Goal: Information Seeking & Learning: Learn about a topic

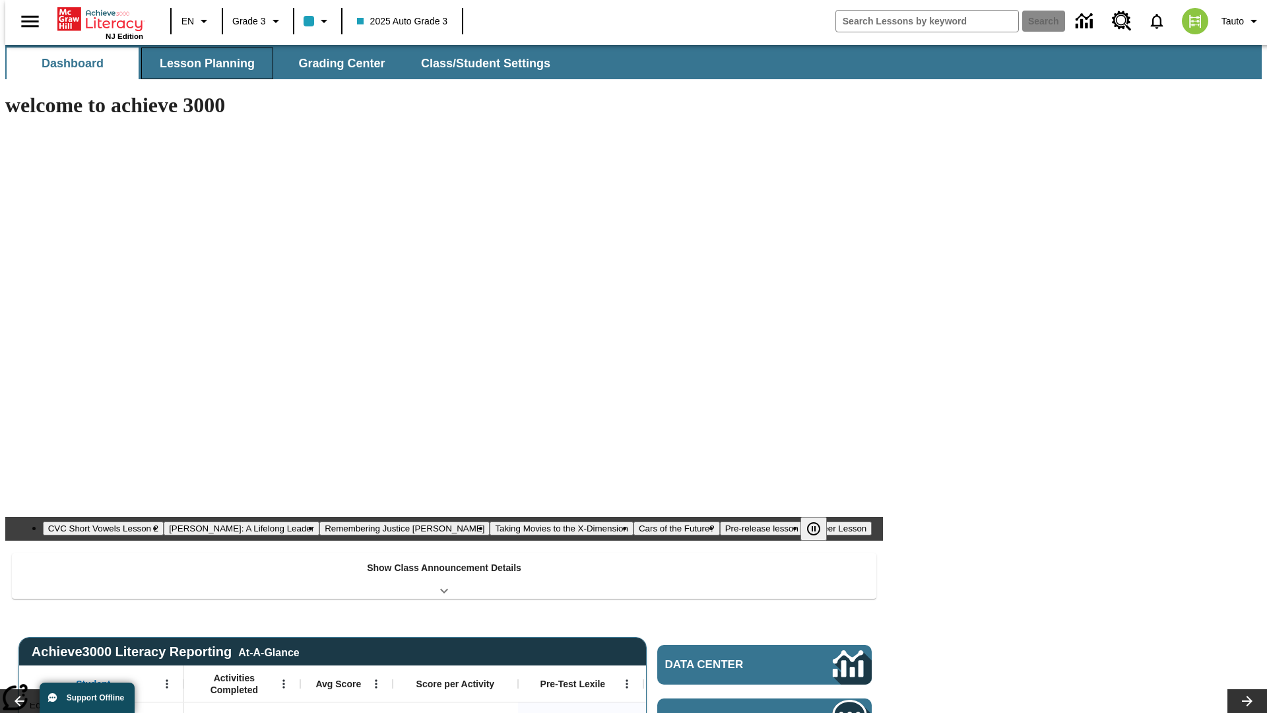
click at [202, 63] on button "Lesson Planning" at bounding box center [207, 64] width 132 height 32
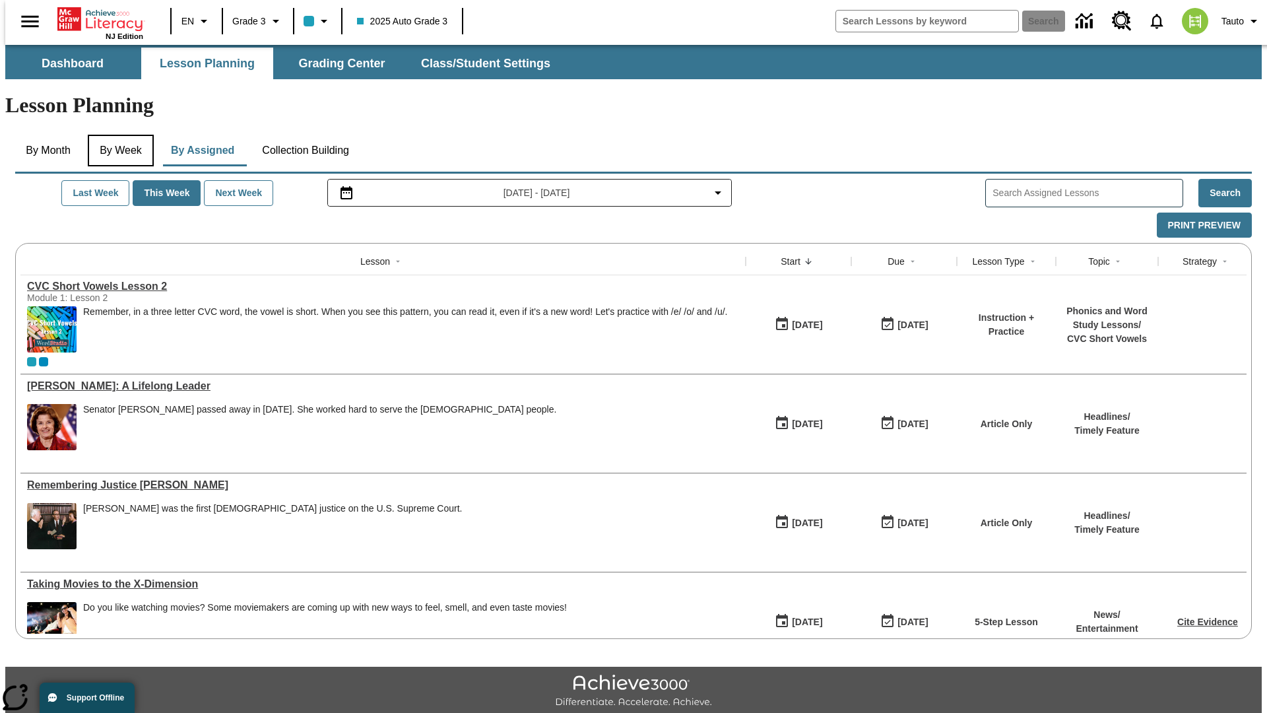
click at [118, 135] on button "By Week" at bounding box center [121, 151] width 66 height 32
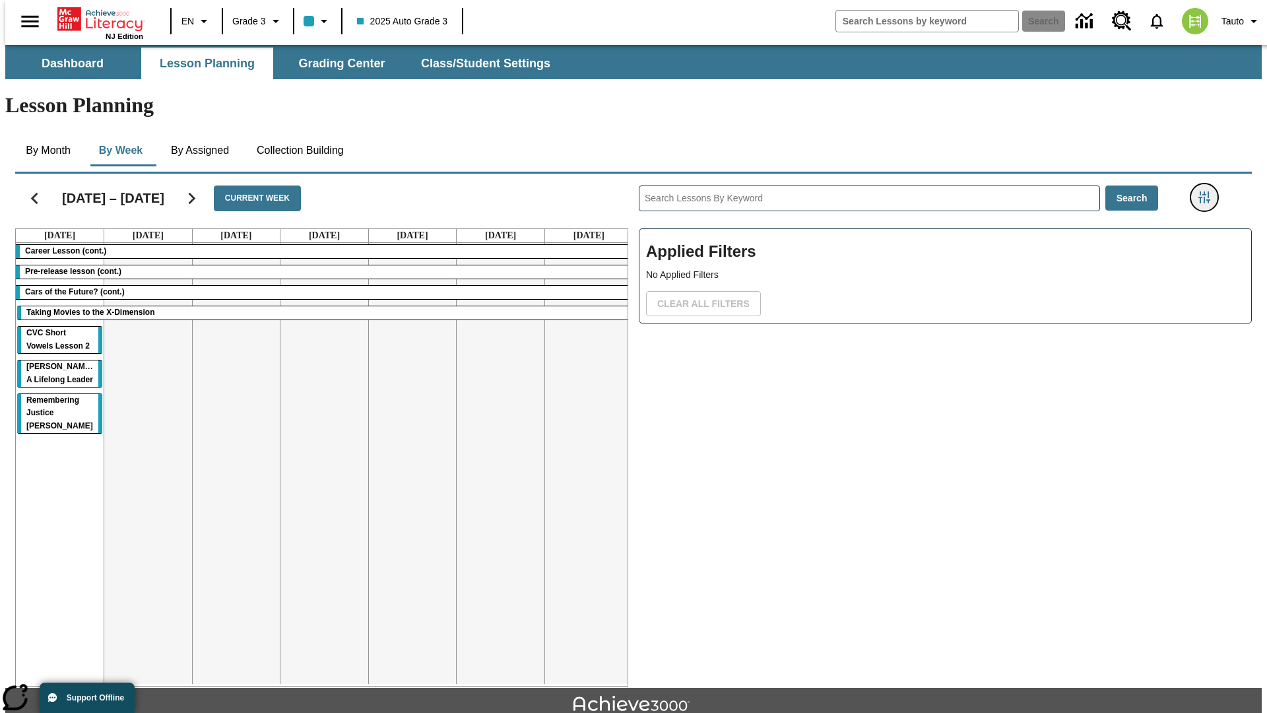
click at [1208, 191] on icon "Filters Side menu" at bounding box center [1205, 197] width 12 height 12
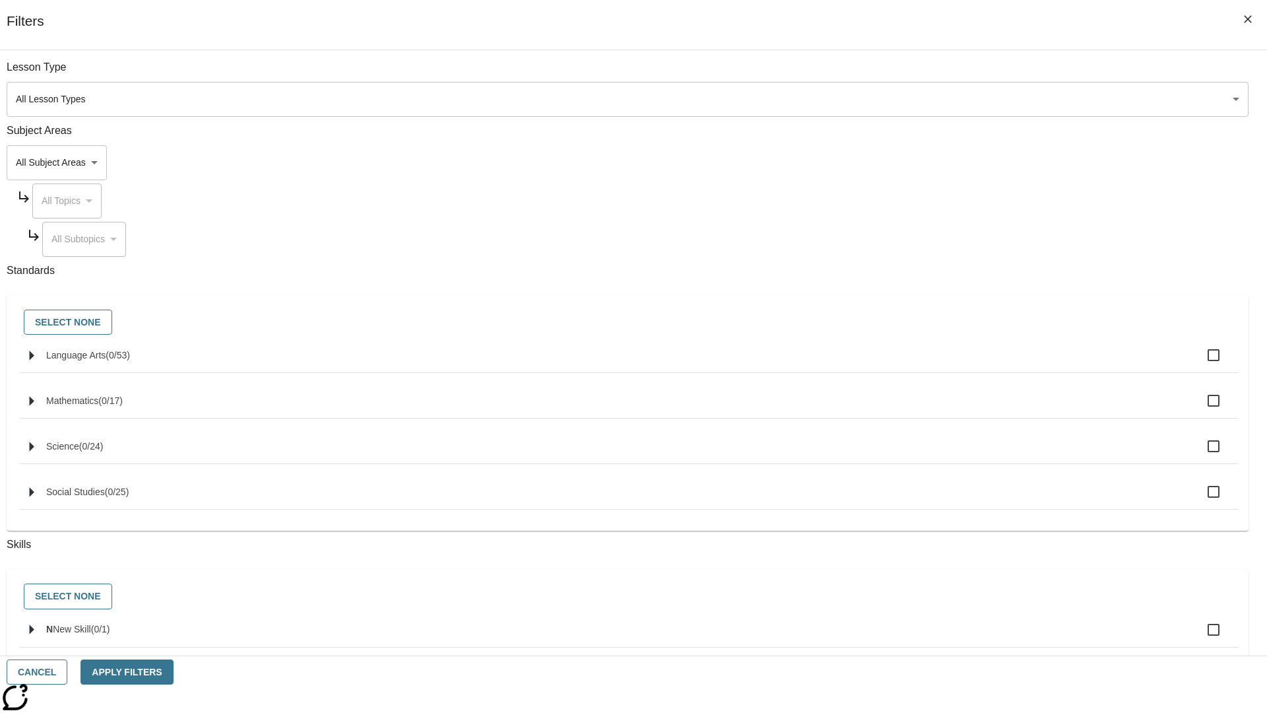
click at [950, 162] on body "Skip to main content NJ Edition EN Grade 3 2025 Auto Grade 3 Search 0 Tauto Das…" at bounding box center [633, 409] width 1257 height 728
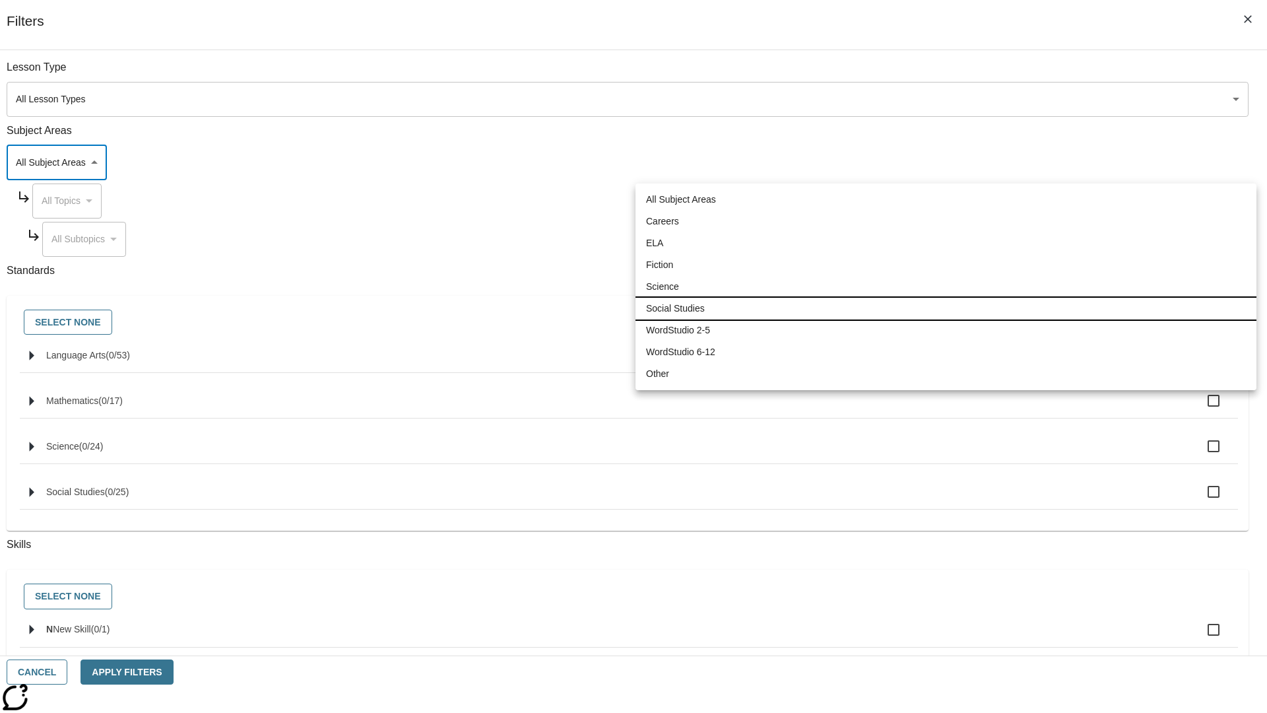
click at [946, 308] on li "Social Studies" at bounding box center [946, 309] width 621 height 22
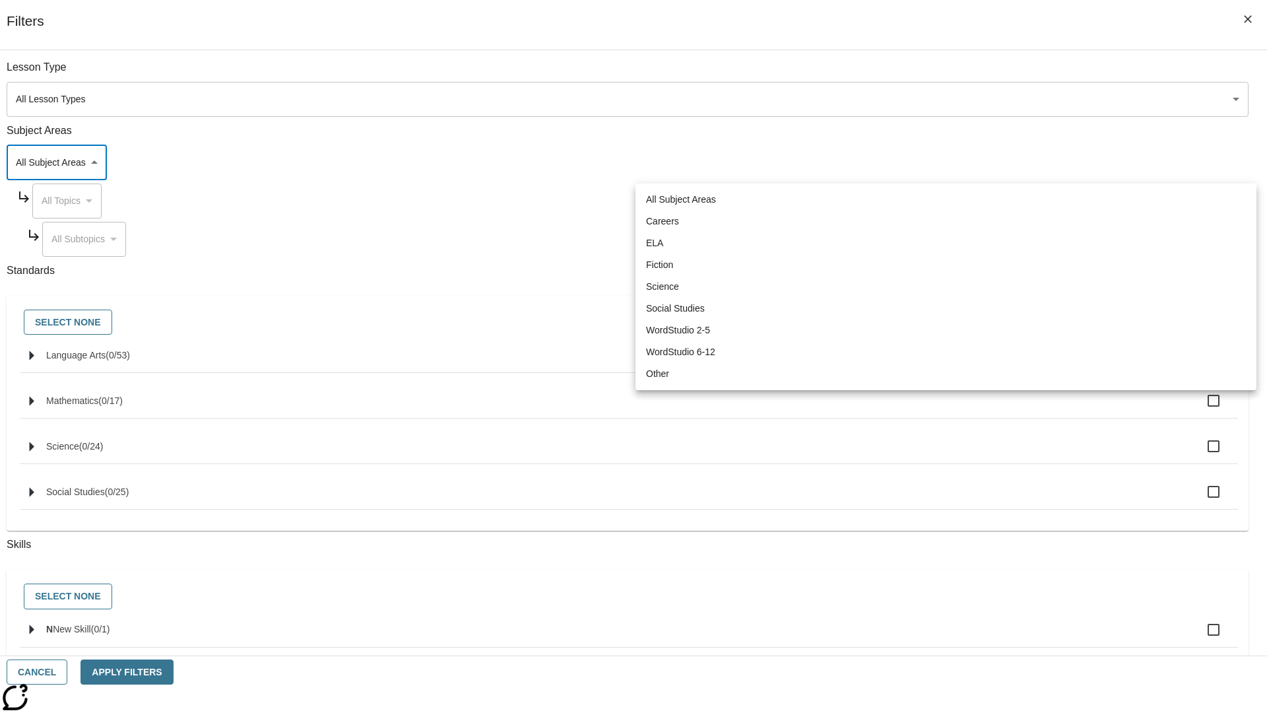
type input "3"
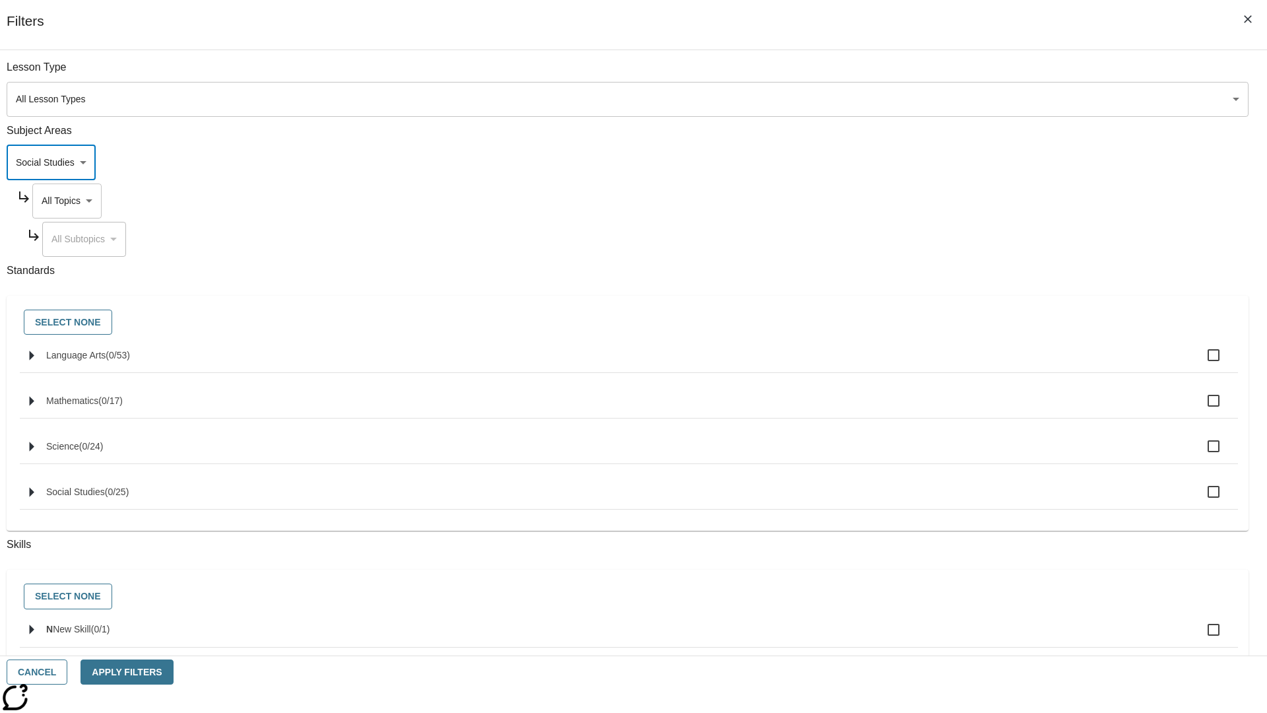
click at [962, 201] on body "Skip to main content NJ Edition EN Grade 3 2025 Auto Grade 3 Search 0 Tauto Das…" at bounding box center [633, 409] width 1257 height 728
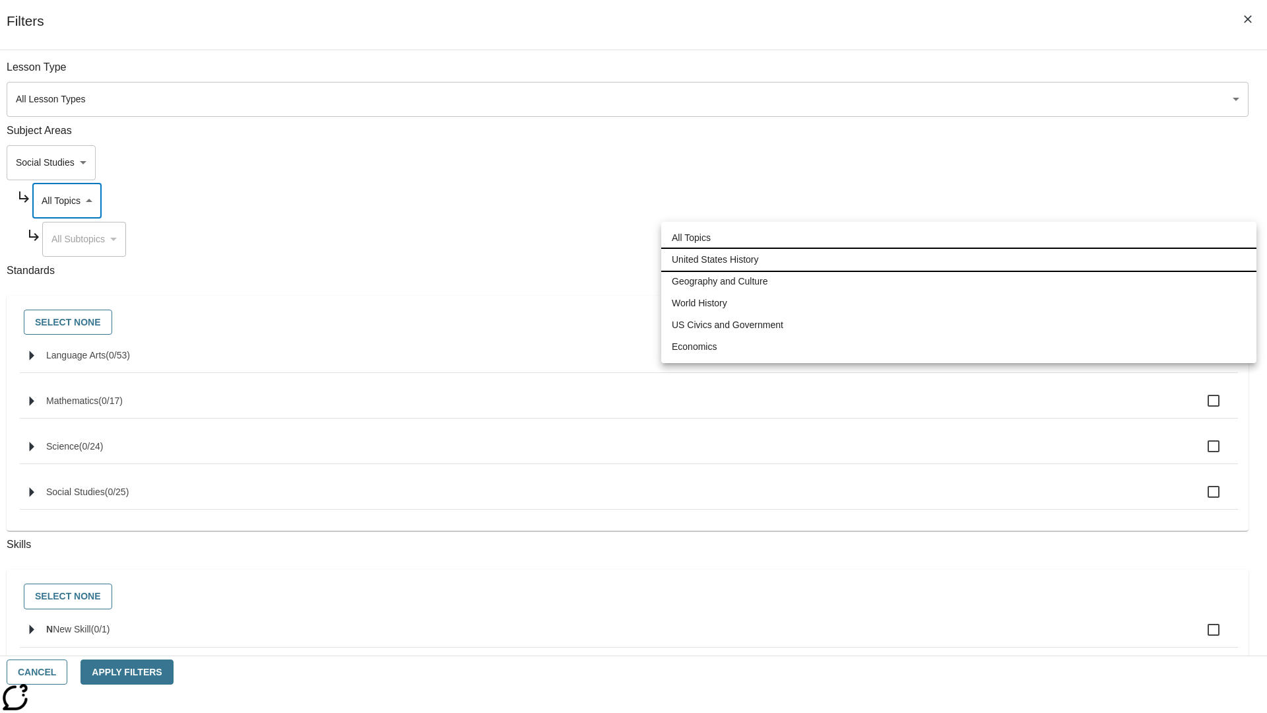
click at [959, 259] on li "United States History" at bounding box center [958, 260] width 595 height 22
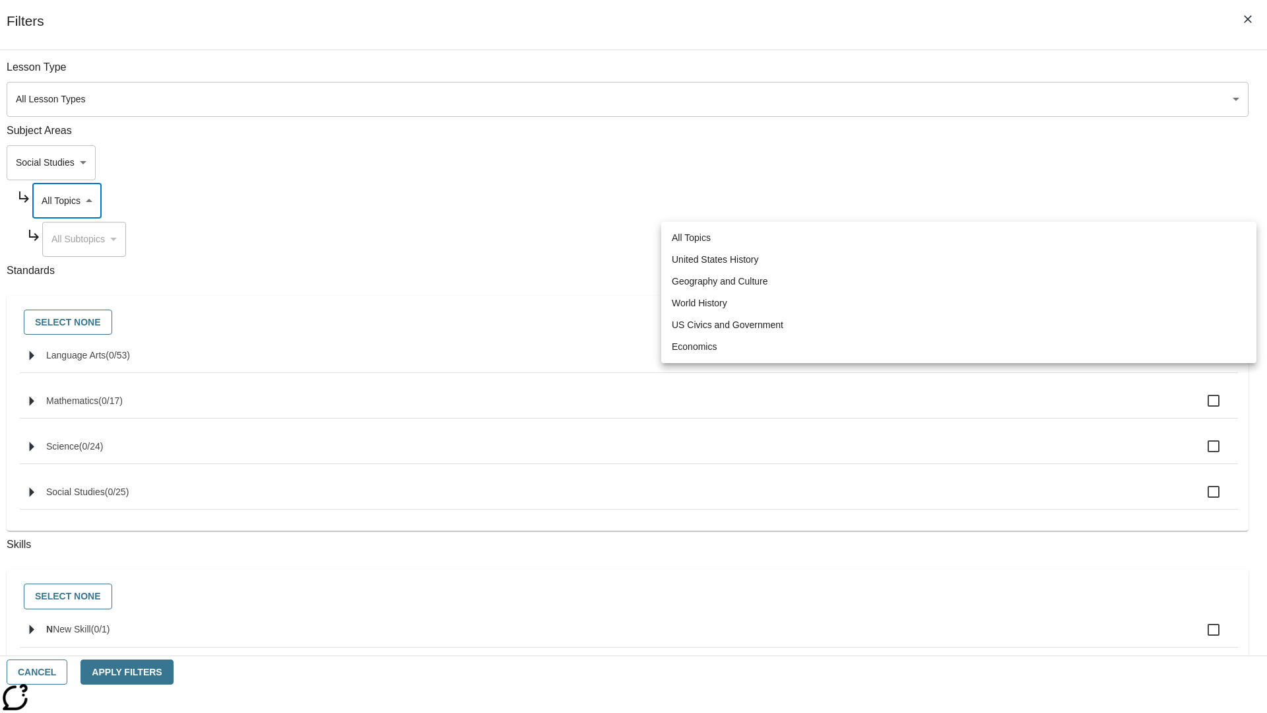
type input "184"
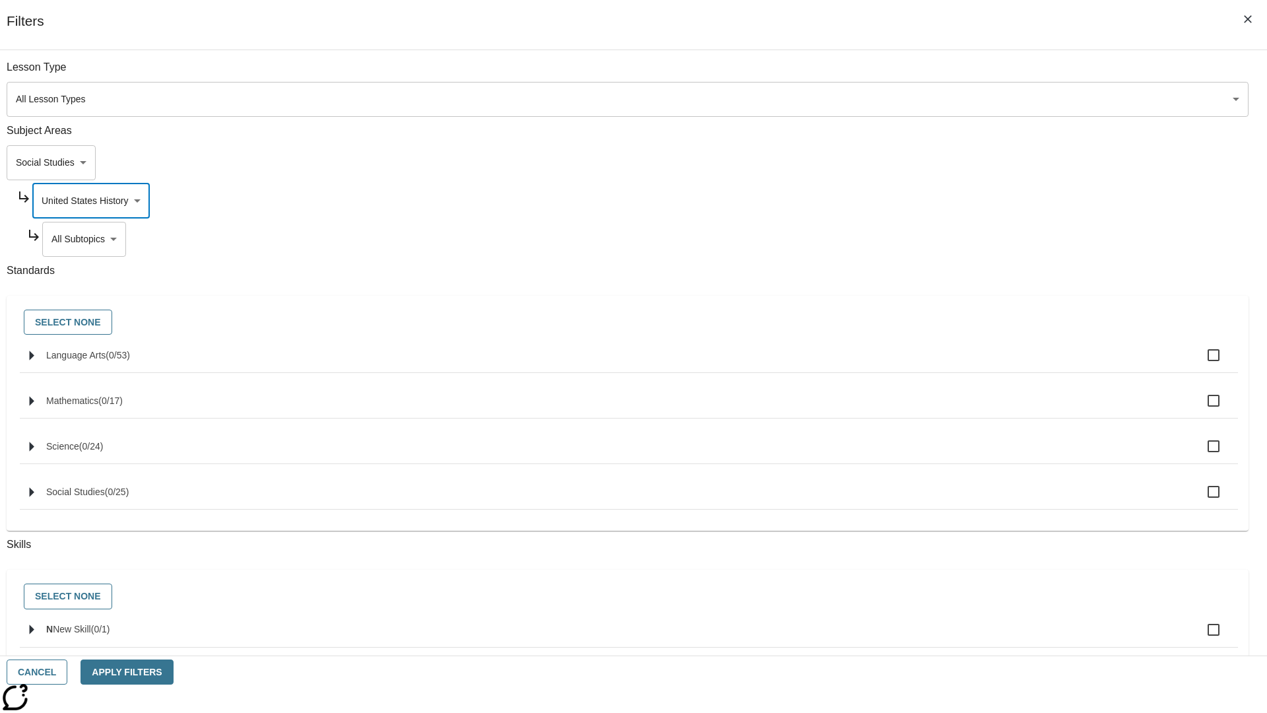
scroll to position [0, 0]
click at [968, 239] on body "Skip to main content NJ Edition EN Grade 3 2025 Auto Grade 3 Search 0 Tauto Das…" at bounding box center [633, 409] width 1257 height 728
click at [962, 74] on body "Skip to main content NJ Edition EN Grade 3 2025 Auto Grade 3 Search 0 Tauto Das…" at bounding box center [633, 409] width 1257 height 728
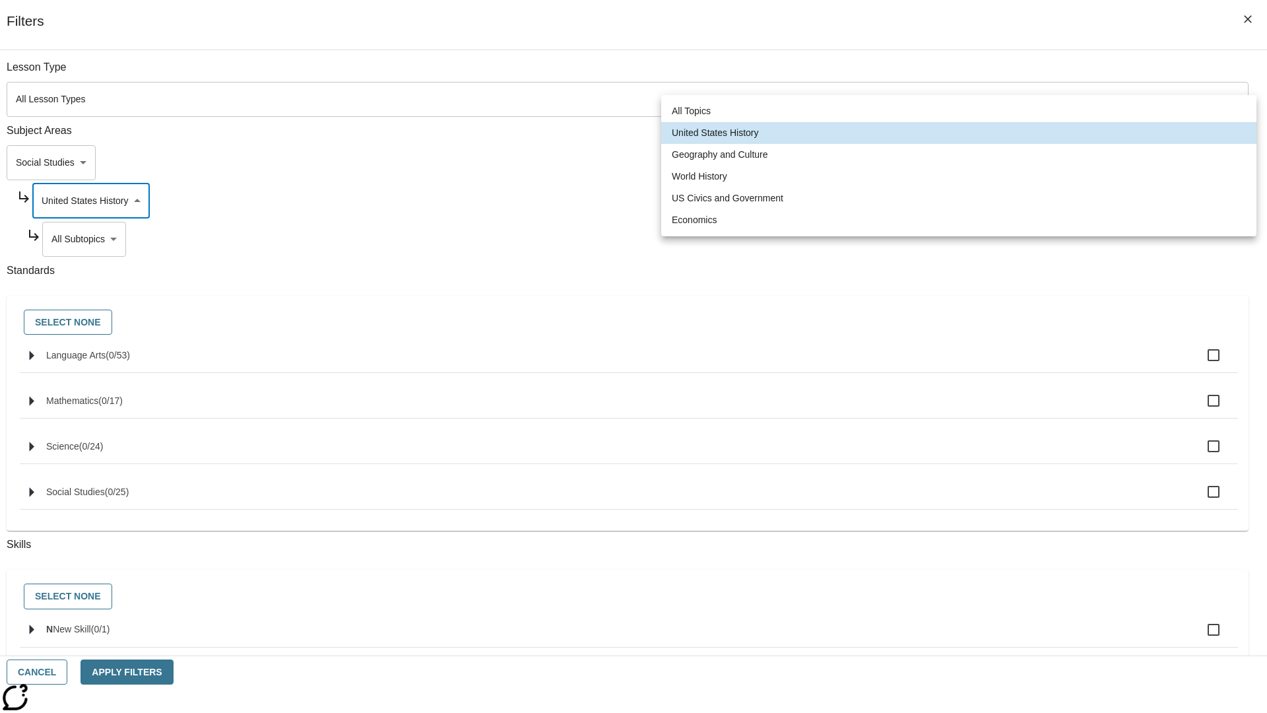
scroll to position [127, 1]
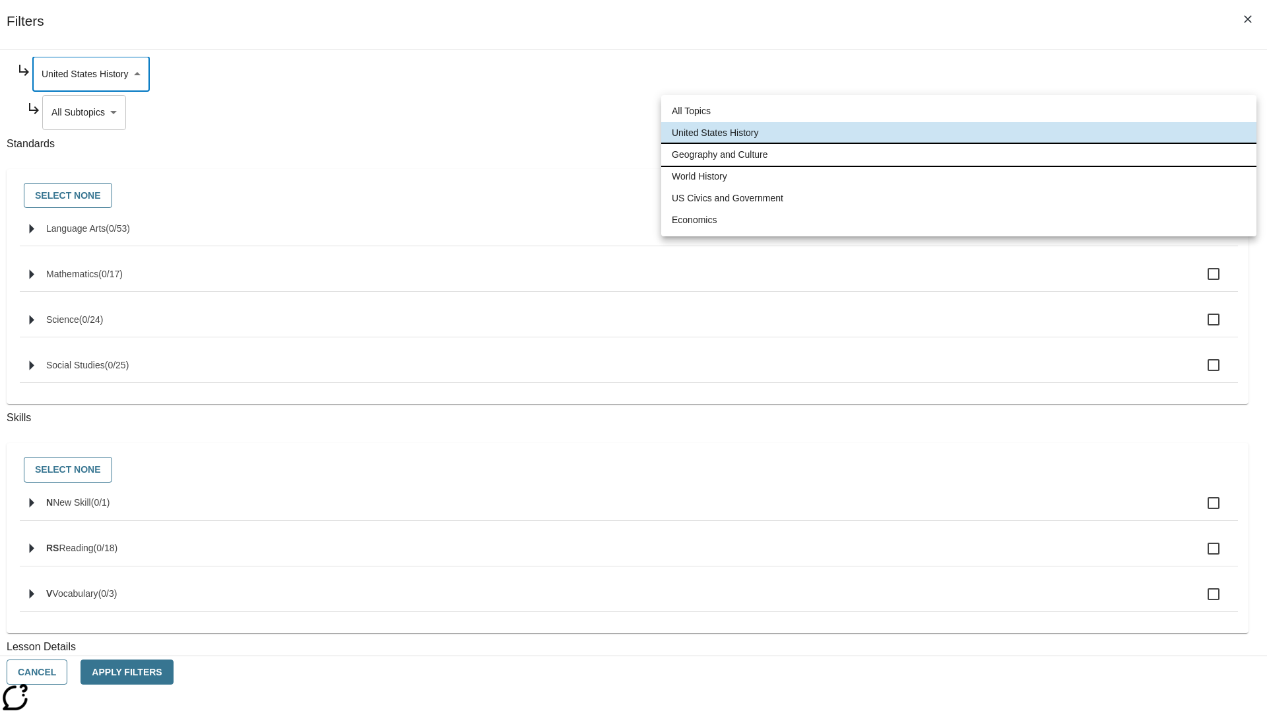
click at [959, 154] on li "Geography and Culture" at bounding box center [958, 155] width 595 height 22
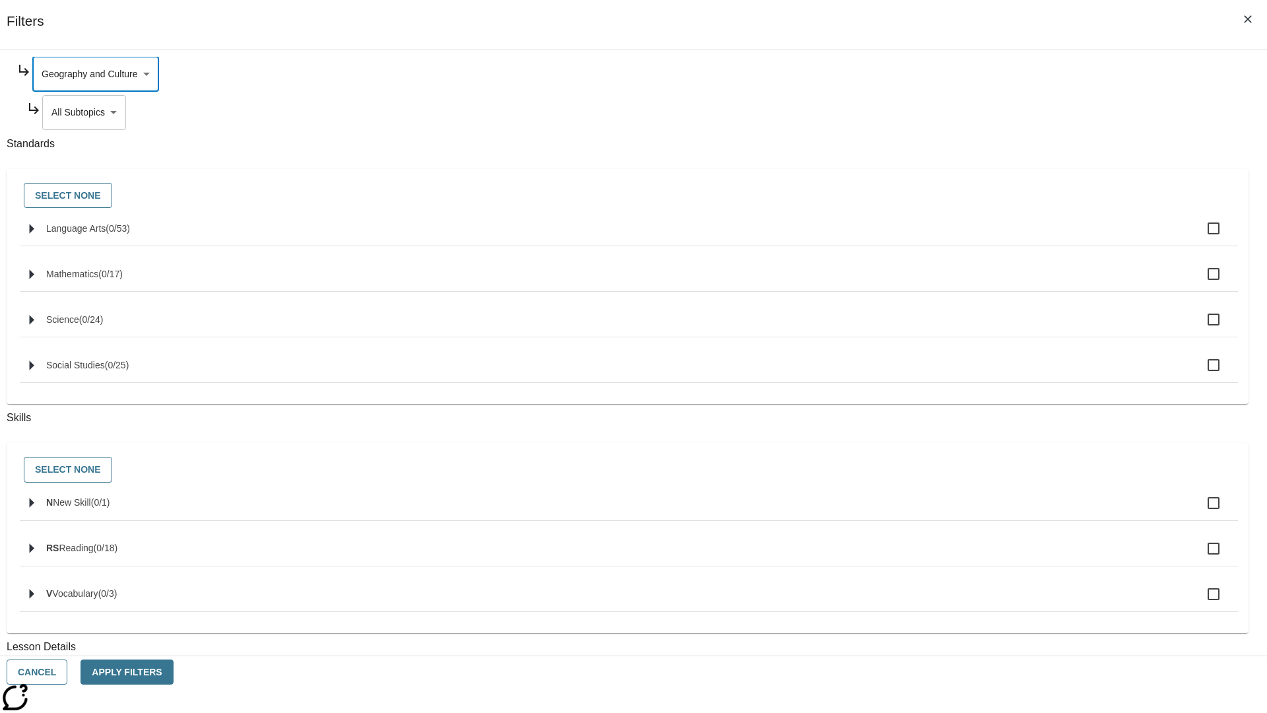
click at [968, 239] on body "Skip to main content NJ Edition EN Grade 3 2025 Auto Grade 3 Search 0 Tauto Das…" at bounding box center [633, 409] width 1257 height 728
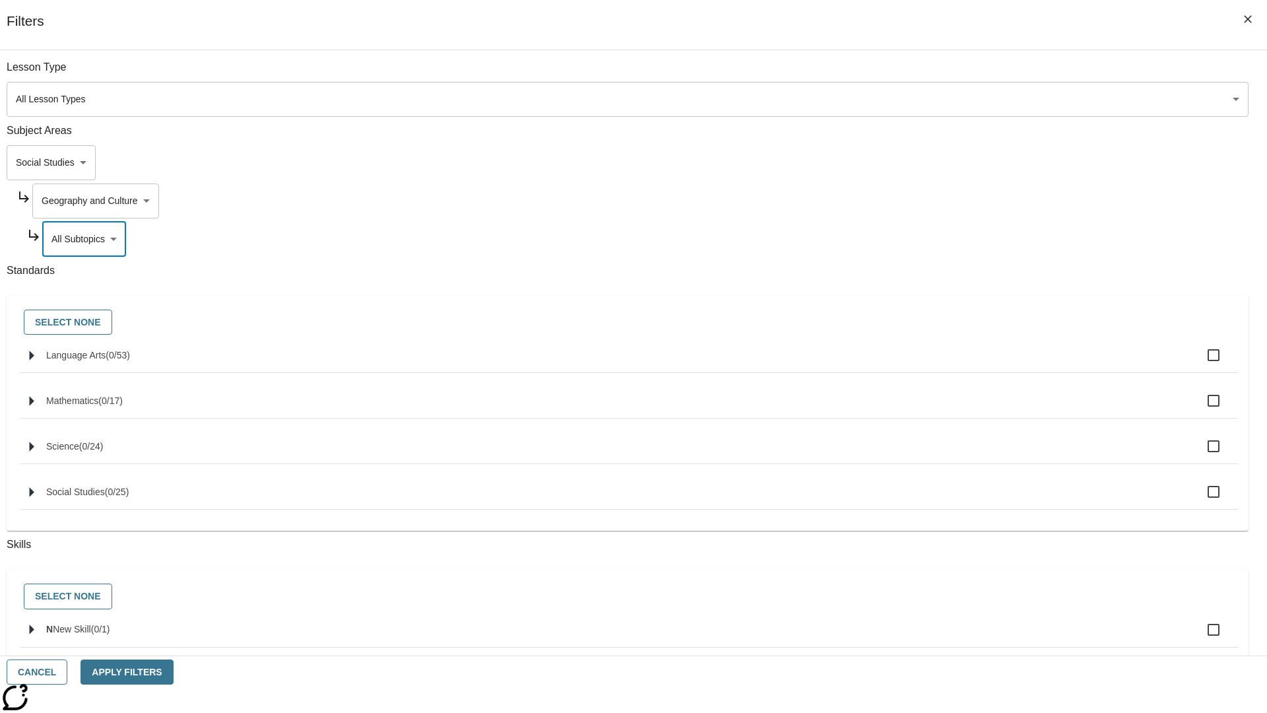
scroll to position [0, 1]
click at [962, 74] on body "Skip to main content NJ Edition EN Grade 3 2025 Auto Grade 3 Search 0 Tauto Das…" at bounding box center [633, 409] width 1257 height 728
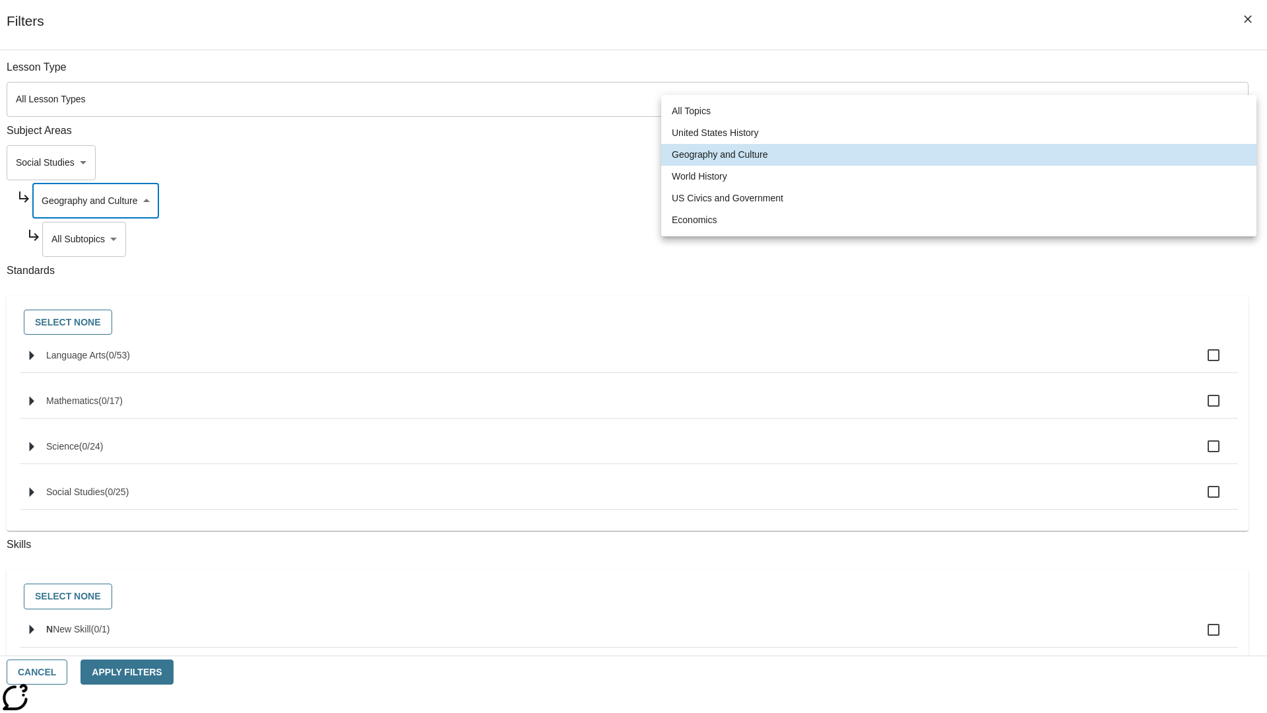
scroll to position [127, 1]
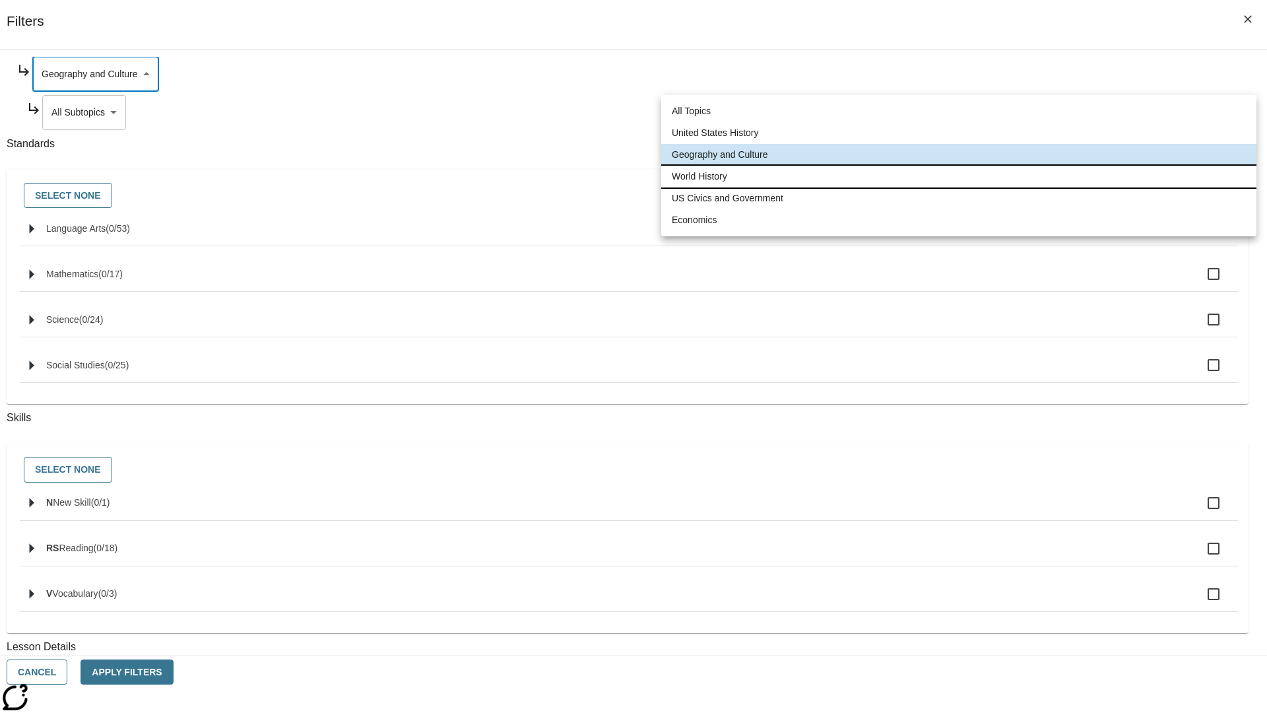
click at [959, 176] on li "World History" at bounding box center [958, 177] width 595 height 22
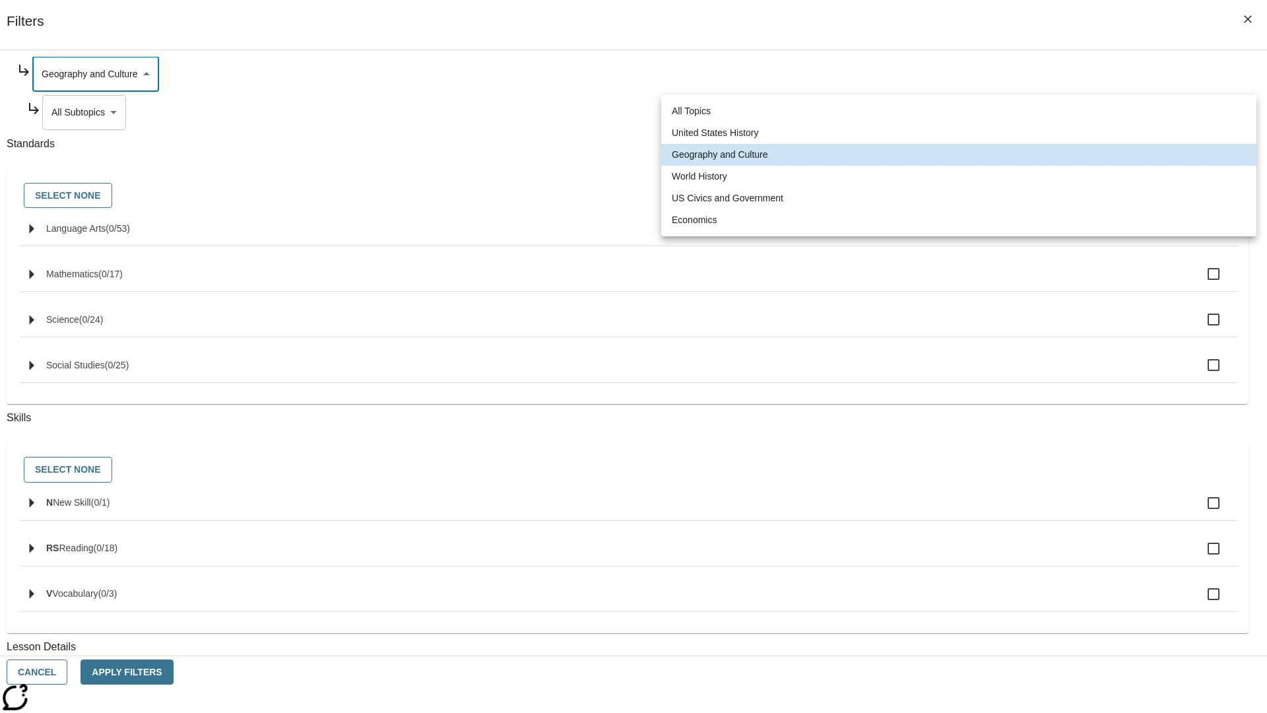
type input "193"
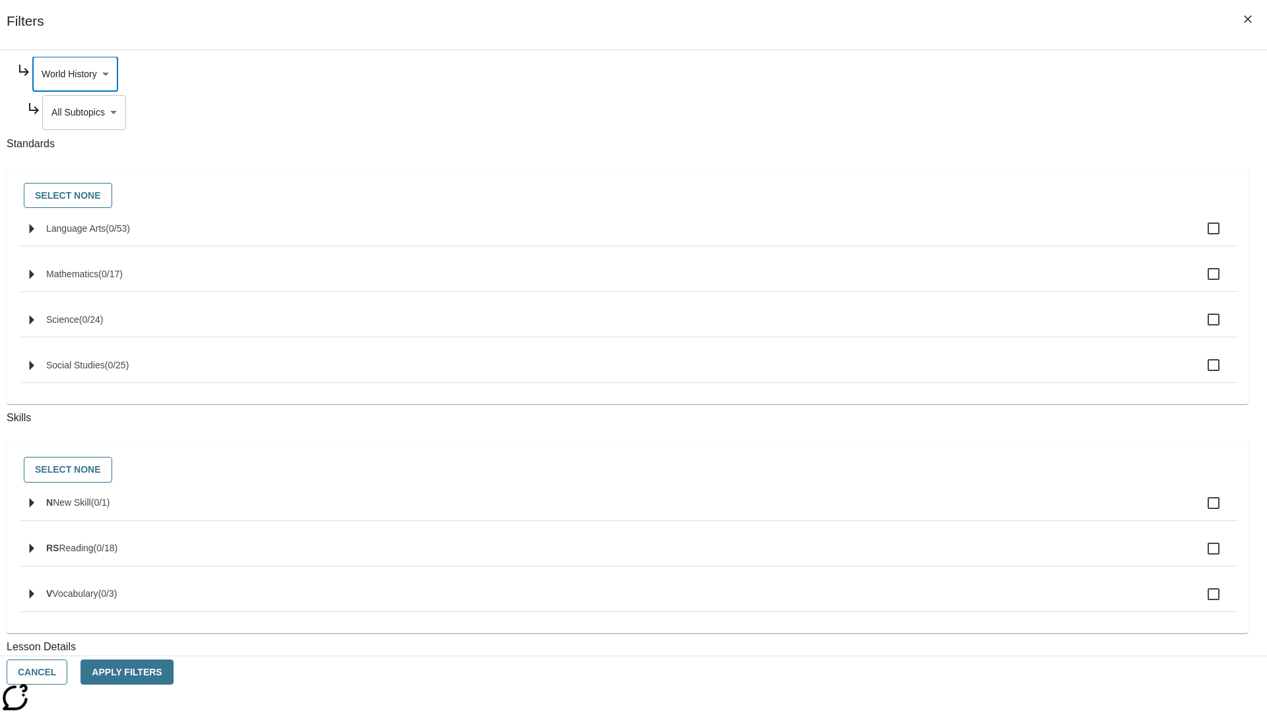
scroll to position [0, 0]
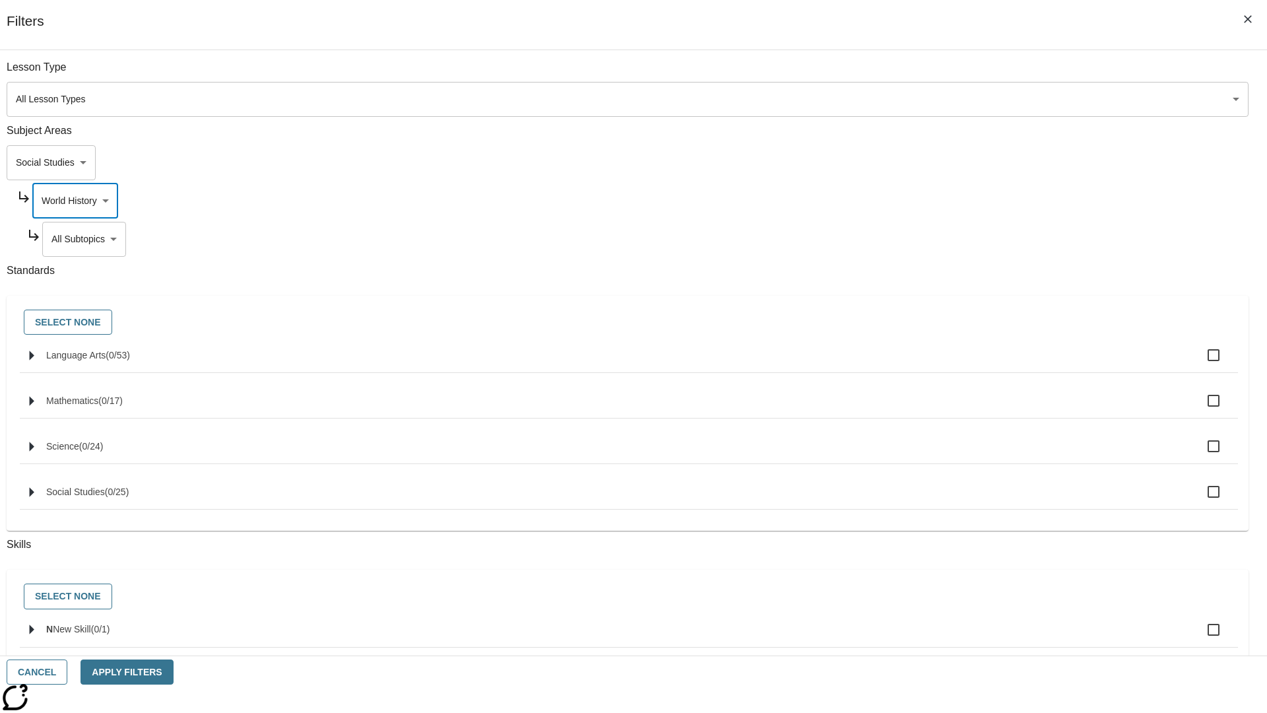
click at [968, 239] on body "Skip to main content NJ Edition EN Grade 3 2025 Auto Grade 3 Search 0 Tauto Das…" at bounding box center [633, 409] width 1257 height 728
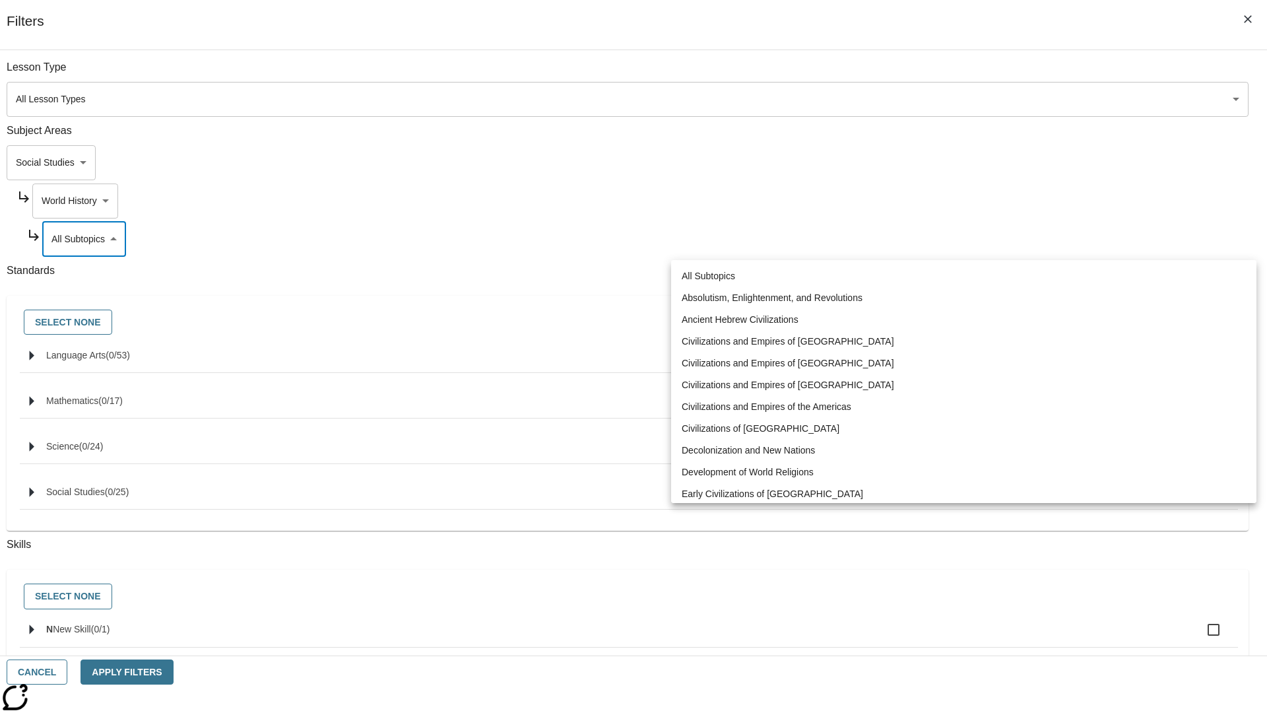
scroll to position [0, 1]
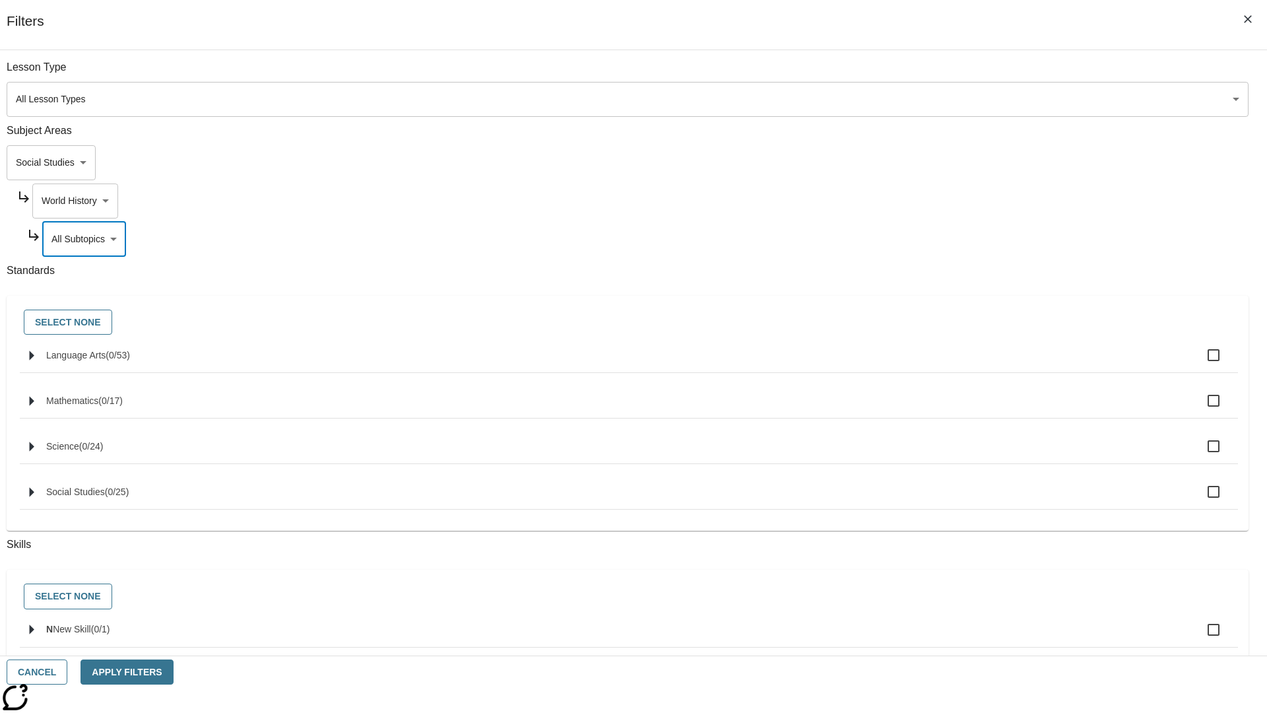
click at [962, 74] on body "Skip to main content NJ Edition EN Grade 3 2025 Auto Grade 3 Search 0 Tauto Das…" at bounding box center [633, 409] width 1257 height 728
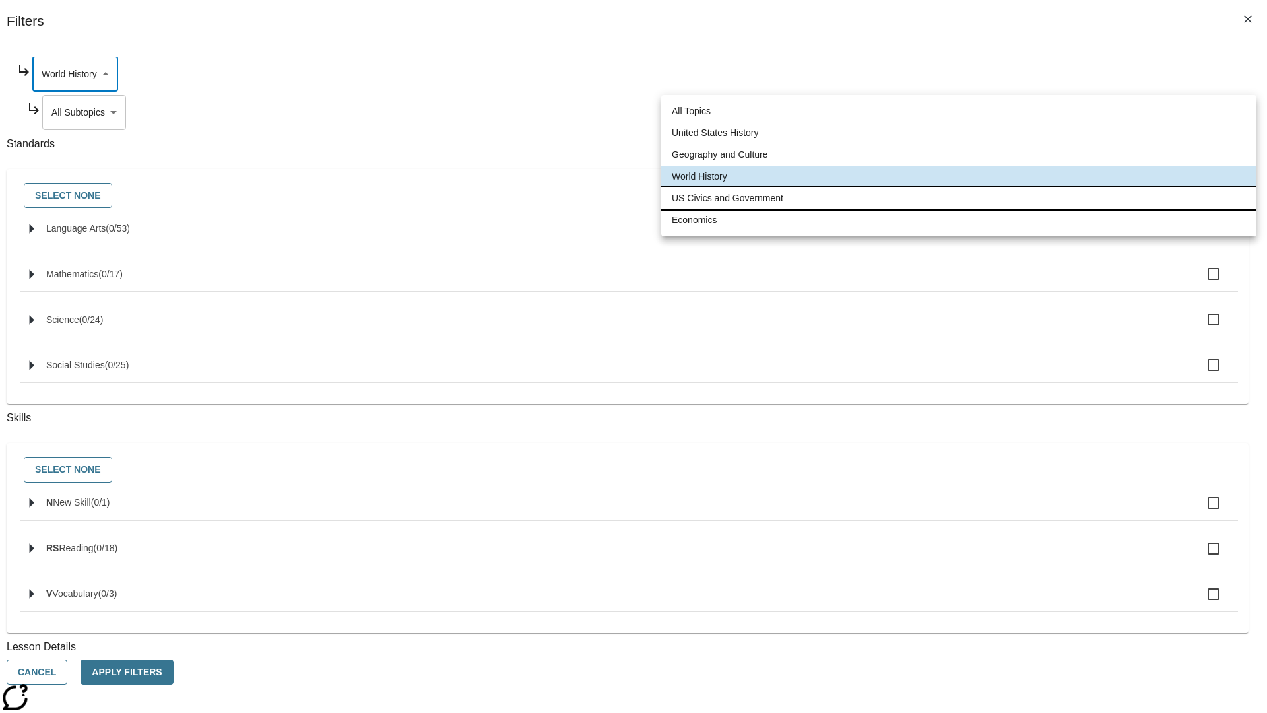
click at [959, 198] on li "US Civics and Government" at bounding box center [958, 198] width 595 height 22
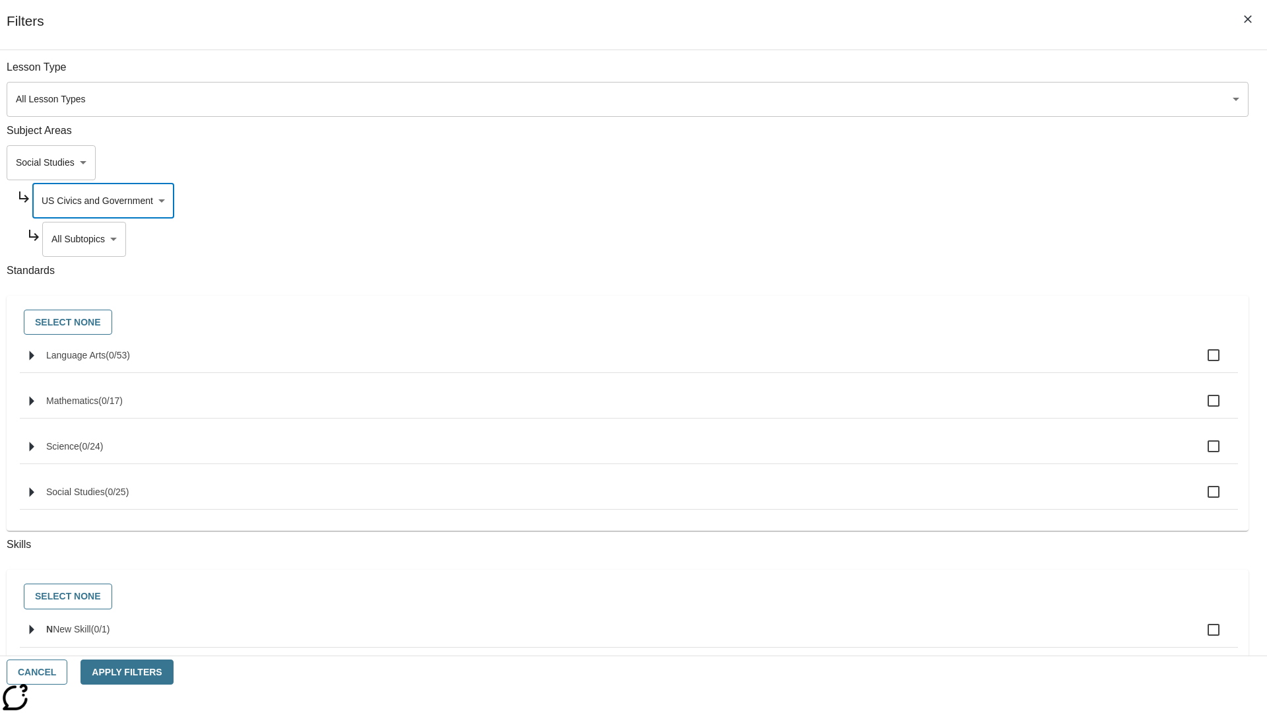
click at [968, 74] on body "Skip to main content NJ Edition EN Grade 3 2025 Auto Grade 3 Search 0 Tauto Das…" at bounding box center [633, 409] width 1257 height 728
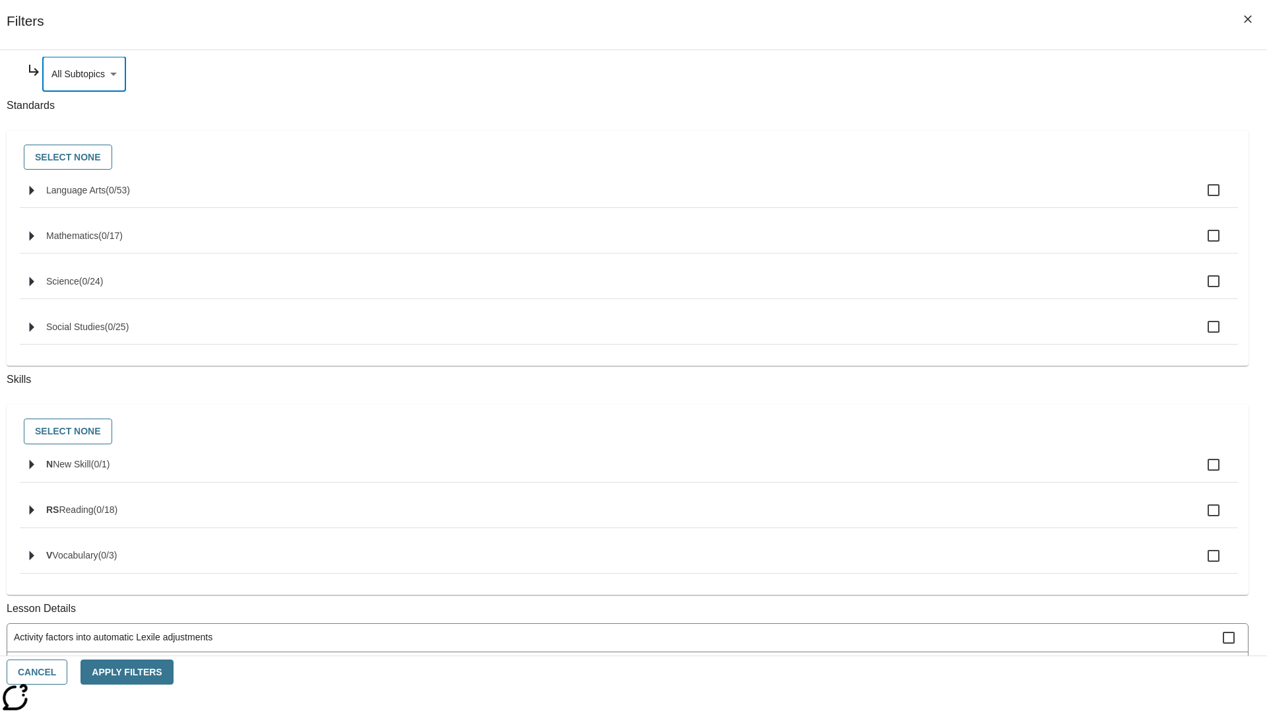
scroll to position [0, 1]
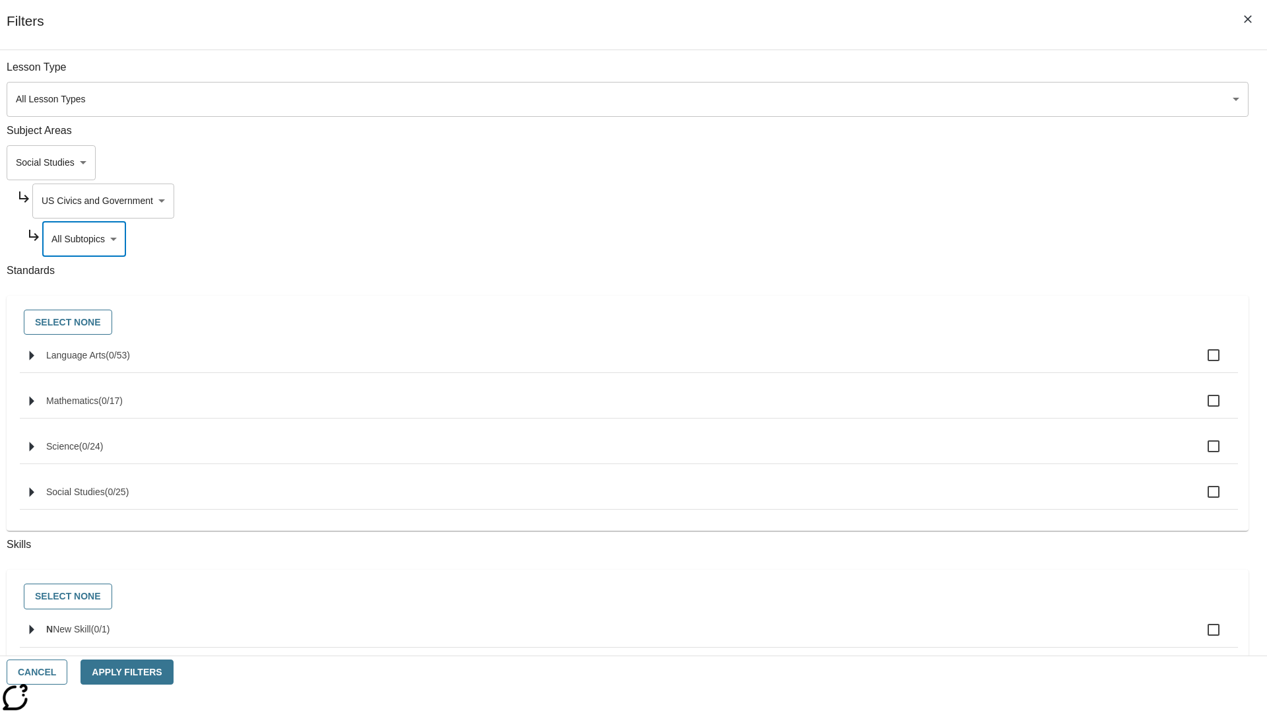
click at [962, 74] on body "Skip to main content NJ Edition EN Grade 3 2025 Auto Grade 3 Search 0 Tauto Das…" at bounding box center [633, 409] width 1257 height 728
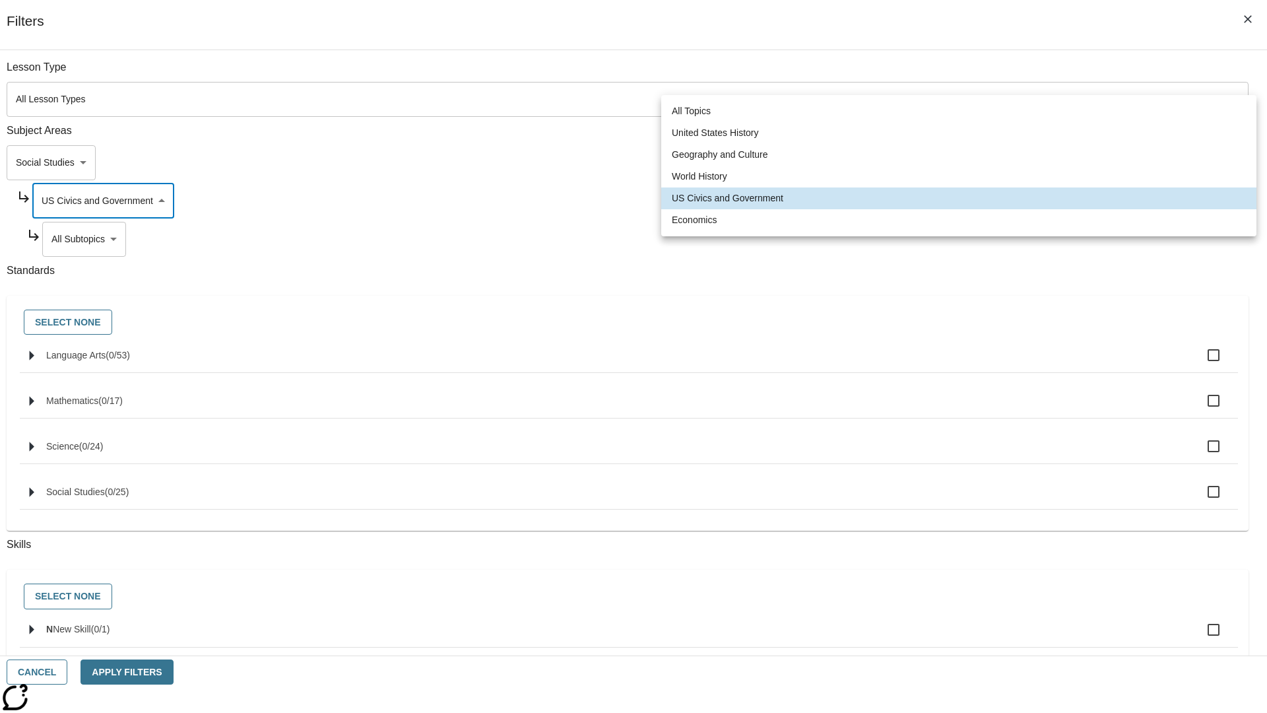
scroll to position [127, 1]
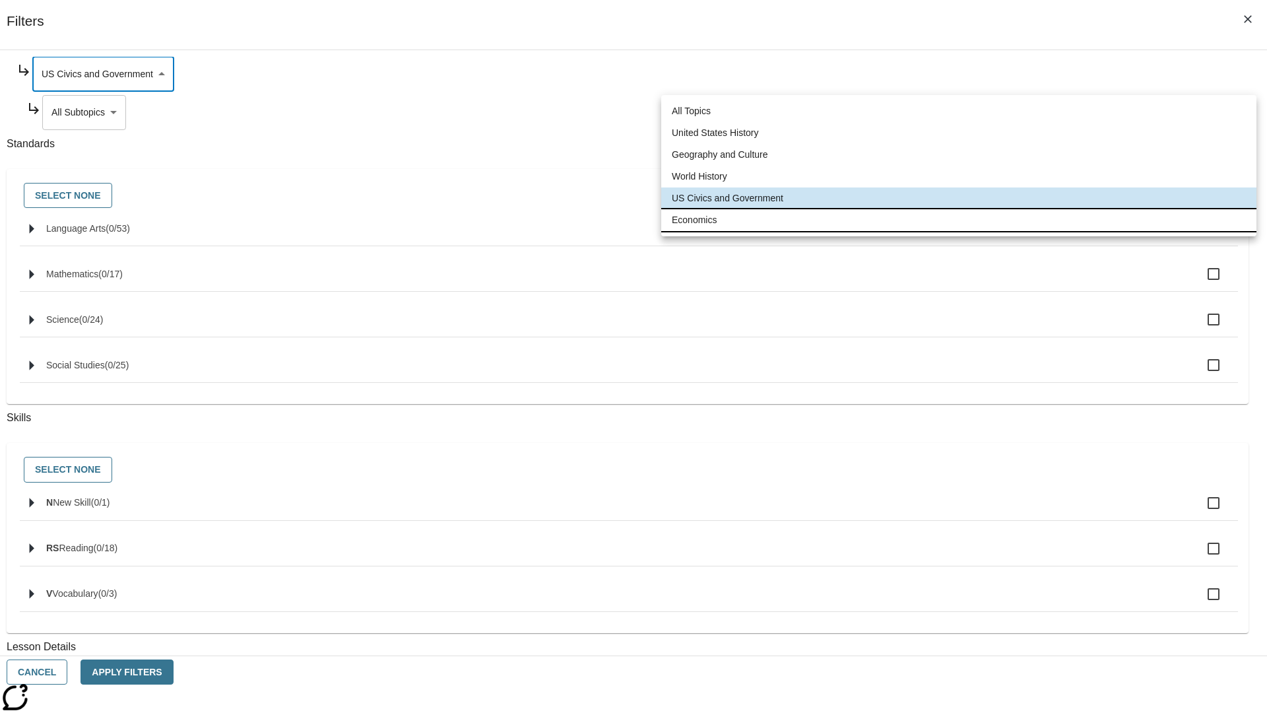
click at [959, 220] on li "Economics" at bounding box center [958, 220] width 595 height 22
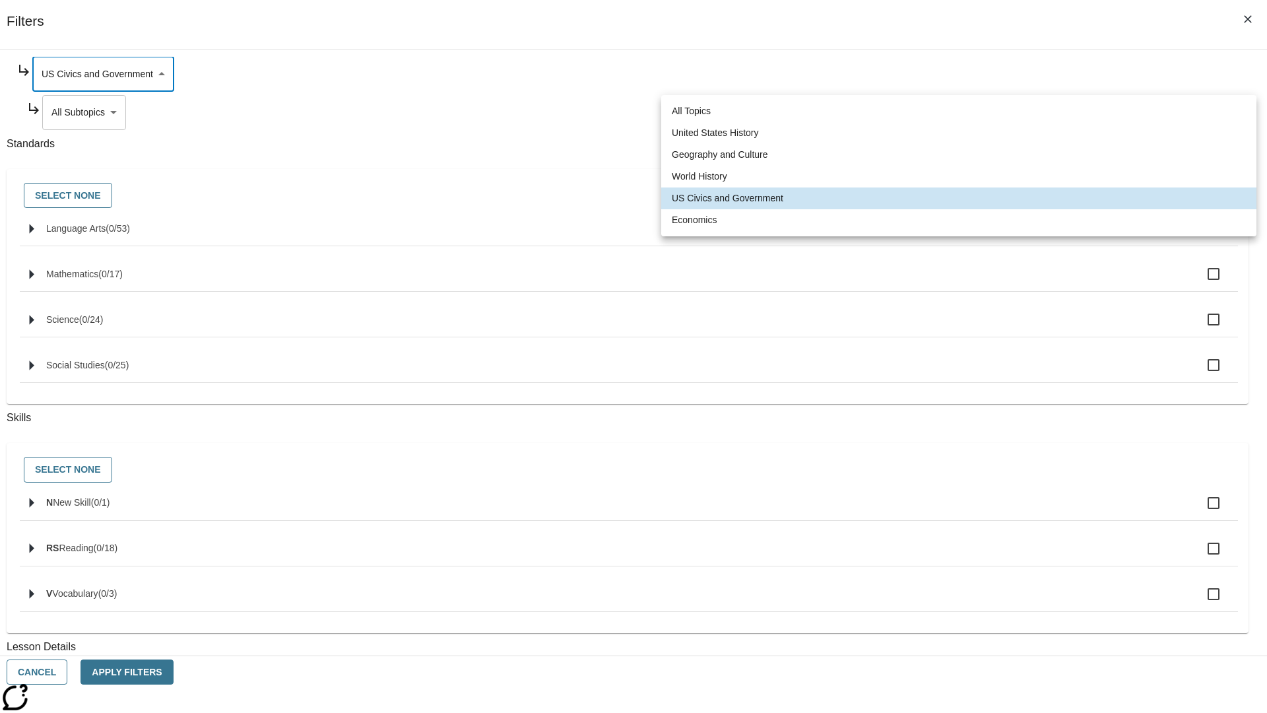
type input "195"
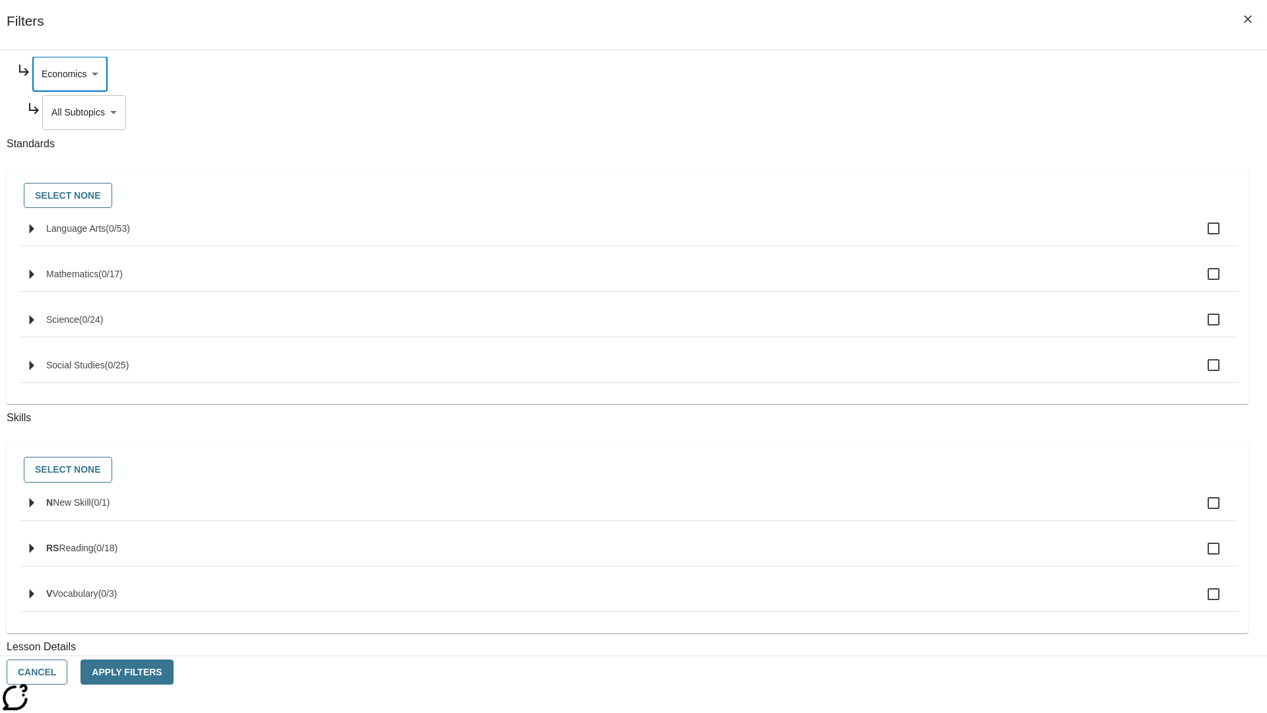
scroll to position [0, 0]
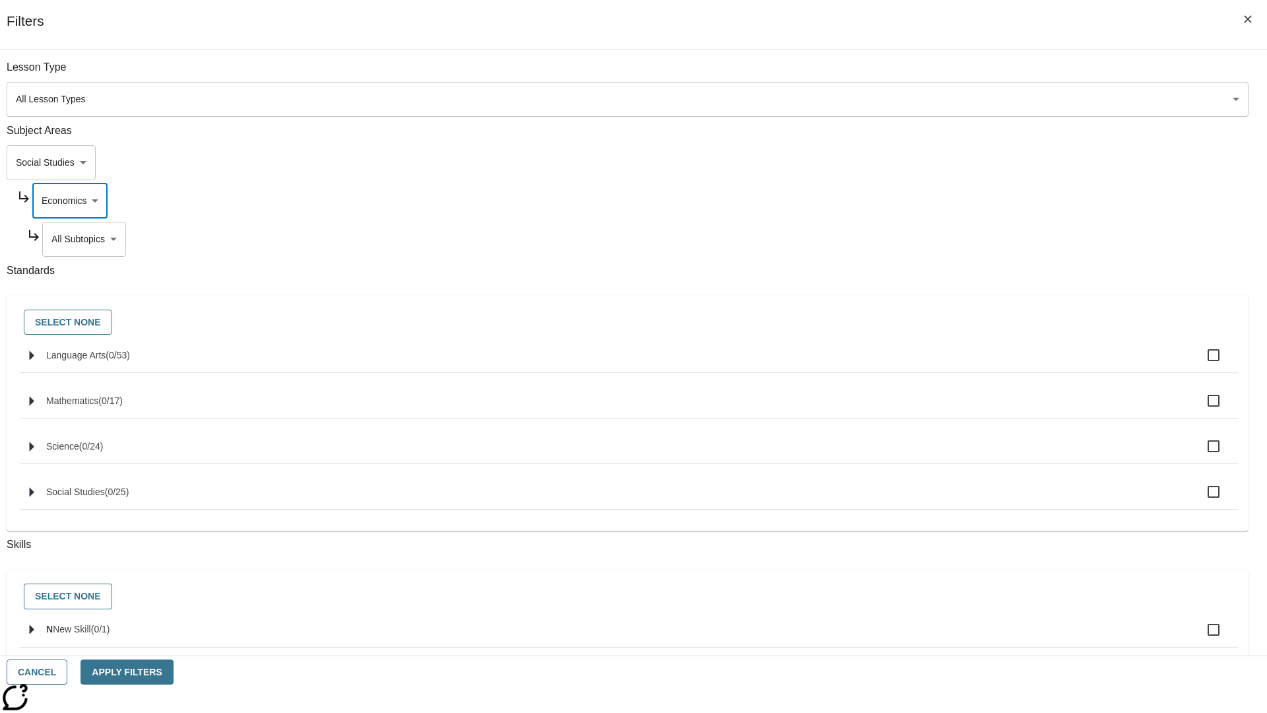
click at [968, 239] on body "Skip to main content NJ Edition EN Grade 3 2025 Auto Grade 3 Search 0 Tauto Das…" at bounding box center [633, 409] width 1257 height 728
click at [950, 162] on body "Skip to main content NJ Edition EN Grade 3 2025 Auto Grade 3 Search 0 Tauto Das…" at bounding box center [633, 409] width 1257 height 728
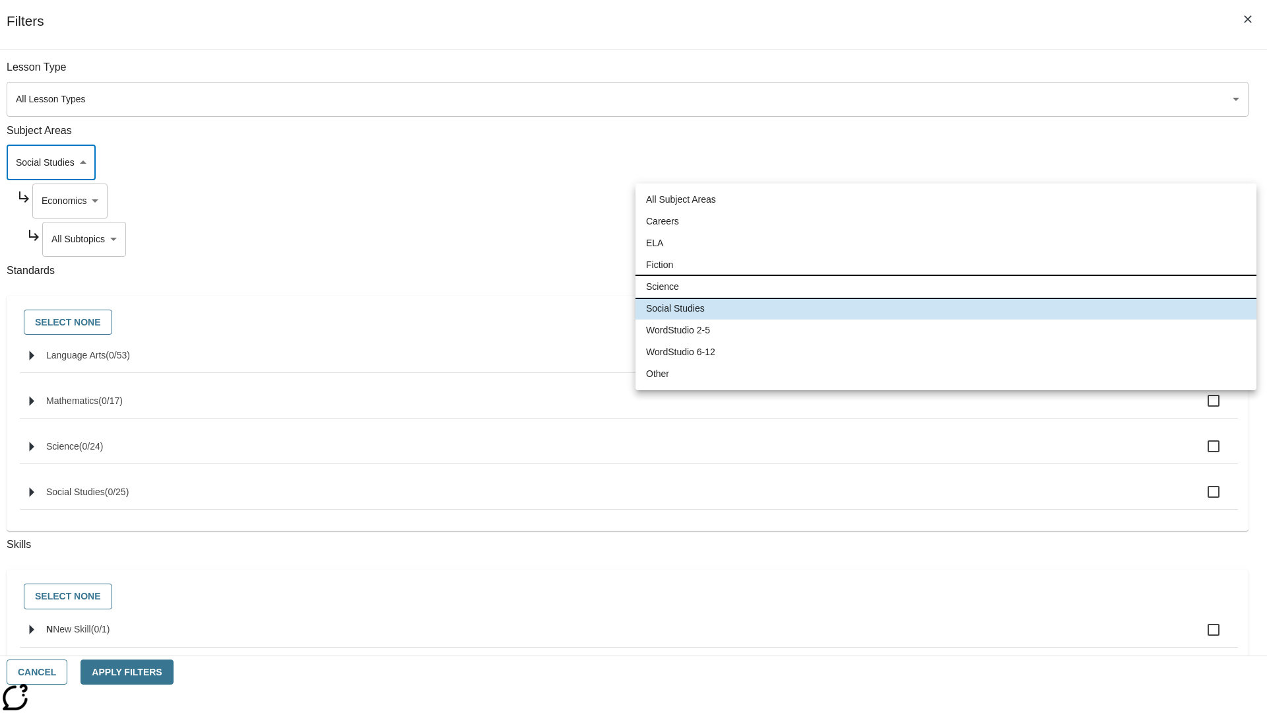
click at [946, 286] on li "Science" at bounding box center [946, 287] width 621 height 22
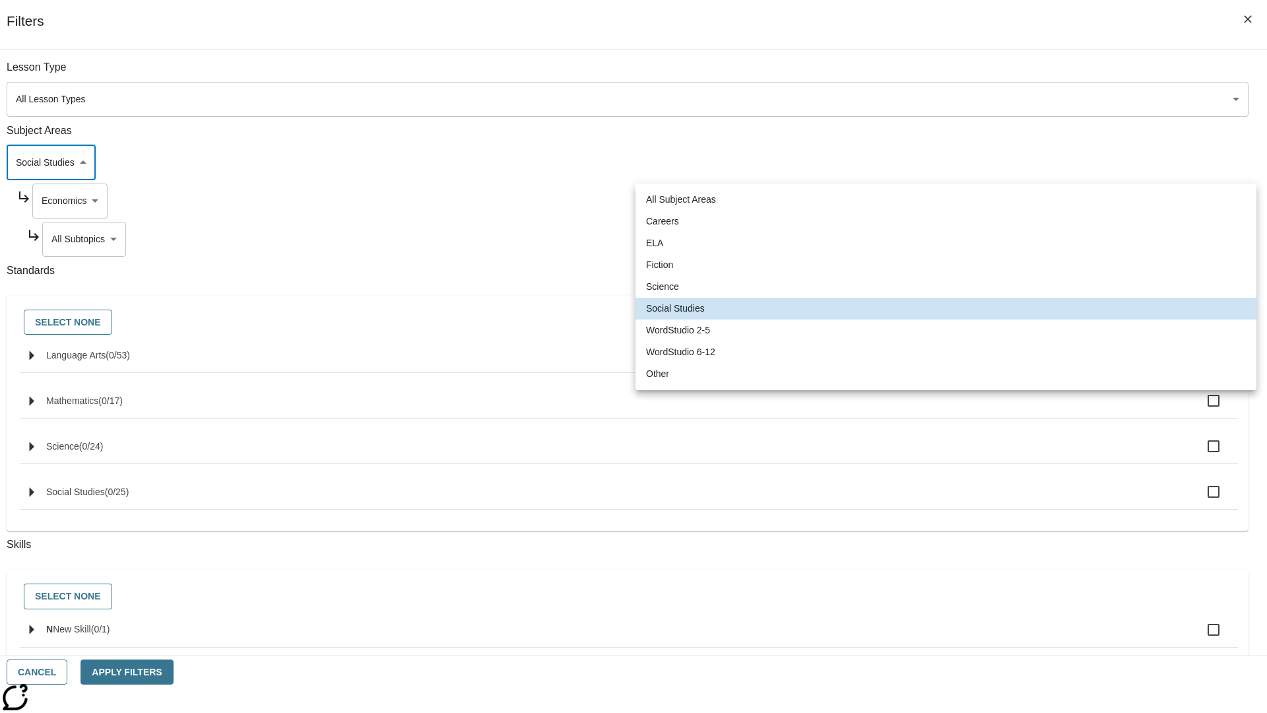
type input "2"
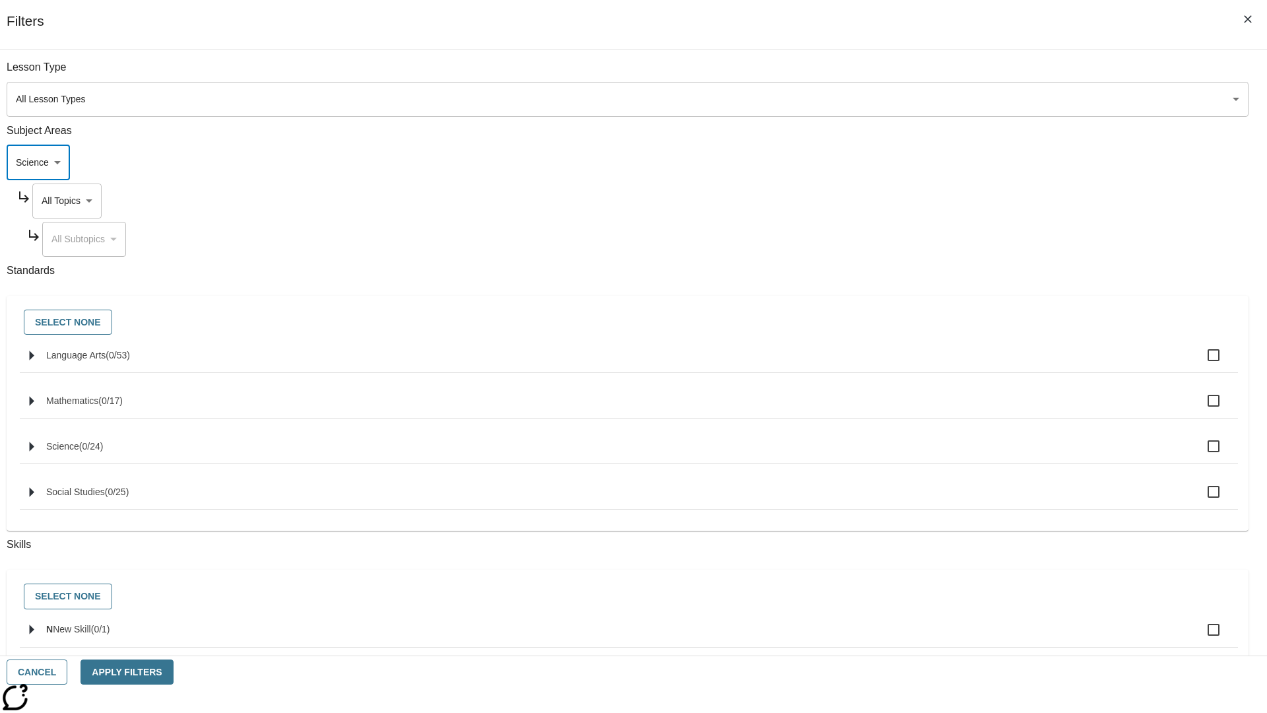
scroll to position [0, 1]
click at [962, 74] on body "Skip to main content NJ Edition EN Grade 3 2025 Auto Grade 3 Search 0 Tauto Das…" at bounding box center [633, 409] width 1257 height 728
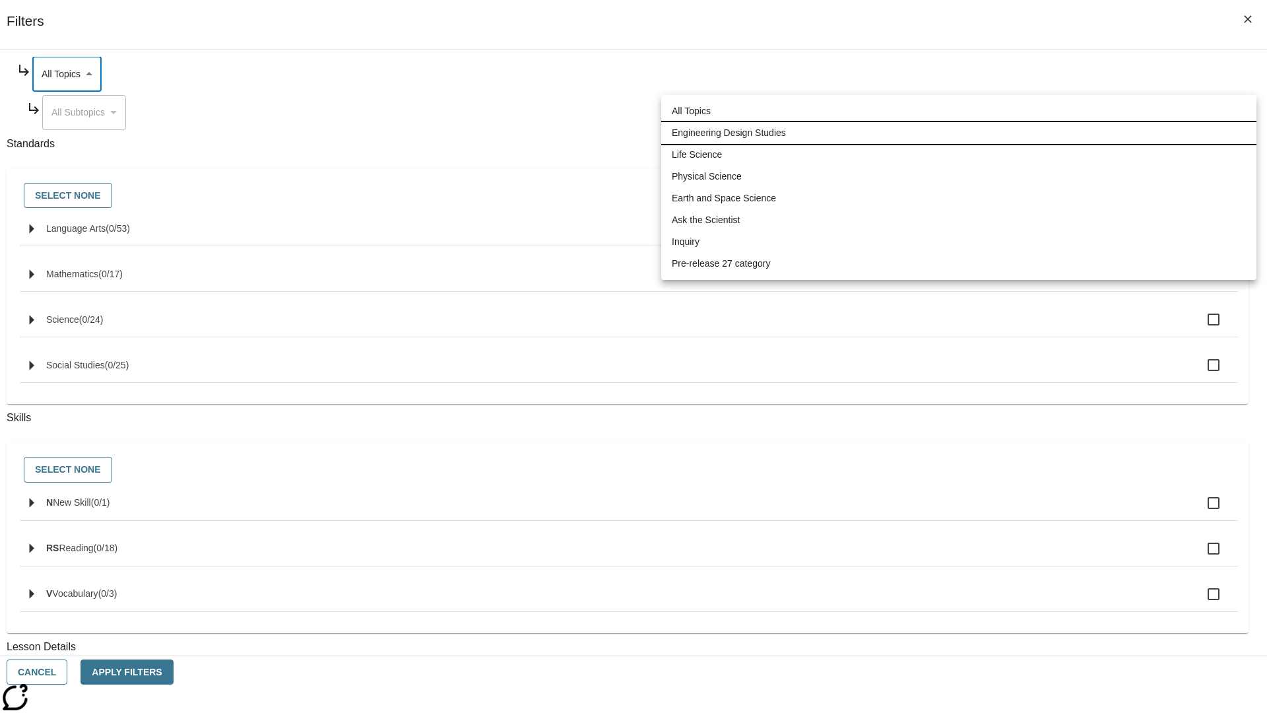
click at [959, 133] on li "Engineering Design Studies" at bounding box center [958, 133] width 595 height 22
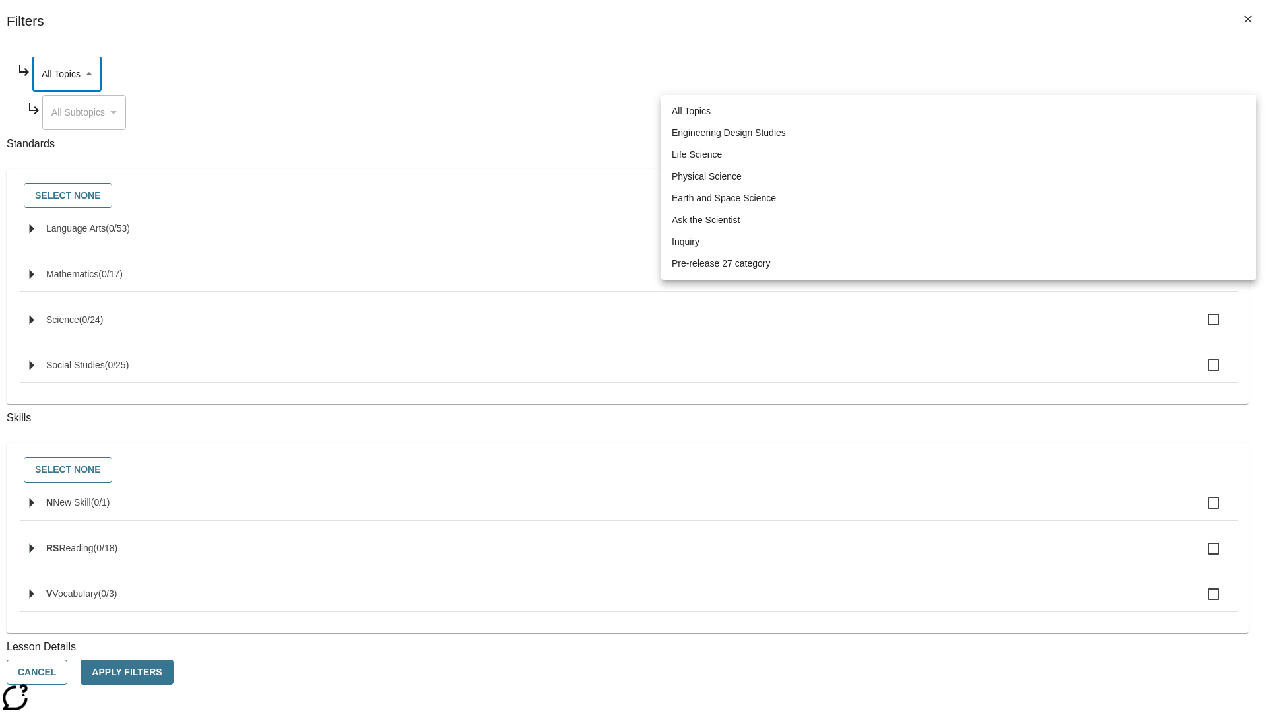
type input "187"
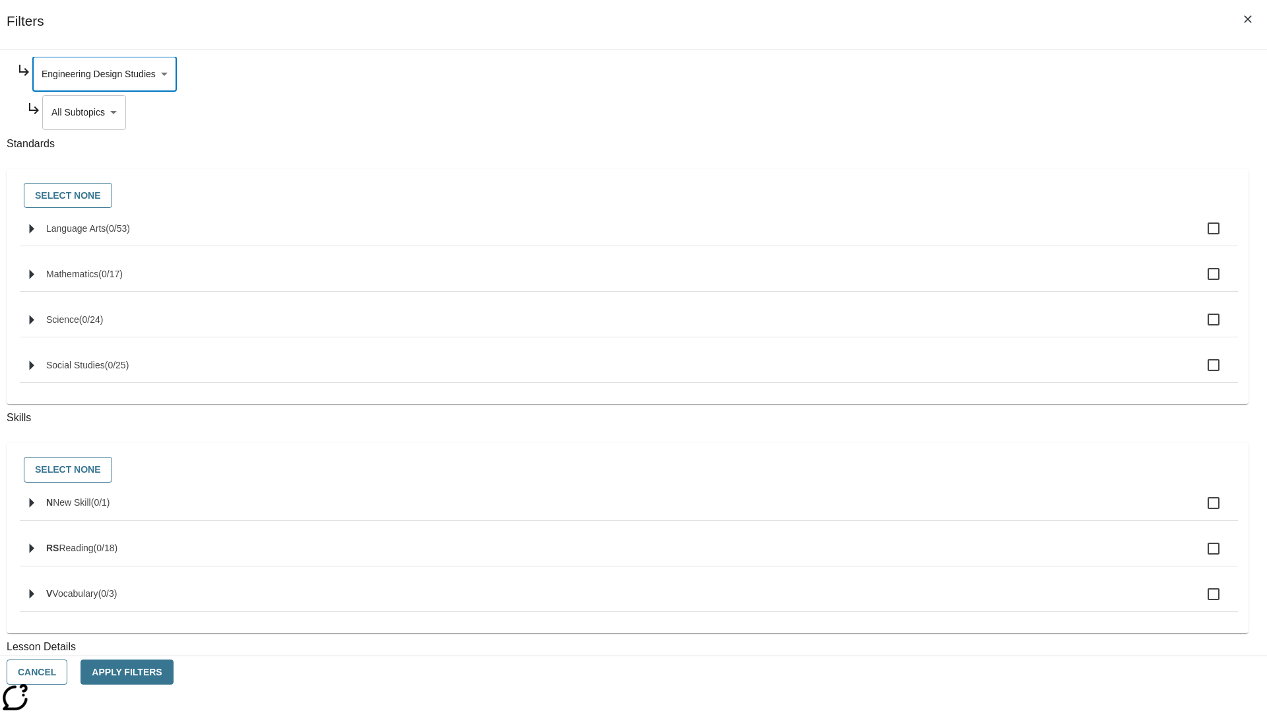
scroll to position [0, 1]
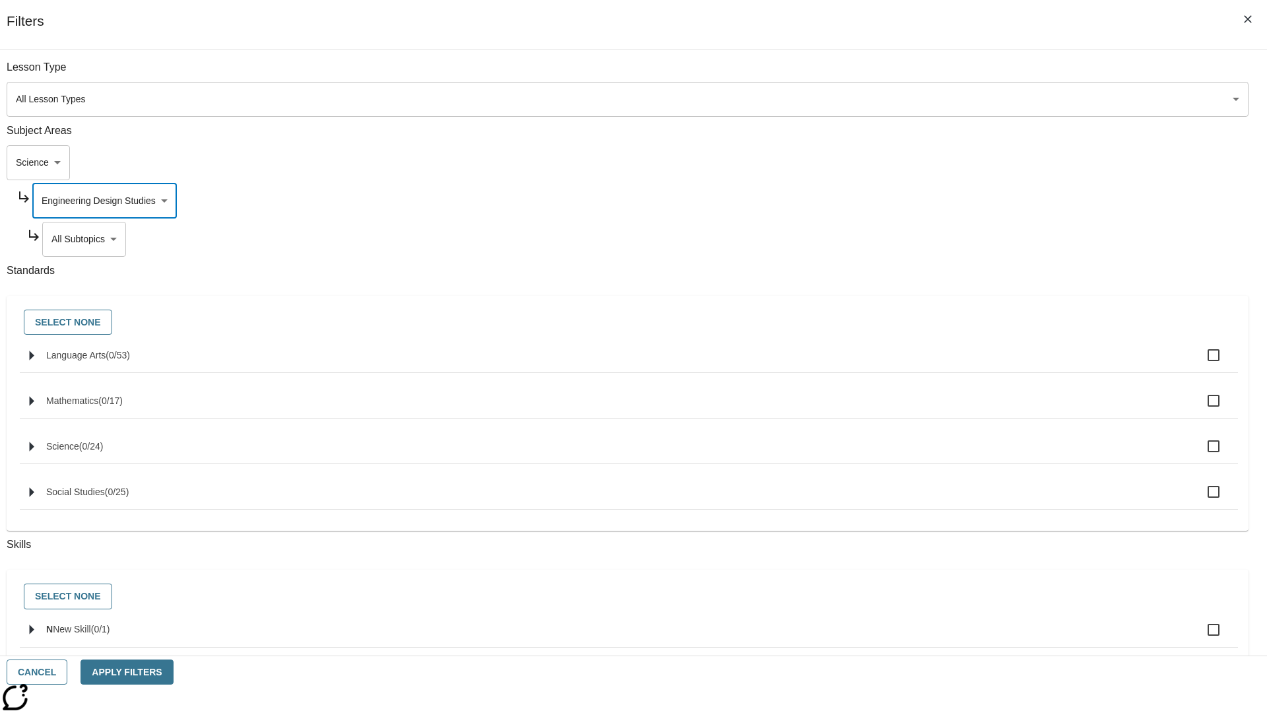
click at [968, 74] on body "Skip to main content NJ Edition EN Grade 3 2025 Auto Grade 3 Search 0 Tauto Das…" at bounding box center [633, 409] width 1257 height 728
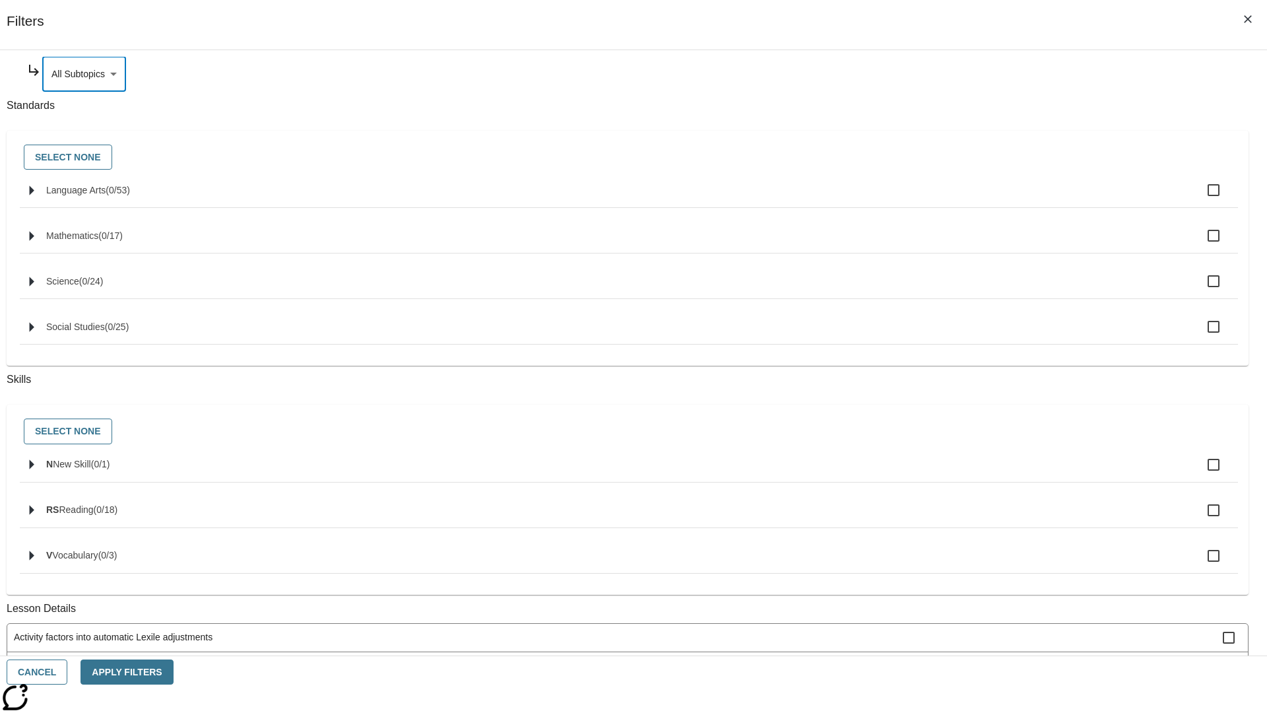
click at [963, 201] on body "Skip to main content NJ Edition EN Grade 3 2025 Auto Grade 3 Search 0 Tauto Das…" at bounding box center [633, 409] width 1257 height 728
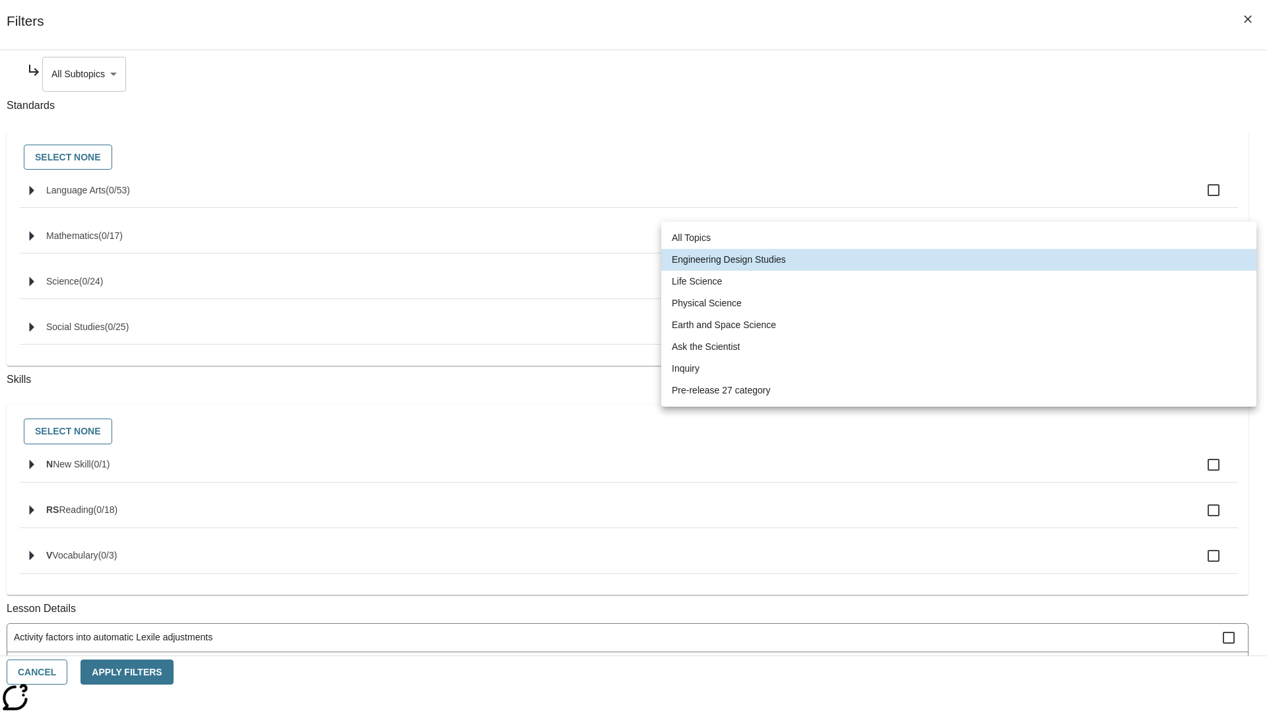
scroll to position [0, 0]
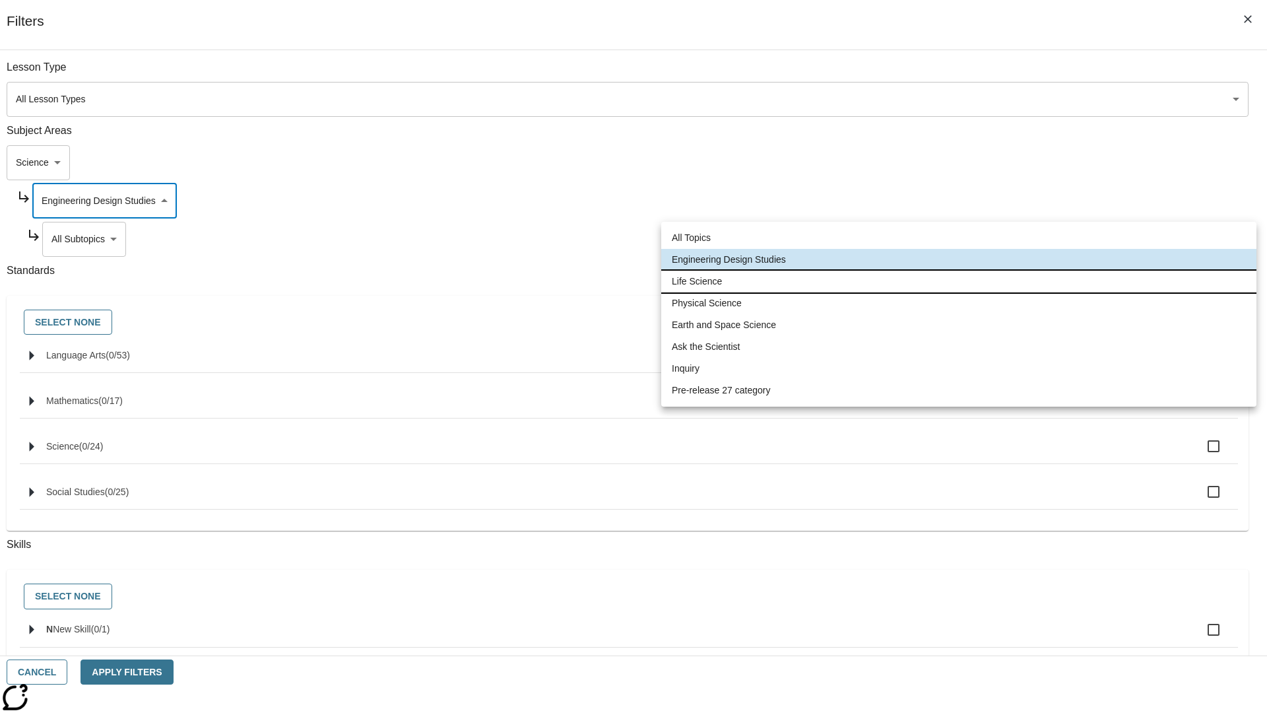
click at [959, 281] on li "Life Science" at bounding box center [958, 282] width 595 height 22
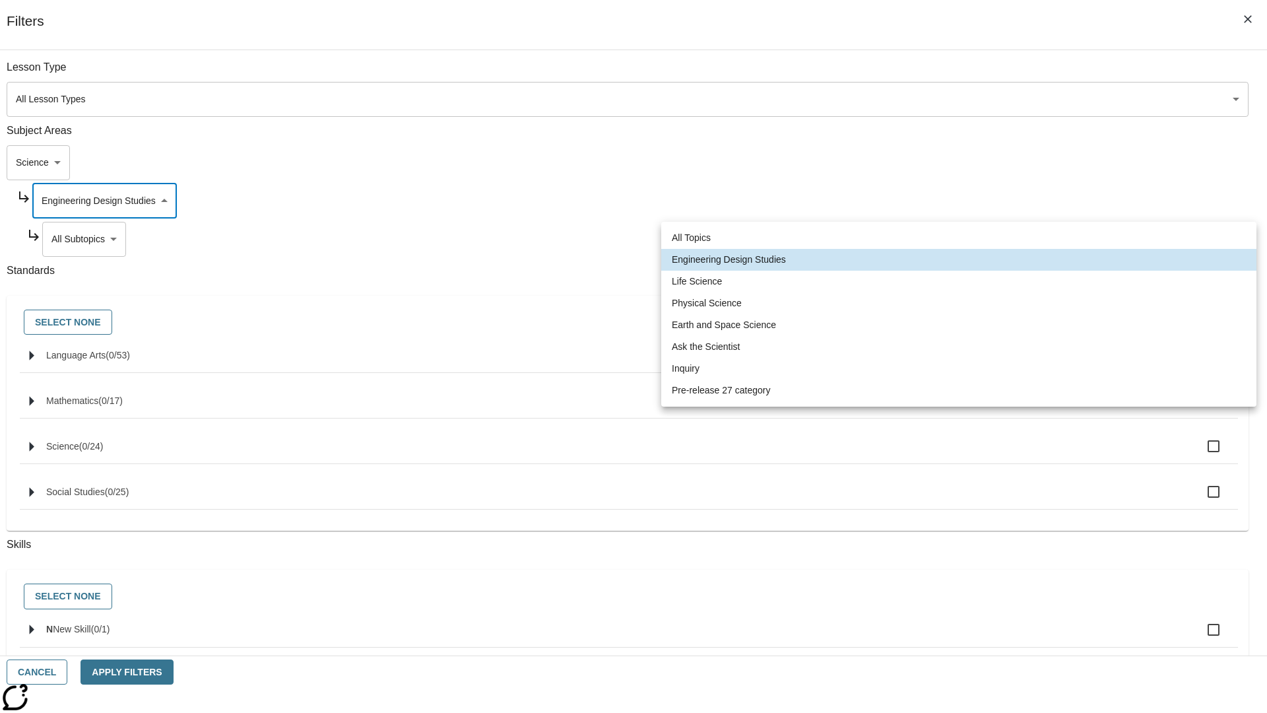
type input "189"
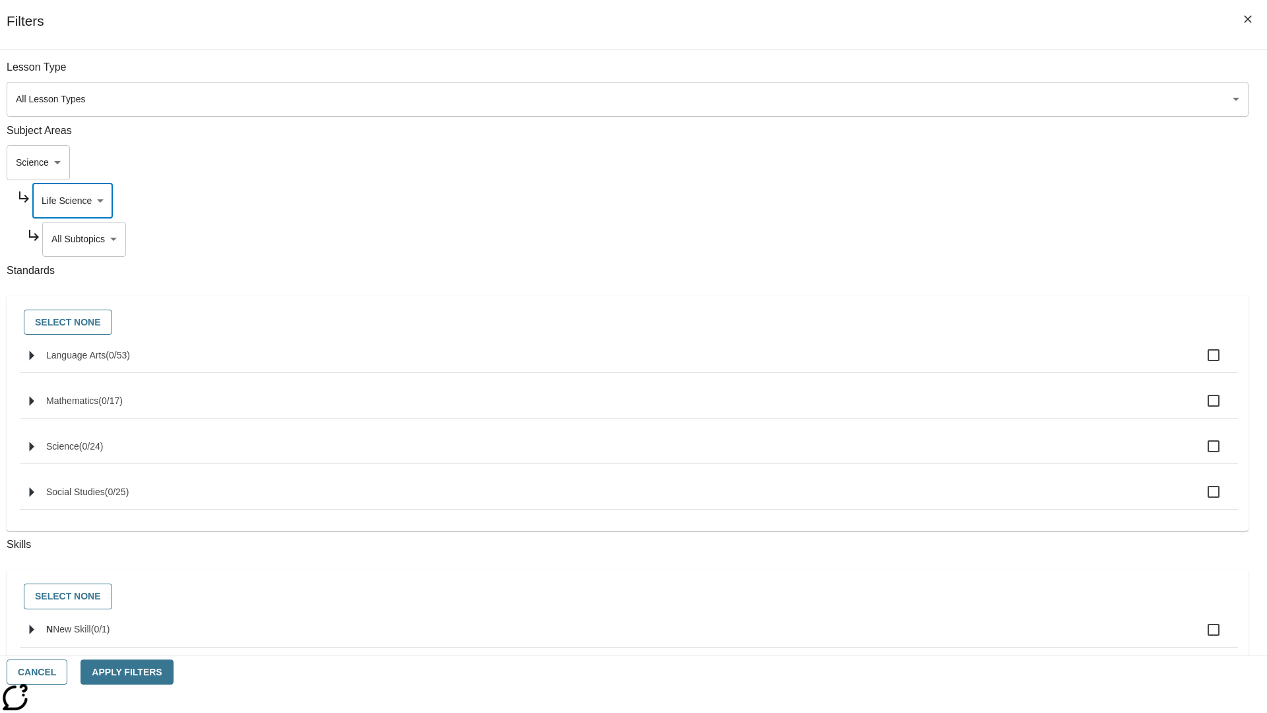
click at [968, 239] on body "Skip to main content NJ Edition EN Grade 3 2025 Auto Grade 3 Search 0 Tauto Das…" at bounding box center [633, 409] width 1257 height 728
click at [962, 74] on body "Skip to main content NJ Edition EN Grade 3 2025 Auto Grade 3 Search 0 Tauto Das…" at bounding box center [633, 409] width 1257 height 728
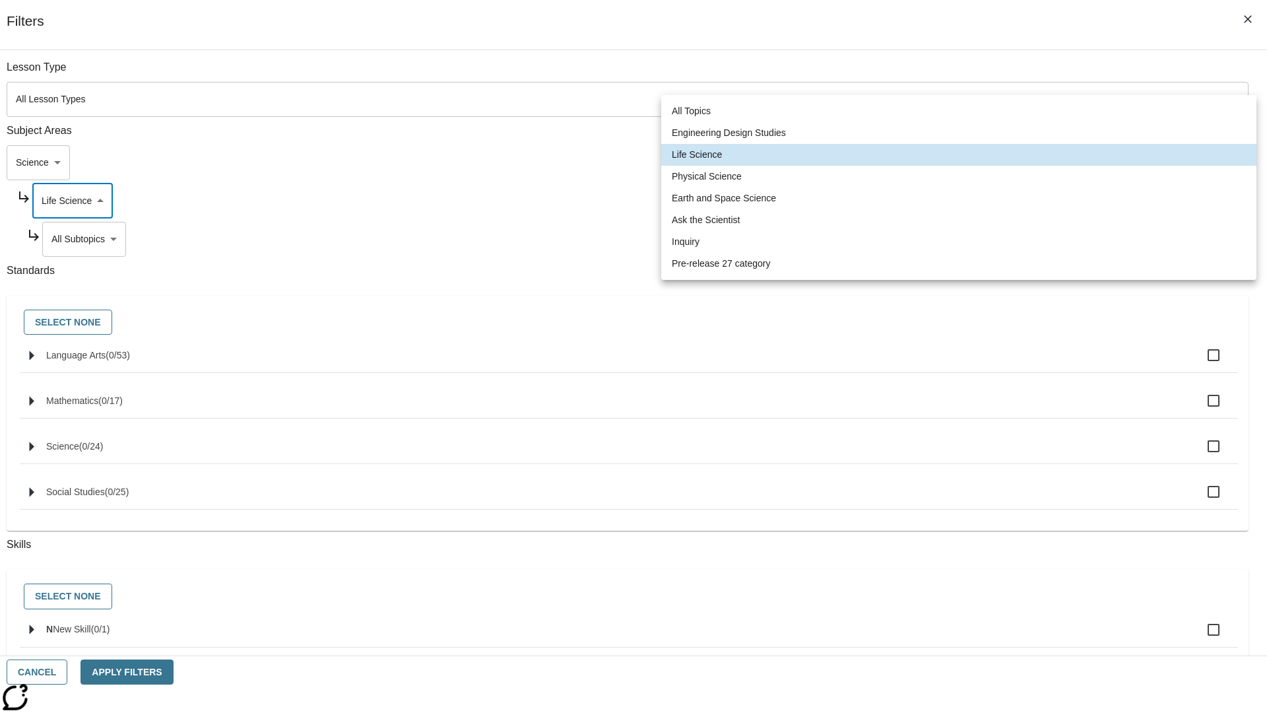
scroll to position [127, 1]
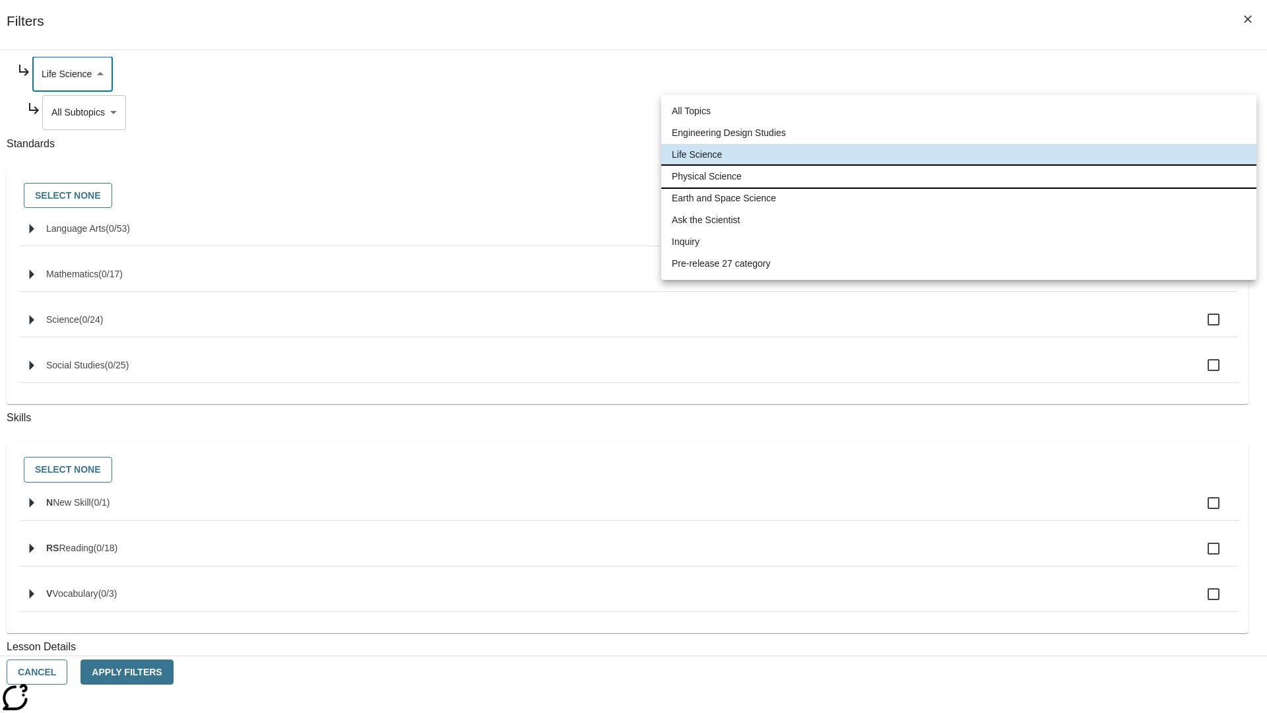
click at [959, 176] on li "Physical Science" at bounding box center [958, 177] width 595 height 22
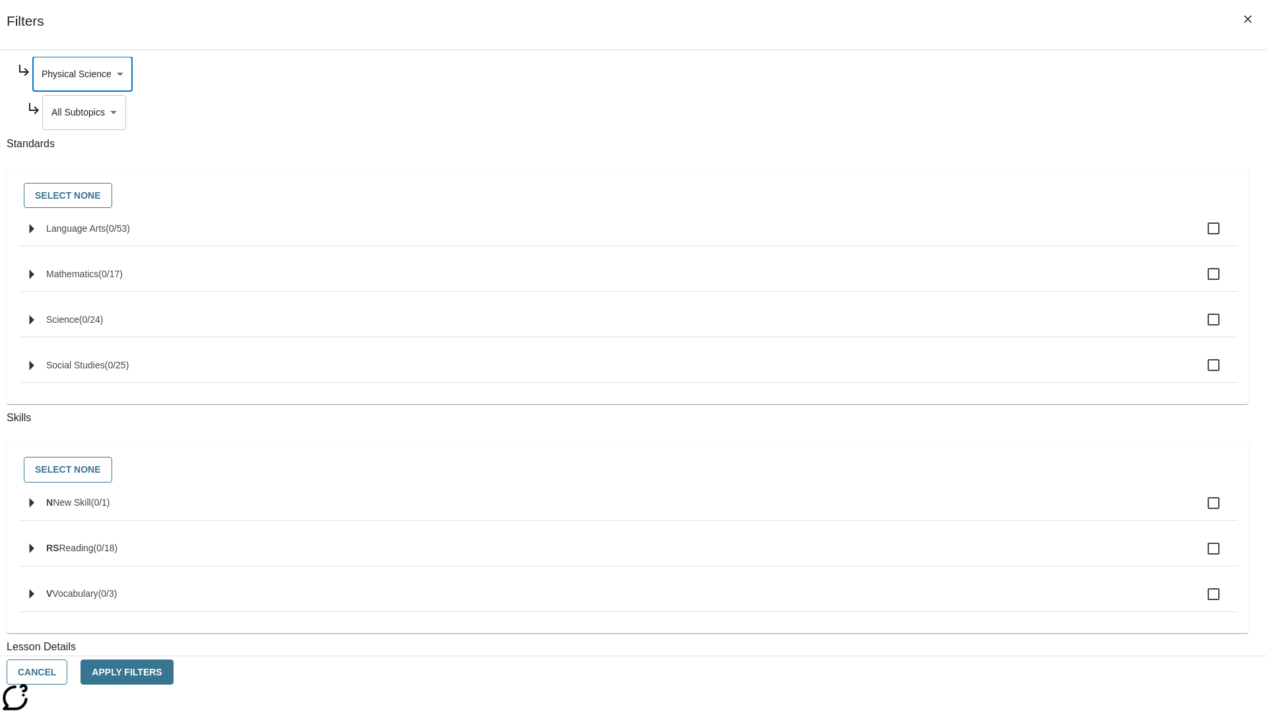
type input "190"
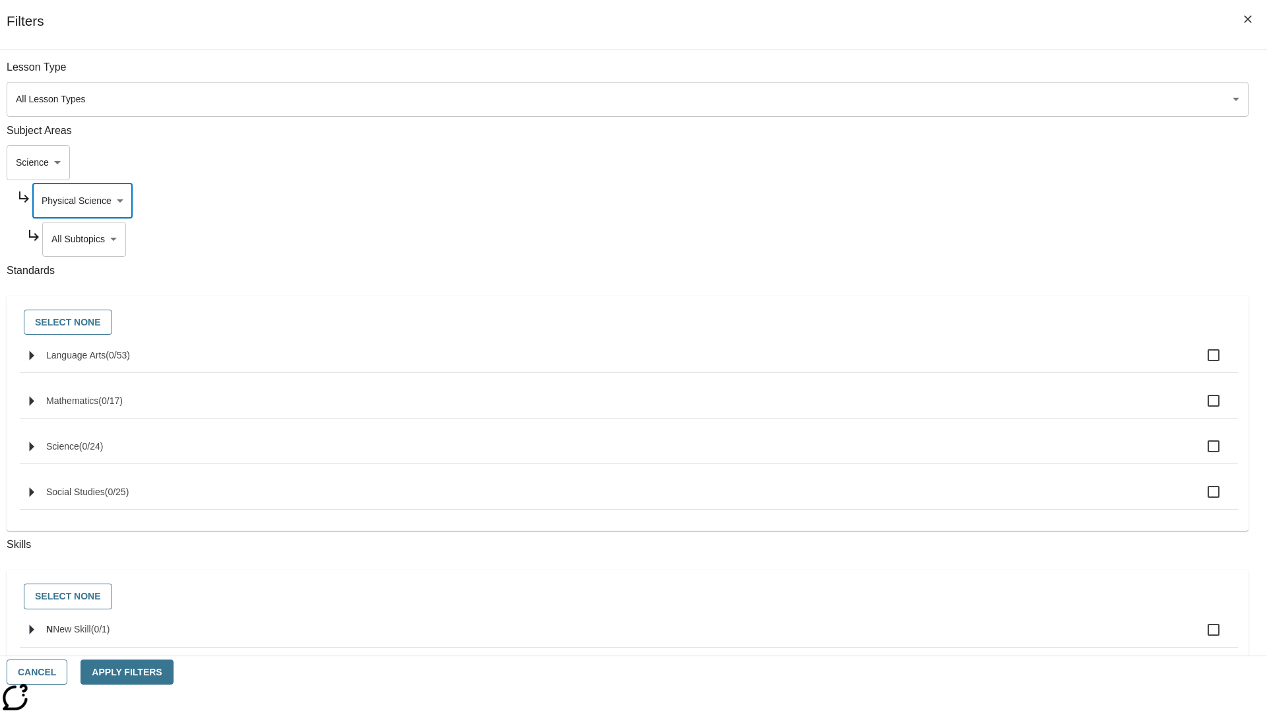
click at [968, 74] on body "Skip to main content NJ Edition EN Grade 3 2025 Auto Grade 3 Search 0 Tauto Das…" at bounding box center [633, 409] width 1257 height 728
click at [962, 74] on body "Skip to main content NJ Edition EN Grade 3 2025 Auto Grade 3 Search 0 Tauto Das…" at bounding box center [633, 409] width 1257 height 728
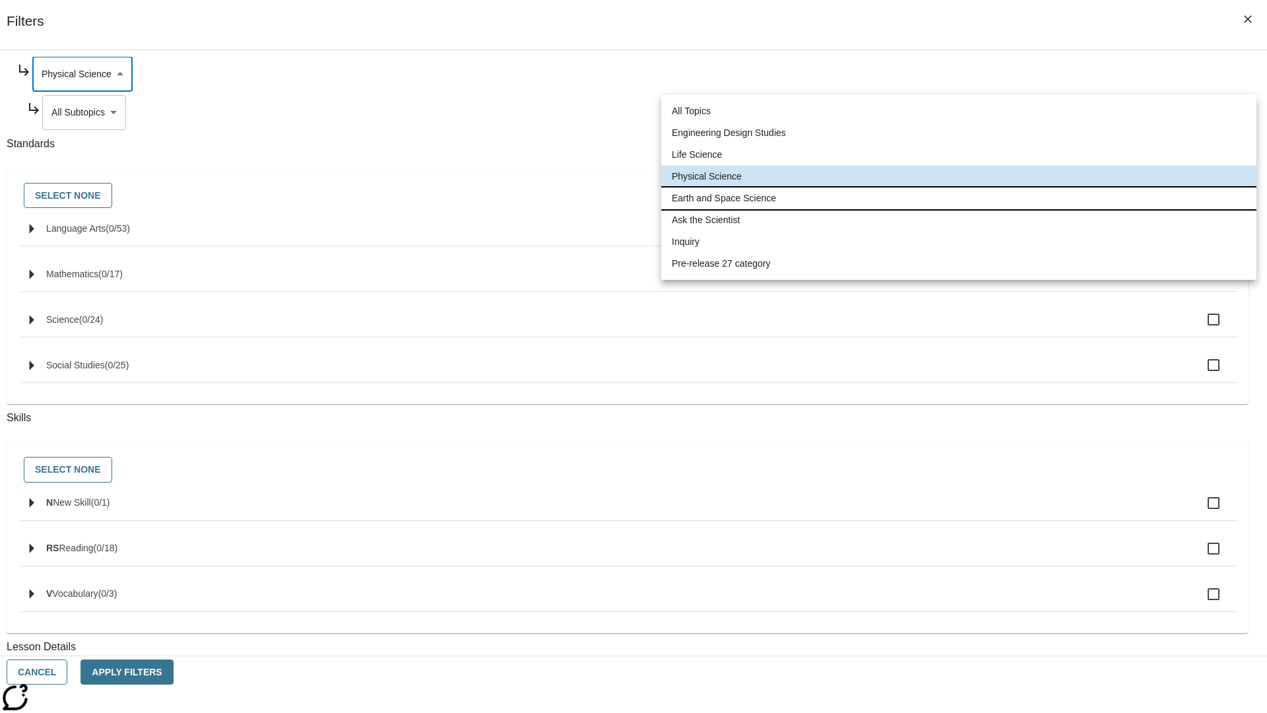
click at [959, 198] on li "Earth and Space Science" at bounding box center [958, 198] width 595 height 22
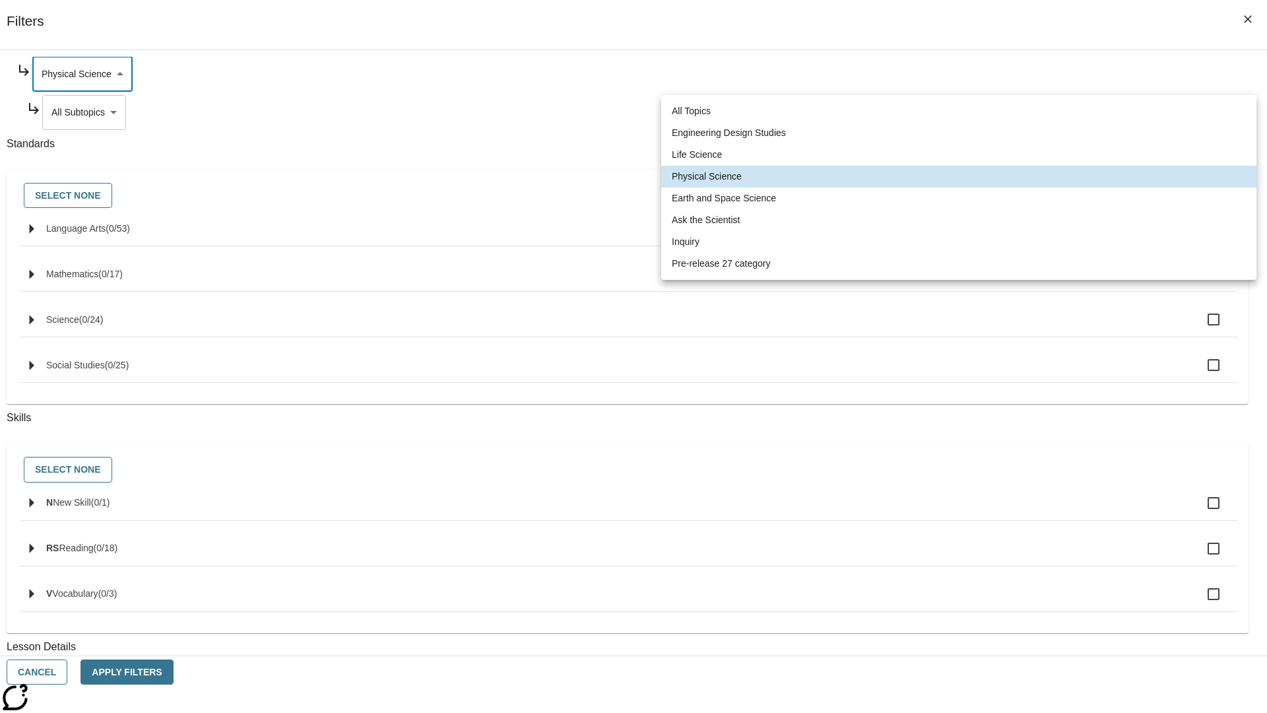
type input "192"
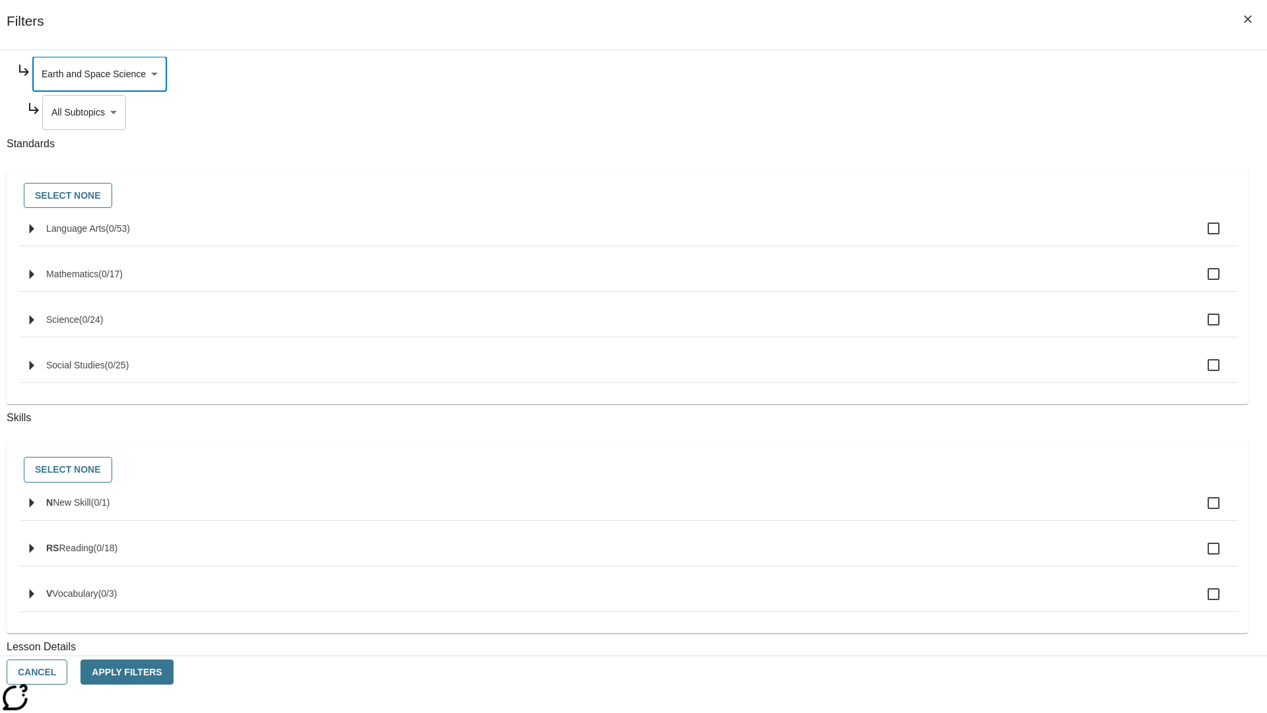
scroll to position [0, 1]
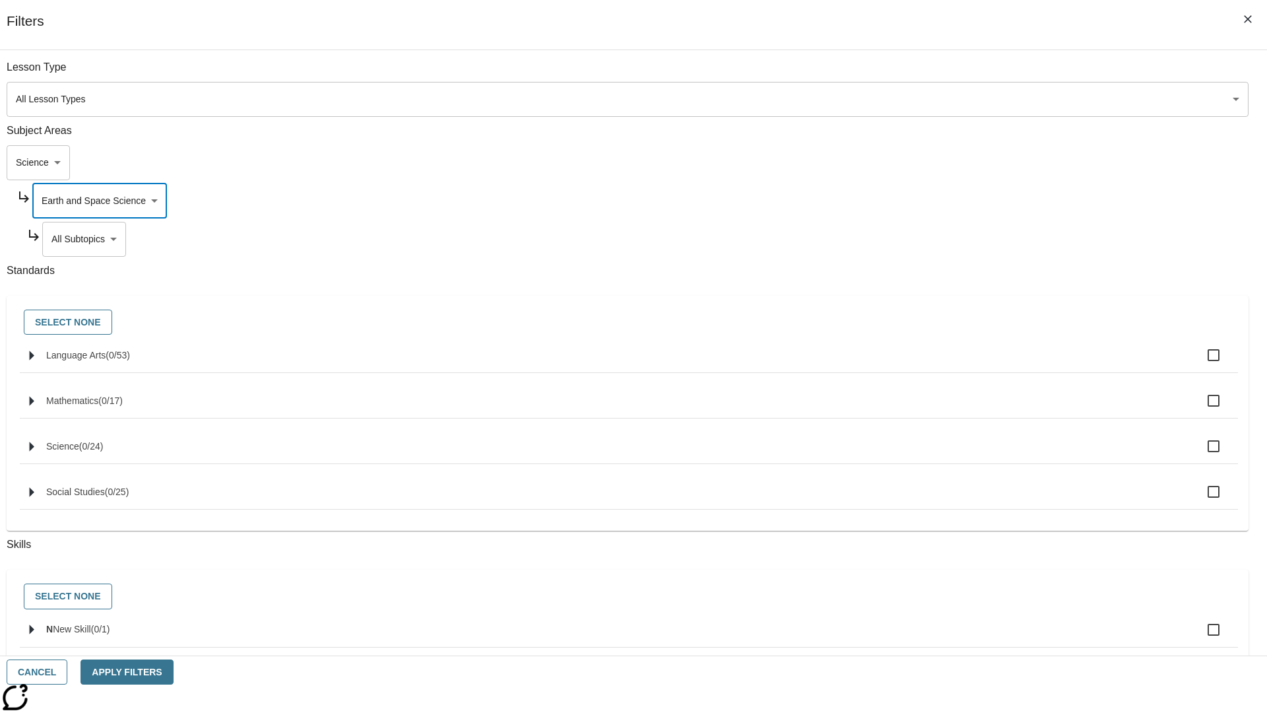
click at [968, 74] on body "Skip to main content NJ Edition EN Grade 3 2025 Auto Grade 3 Search 0 Tauto Das…" at bounding box center [633, 409] width 1257 height 728
click at [962, 74] on body "Skip to main content NJ Edition EN Grade 3 2025 Auto Grade 3 Search 0 Tauto Das…" at bounding box center [633, 409] width 1257 height 728
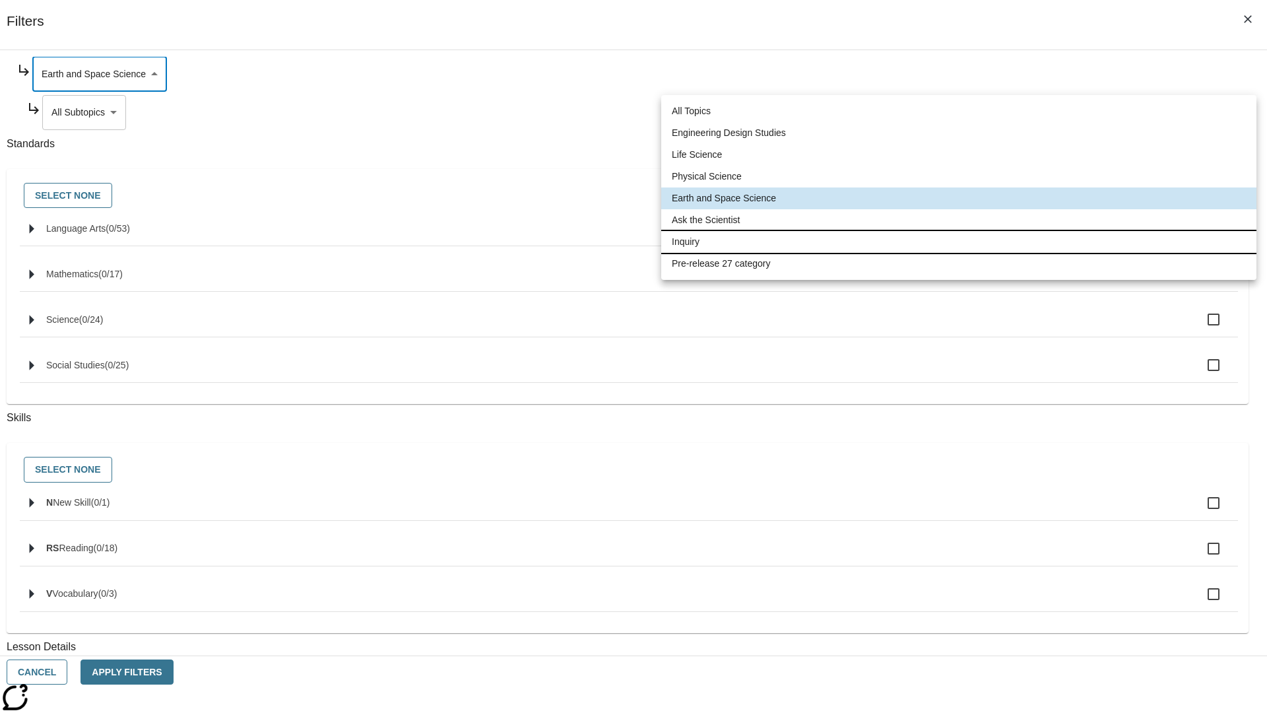
click at [959, 242] on li "Inquiry" at bounding box center [958, 242] width 595 height 22
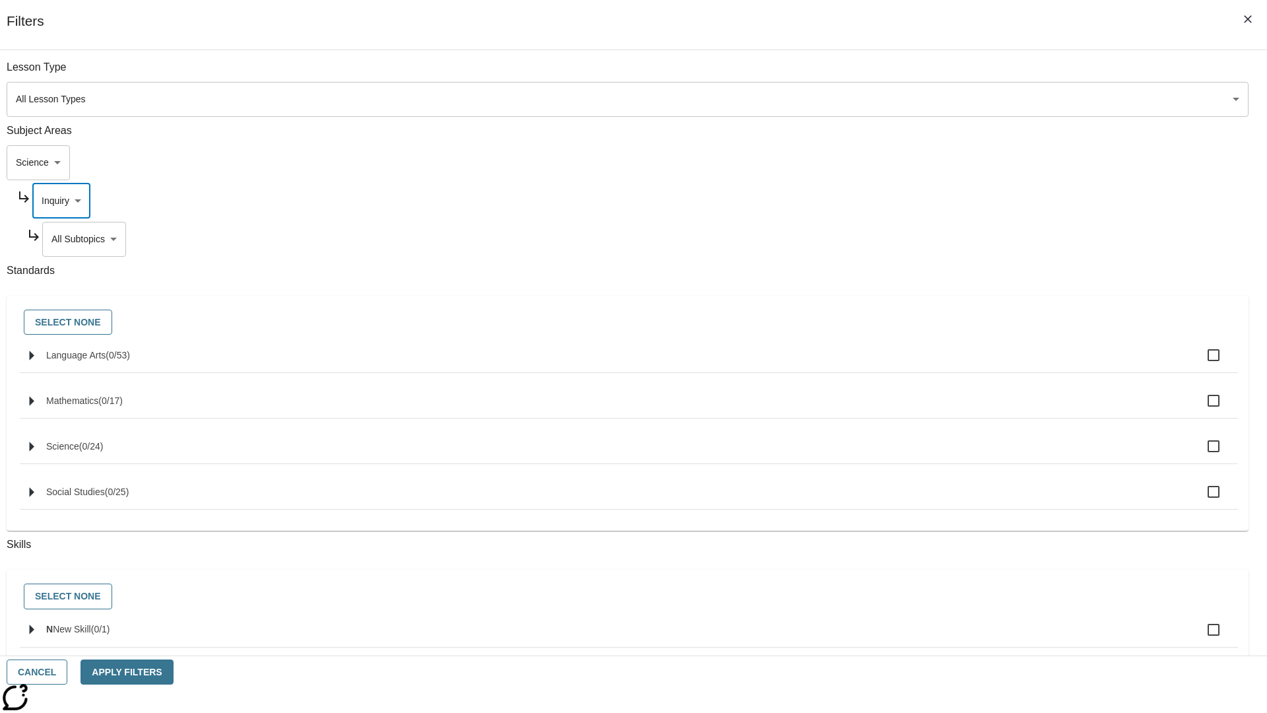
click at [968, 74] on body "Skip to main content NJ Edition EN Grade 3 2025 Auto Grade 3 Search 0 Tauto Das…" at bounding box center [633, 409] width 1257 height 728
click at [962, 74] on body "Skip to main content NJ Edition EN Grade 3 2025 Auto Grade 3 Search 0 Tauto Das…" at bounding box center [633, 409] width 1257 height 728
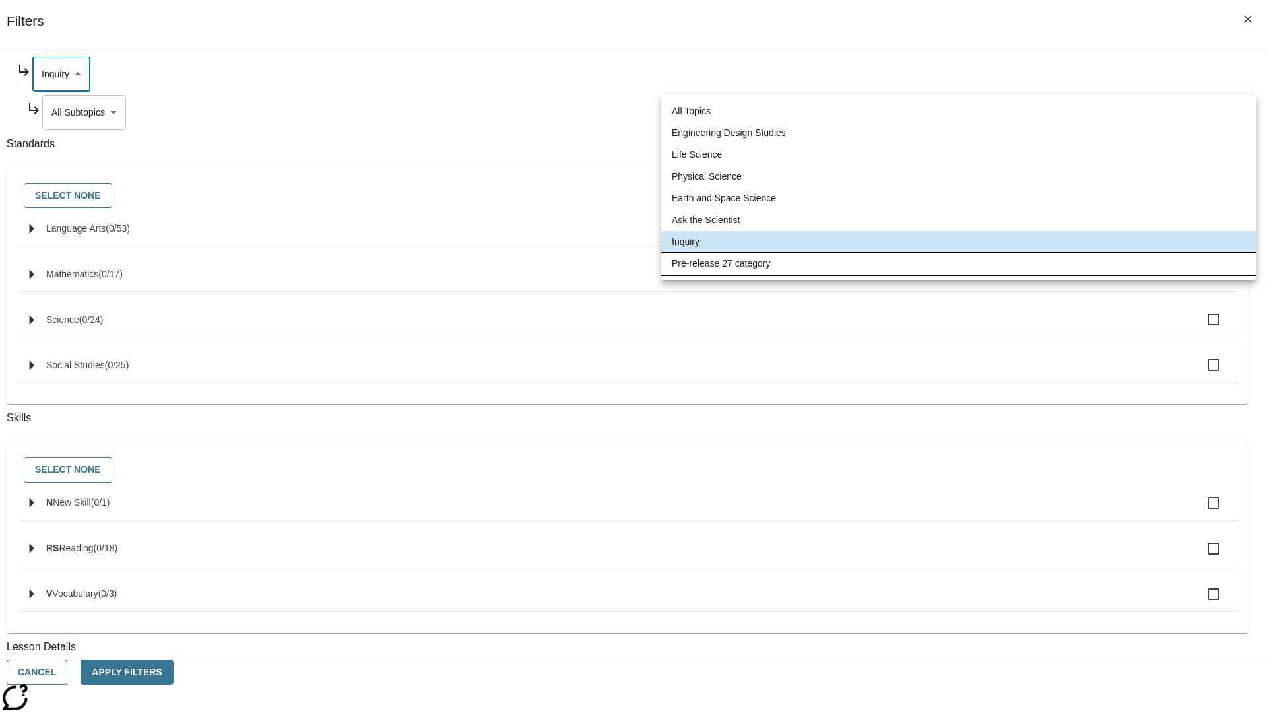
click at [959, 263] on li "Pre-release 27 category" at bounding box center [958, 264] width 595 height 22
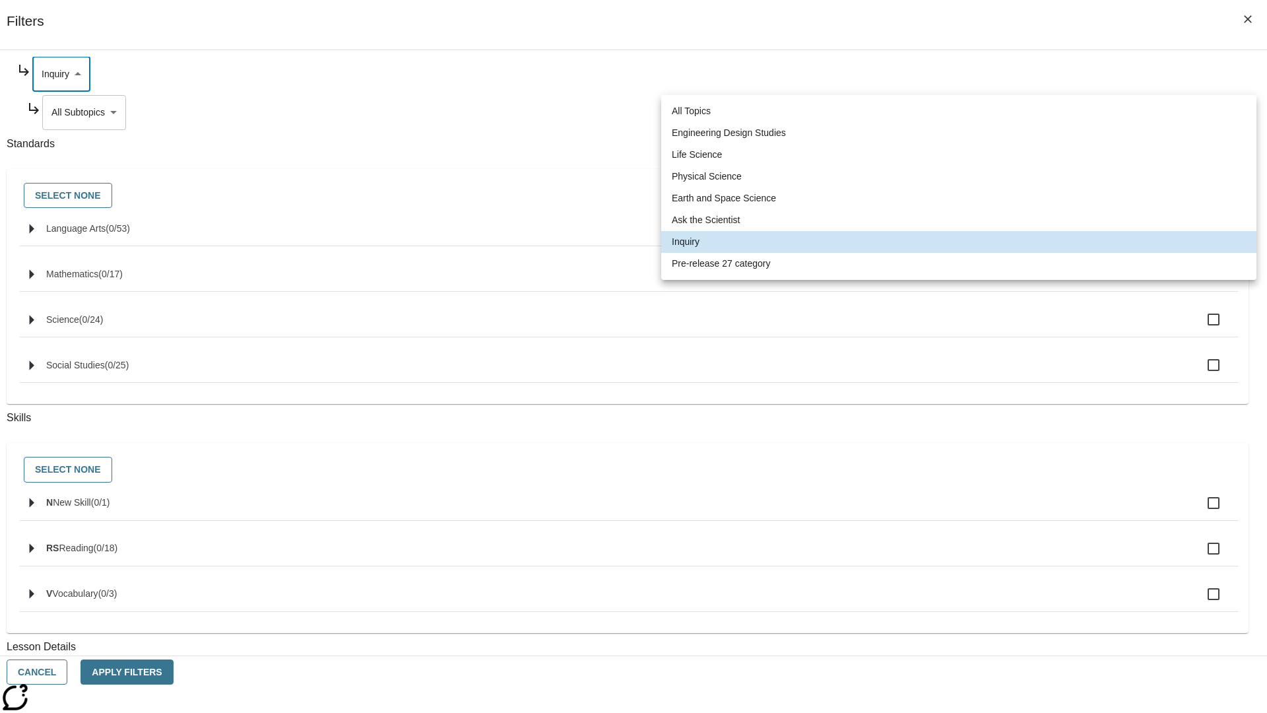
type input "271"
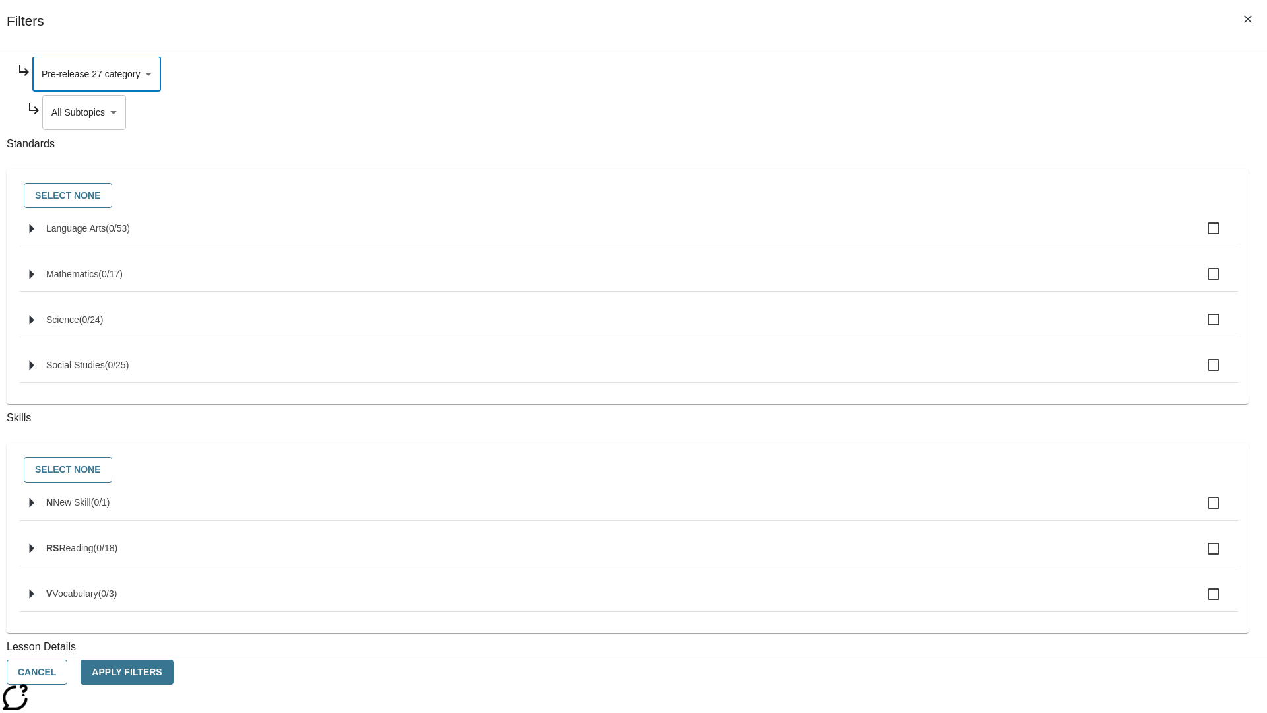
click at [968, 239] on body "Skip to main content NJ Edition EN Grade 3 2025 Auto Grade 3 Search 0 Tauto Das…" at bounding box center [633, 409] width 1257 height 728
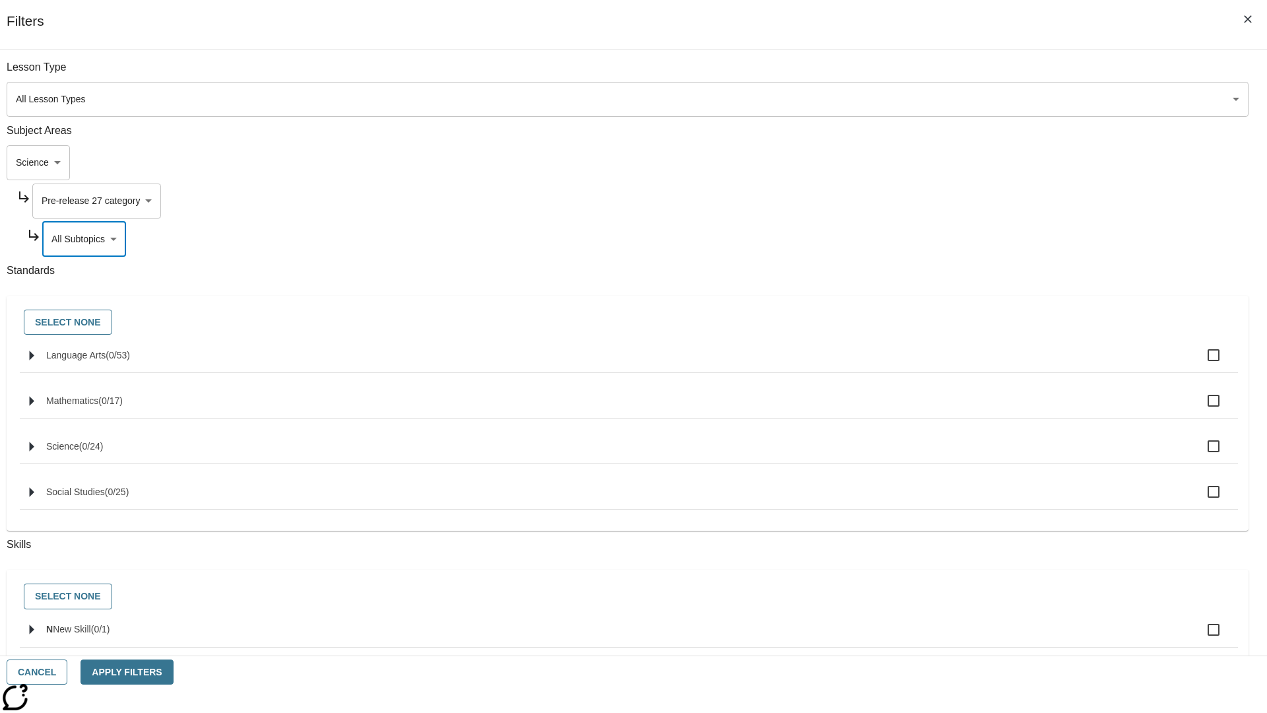
click at [950, 162] on body "Skip to main content NJ Edition EN Grade 3 2025 Auto Grade 3 Search 0 Tauto Das…" at bounding box center [633, 409] width 1257 height 728
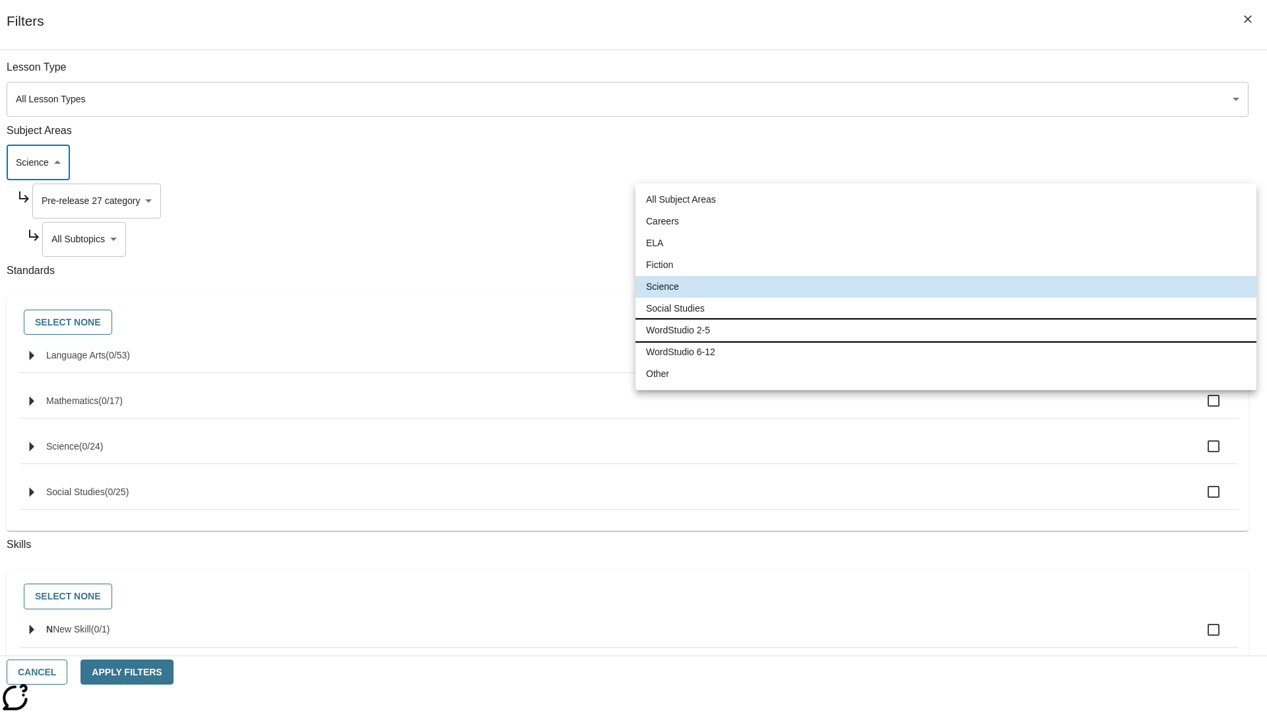
click at [946, 330] on li "WordStudio 2-5" at bounding box center [946, 330] width 621 height 22
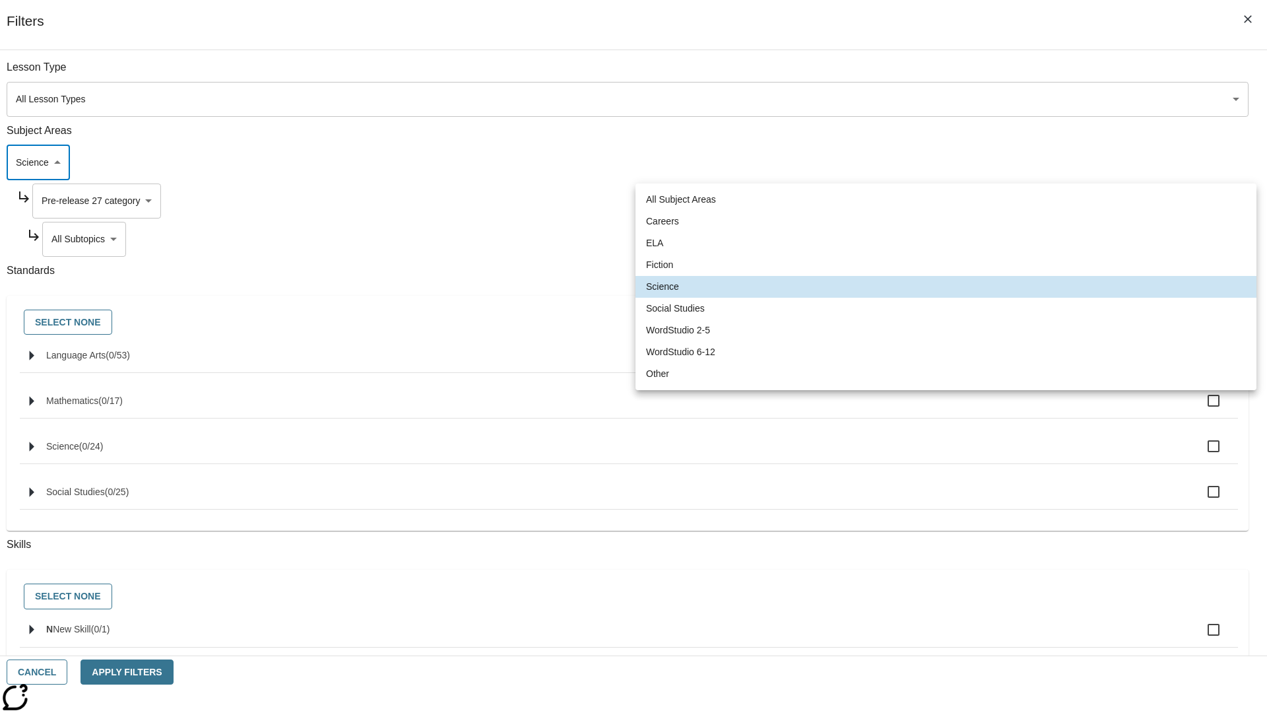
type input "6"
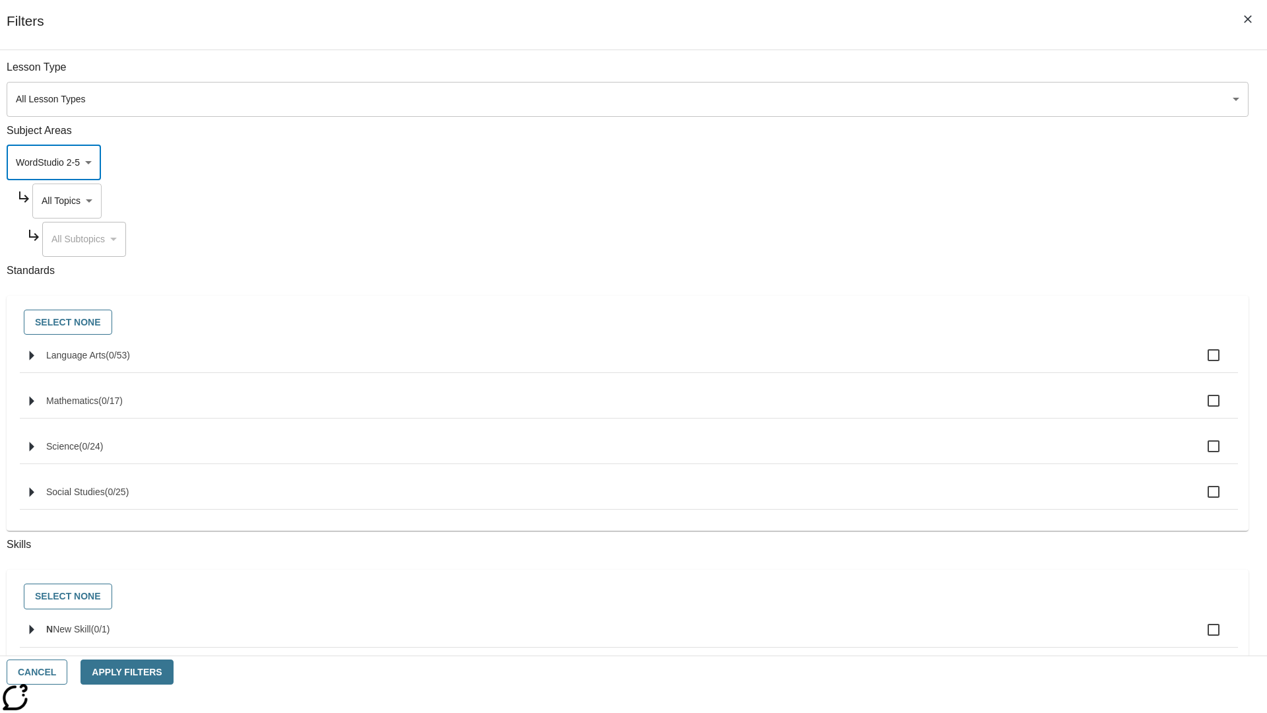
click at [962, 201] on body "Skip to main content NJ Edition EN Grade 3 2025 Auto Grade 3 Search 0 Tauto Das…" at bounding box center [633, 409] width 1257 height 728
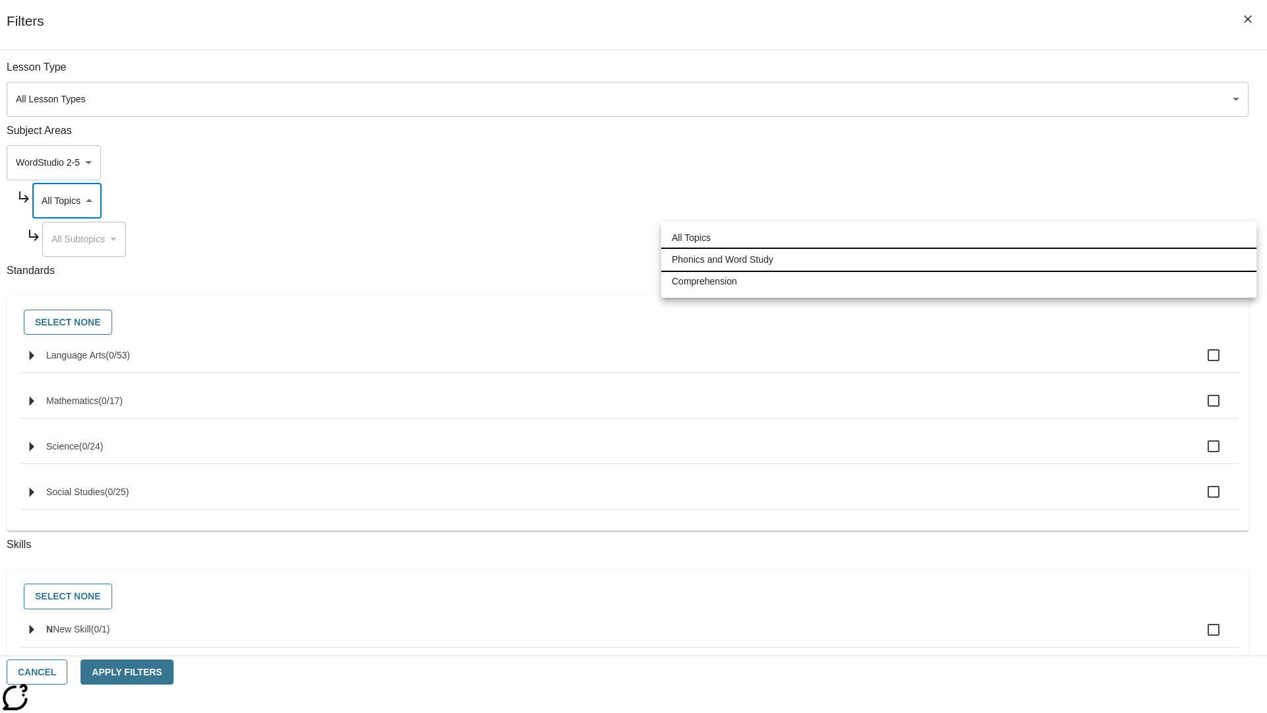
click at [959, 259] on li "Phonics and Word Study" at bounding box center [958, 260] width 595 height 22
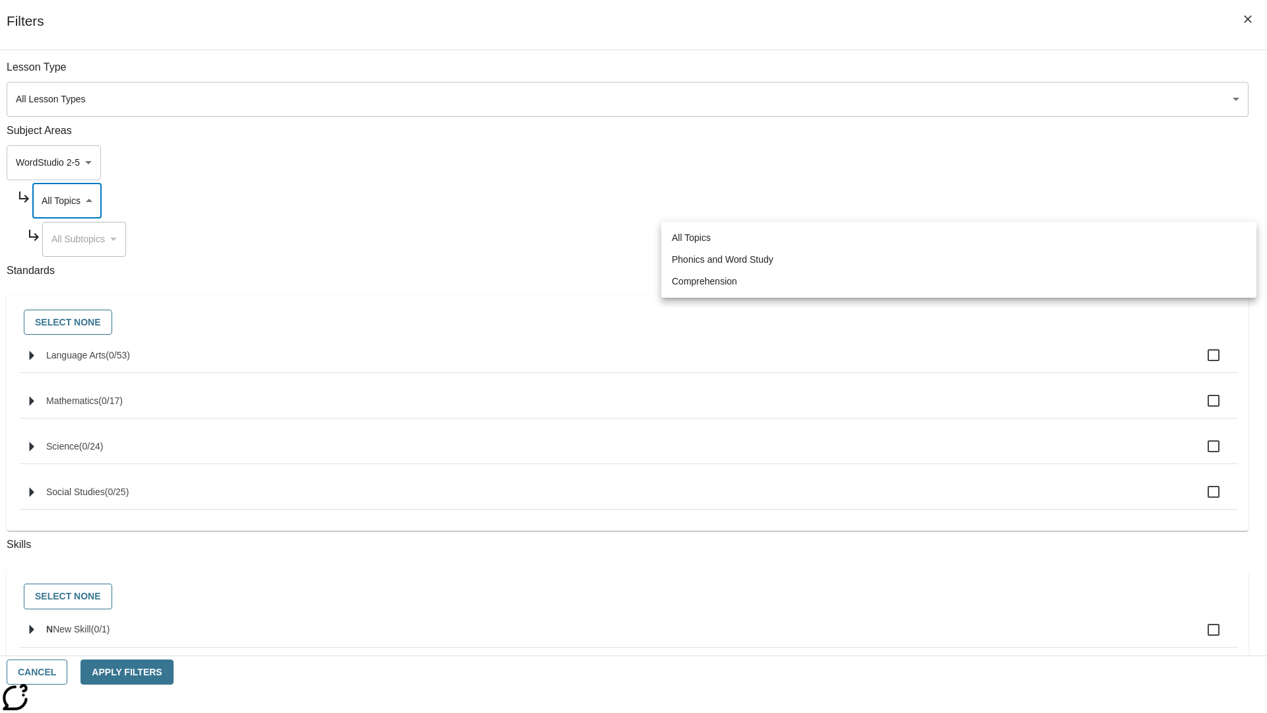
type input "249"
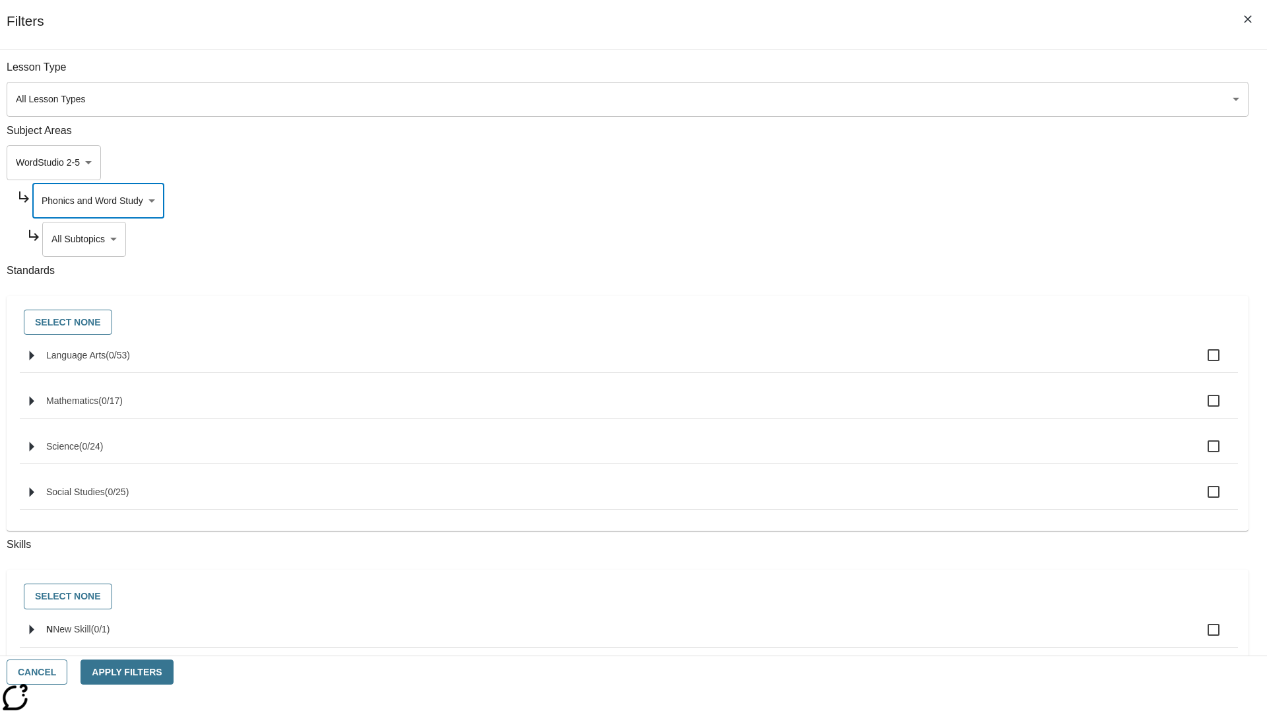
click at [968, 239] on body "Skip to main content NJ Edition EN Grade 3 2025 Auto Grade 3 Search 0 Tauto Das…" at bounding box center [633, 409] width 1257 height 728
click at [962, 201] on body "Skip to main content NJ Edition EN Grade 3 2025 Auto Grade 3 Search 0 Tauto Das…" at bounding box center [633, 409] width 1257 height 728
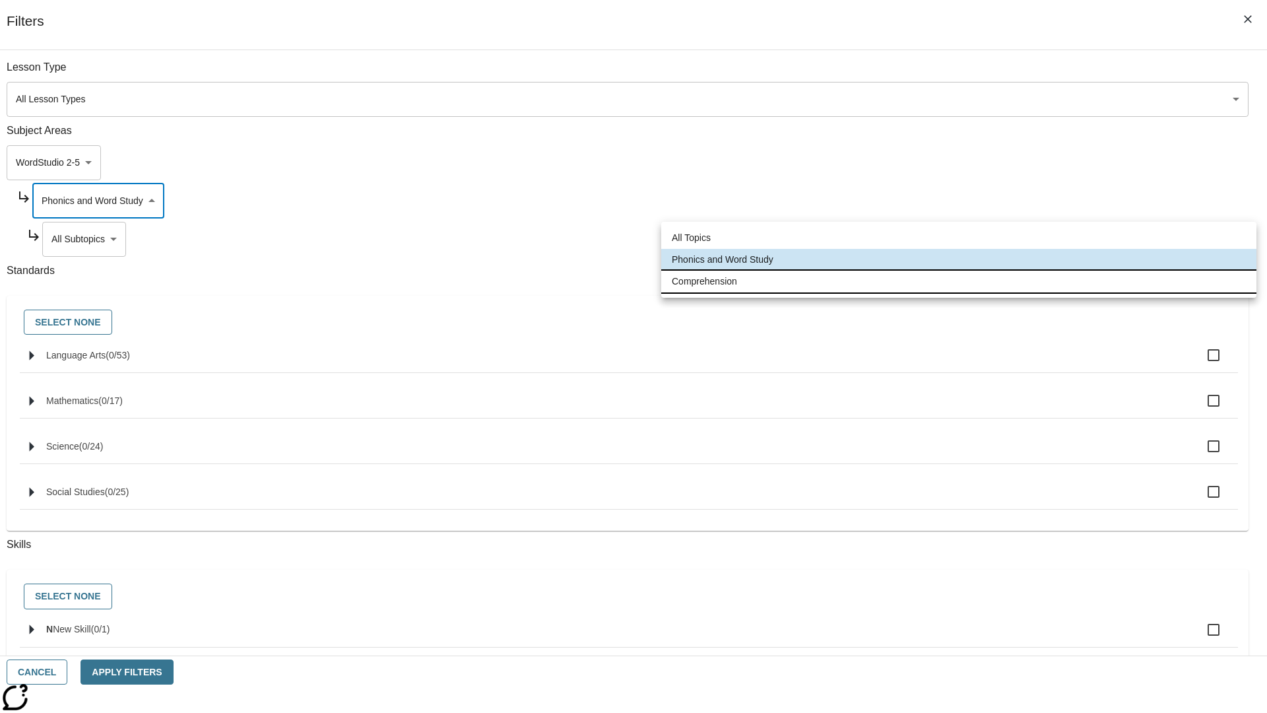
click at [959, 281] on li "Comprehension" at bounding box center [958, 282] width 595 height 22
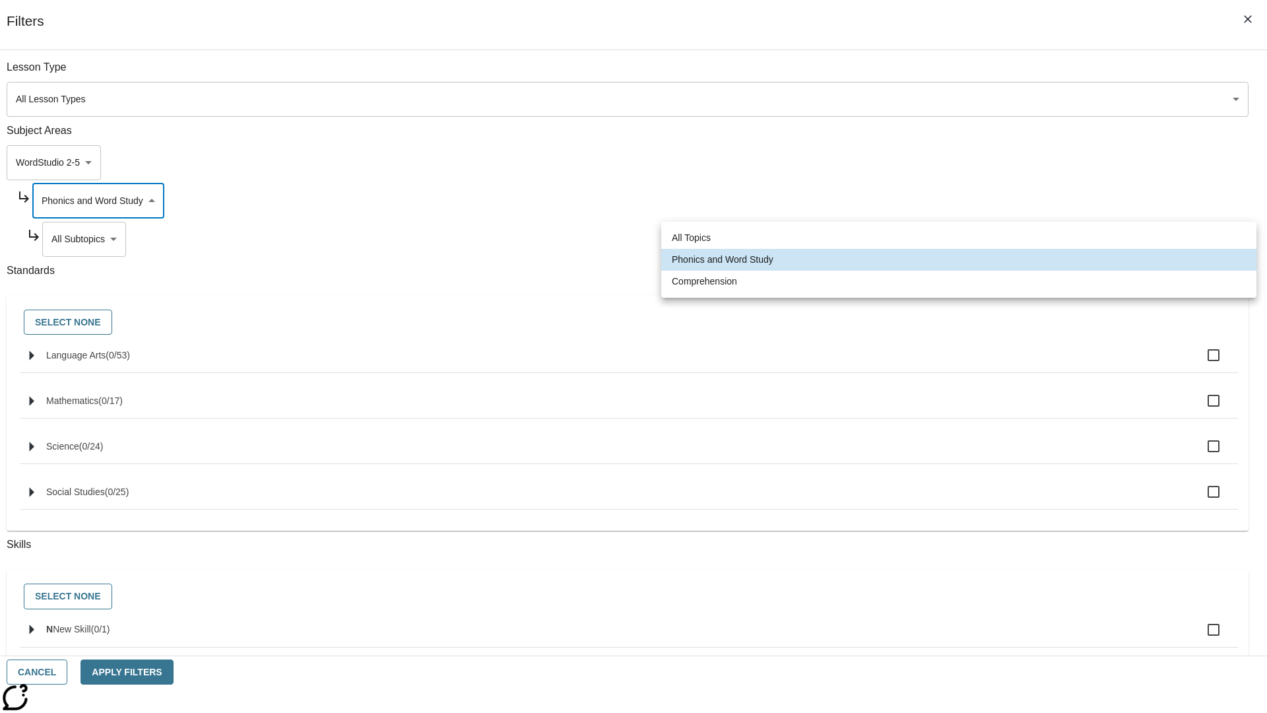
type input "252"
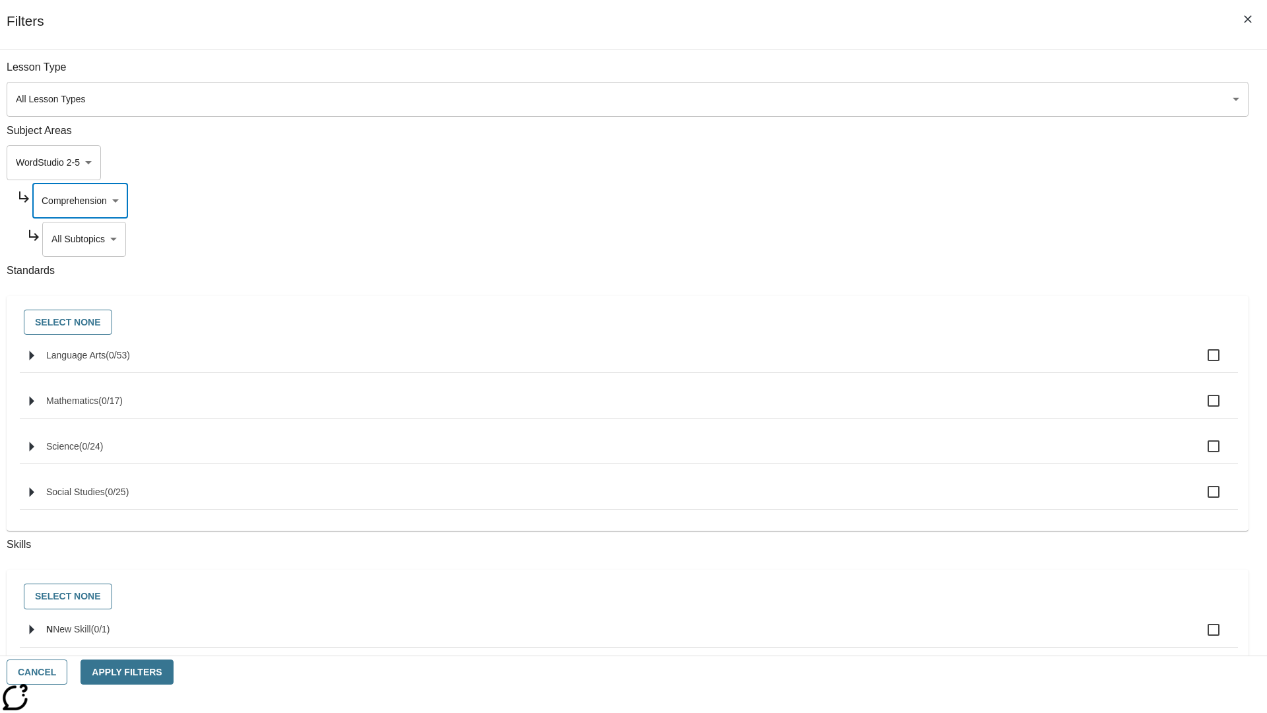
click at [968, 239] on body "Skip to main content NJ Edition EN Grade 3 2025 Auto Grade 3 Search 0 Tauto Das…" at bounding box center [633, 409] width 1257 height 728
click at [67, 672] on button "Cancel" at bounding box center [37, 672] width 61 height 26
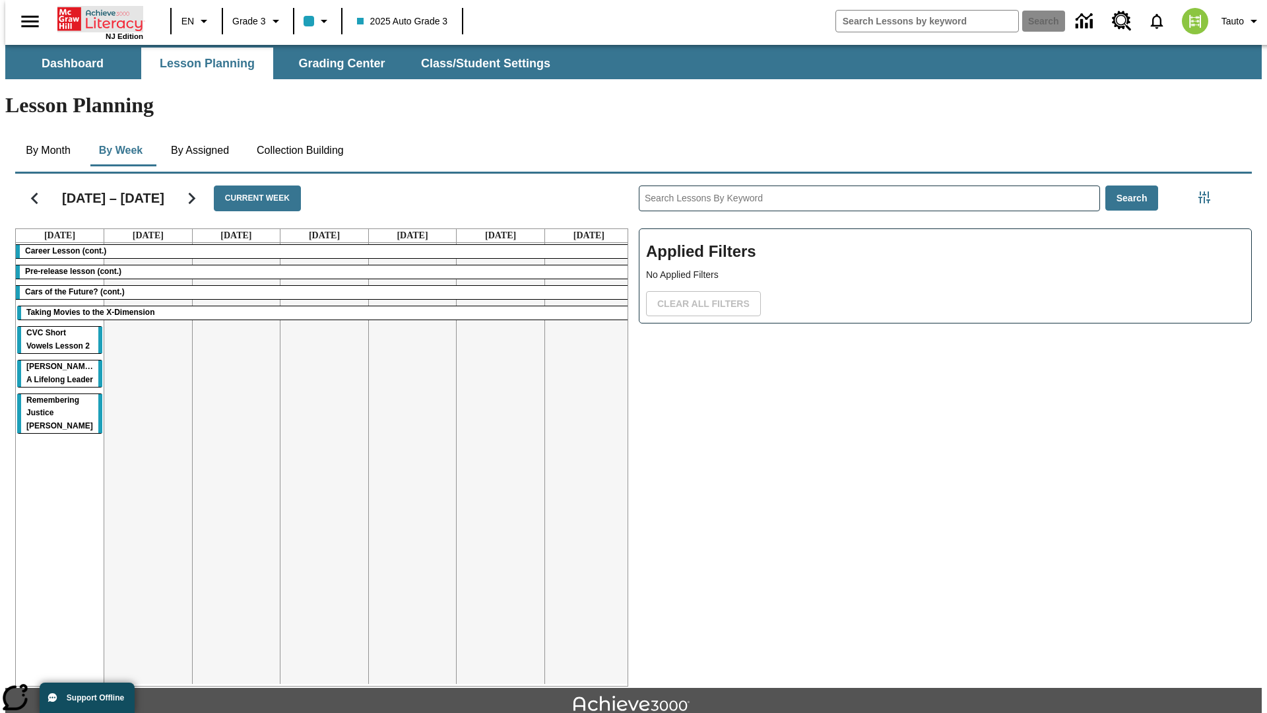
click at [95, 18] on icon "Home" at bounding box center [101, 19] width 88 height 26
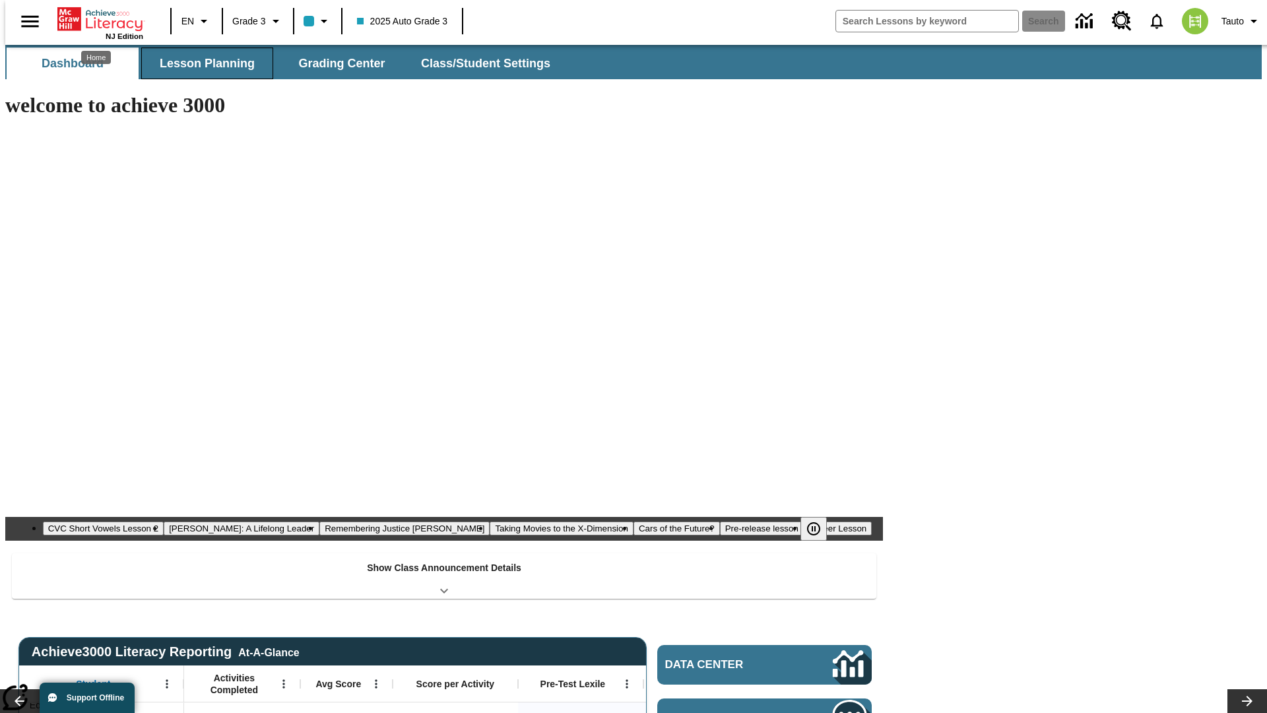
click at [202, 63] on button "Lesson Planning" at bounding box center [207, 64] width 132 height 32
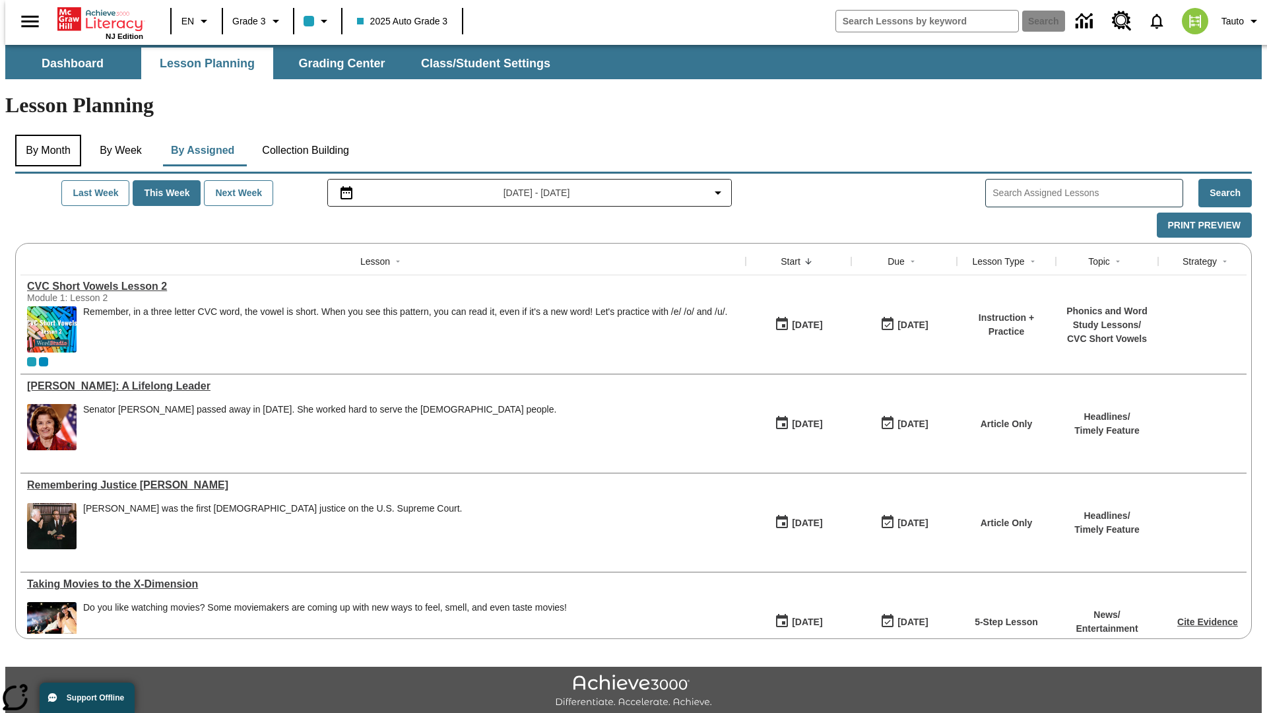
click at [44, 135] on button "By Month" at bounding box center [48, 151] width 66 height 32
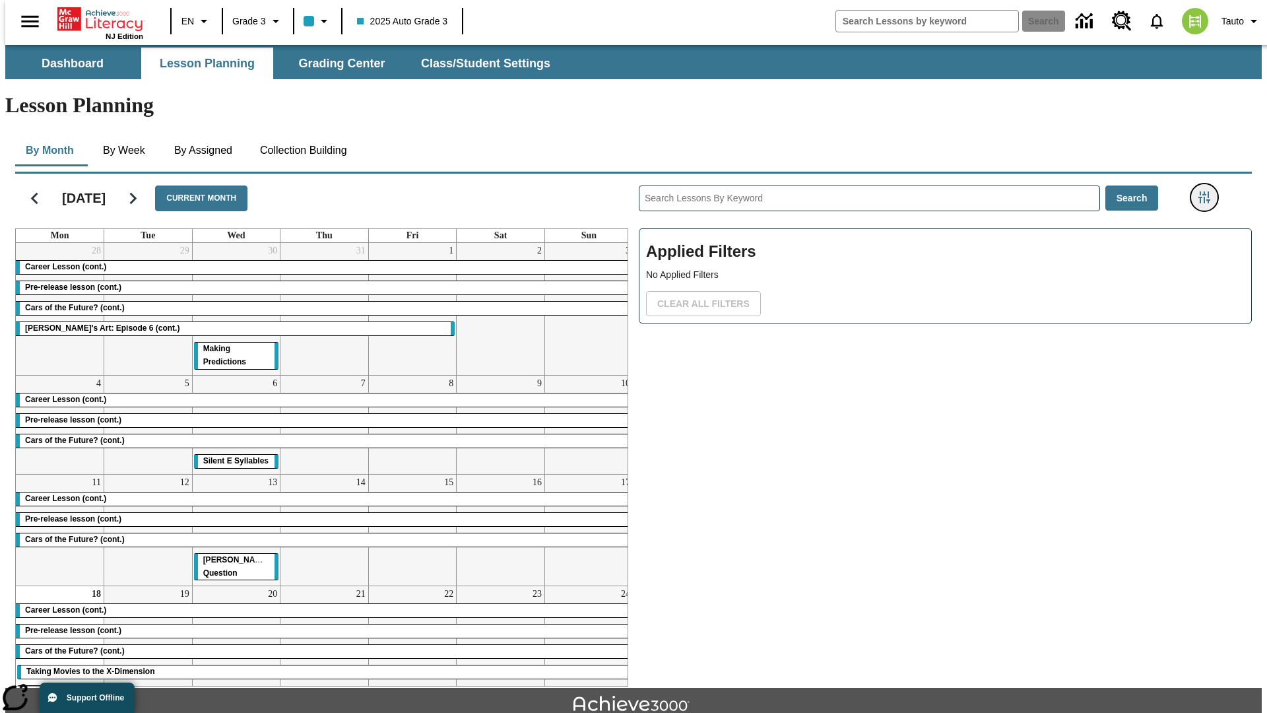
click at [1208, 191] on icon "Filters Side menu" at bounding box center [1205, 197] width 12 height 12
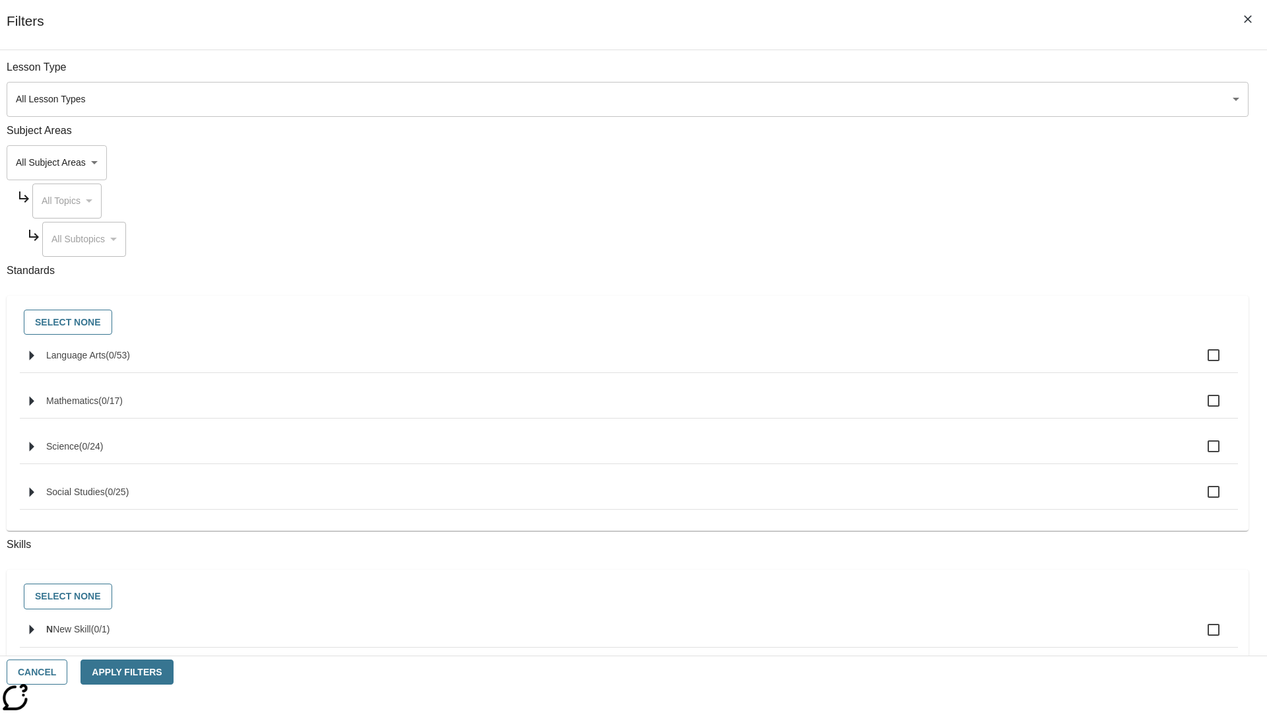
click at [950, 162] on body "Skip to main content [GEOGRAPHIC_DATA] Edition EN Grade 3 2025 Auto Grade 3 Sea…" at bounding box center [633, 409] width 1257 height 728
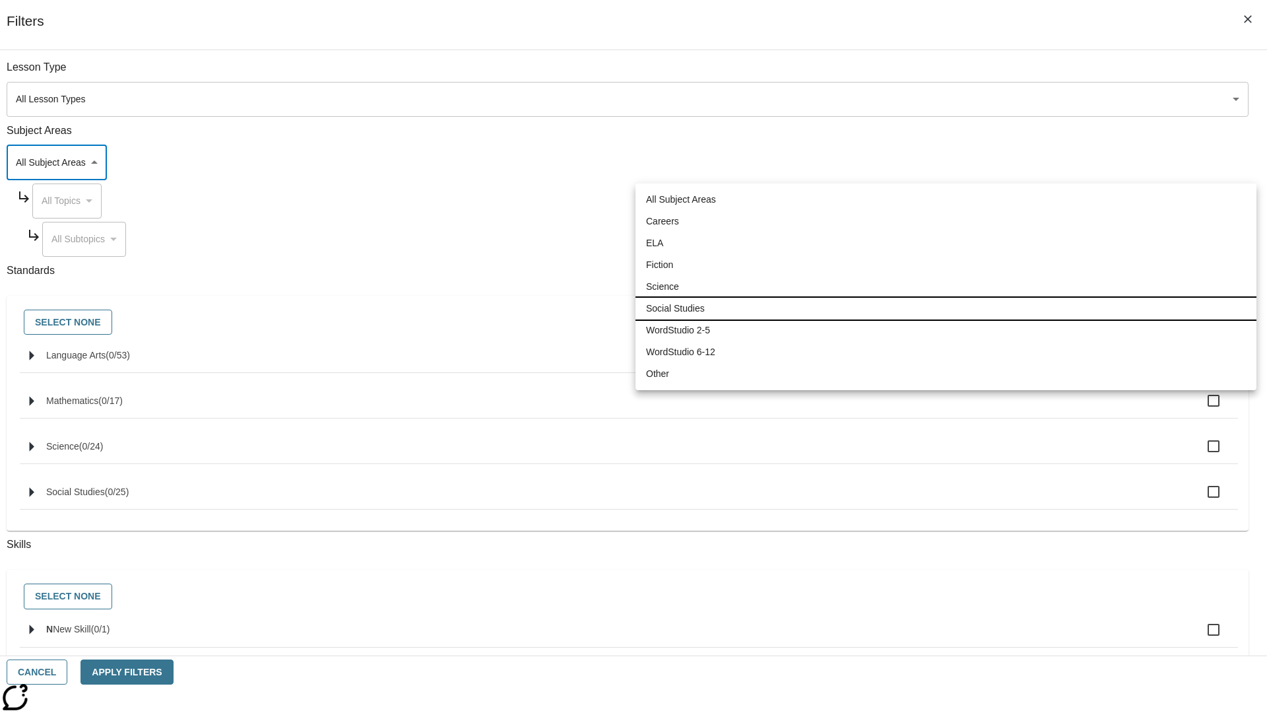
click at [946, 308] on li "Social Studies" at bounding box center [946, 309] width 621 height 22
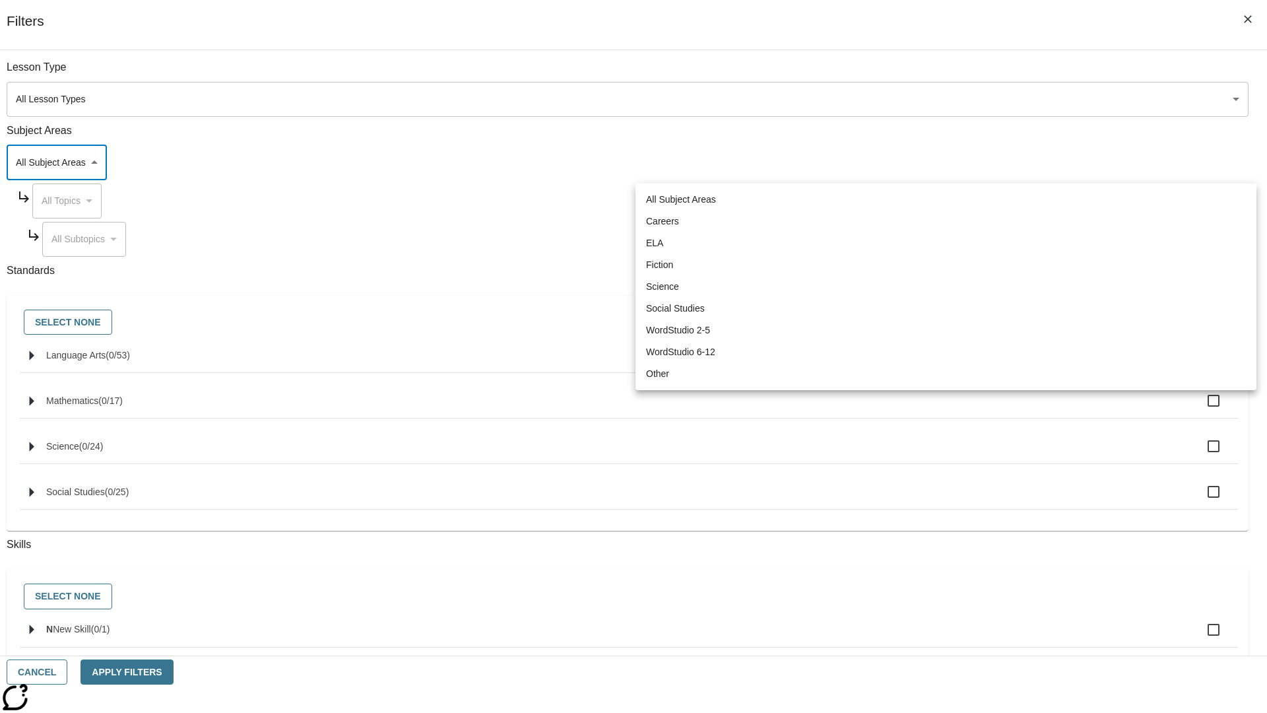
type input "3"
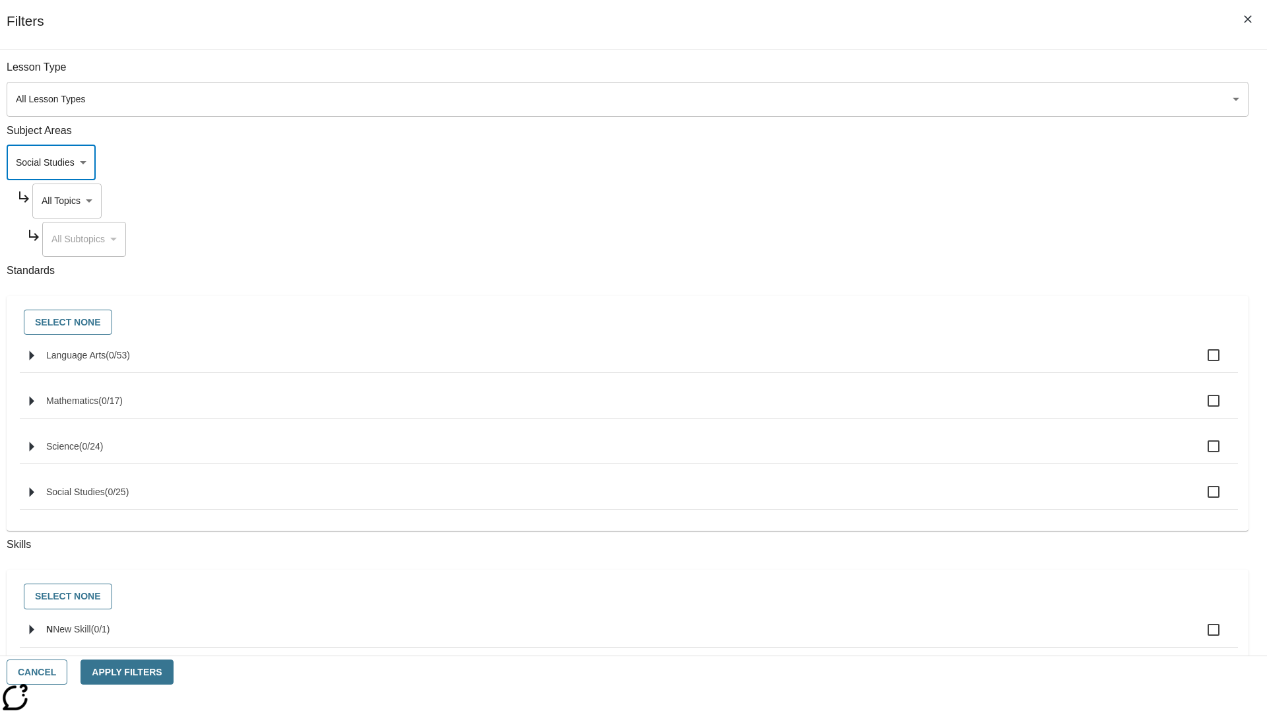
click at [962, 201] on body "Skip to main content [GEOGRAPHIC_DATA] Edition EN Grade 3 2025 Auto Grade 3 Sea…" at bounding box center [633, 409] width 1257 height 728
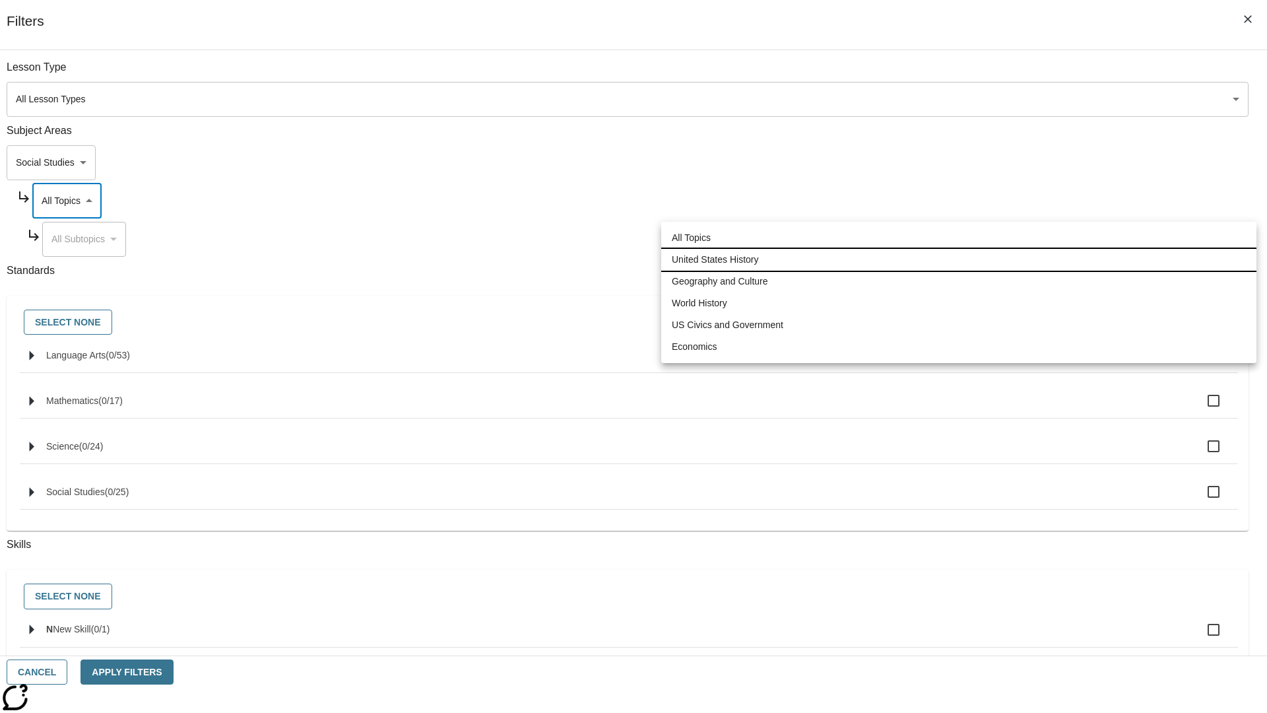
click at [959, 259] on li "United States History" at bounding box center [958, 260] width 595 height 22
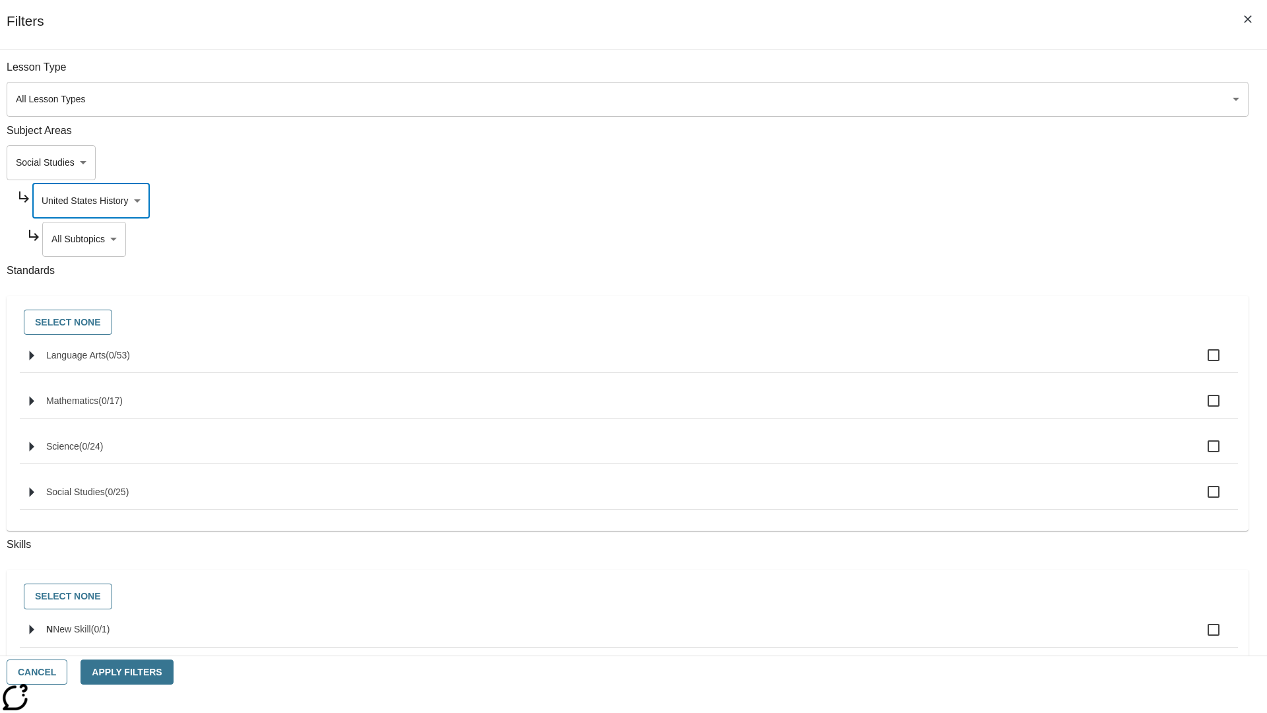
type input "184"
click at [968, 239] on body "Skip to main content [GEOGRAPHIC_DATA] Edition EN Grade 3 2025 Auto Grade 3 Sea…" at bounding box center [633, 409] width 1257 height 728
click at [962, 74] on body "Skip to main content [GEOGRAPHIC_DATA] Edition EN Grade 3 2025 Auto Grade 3 Sea…" at bounding box center [633, 409] width 1257 height 728
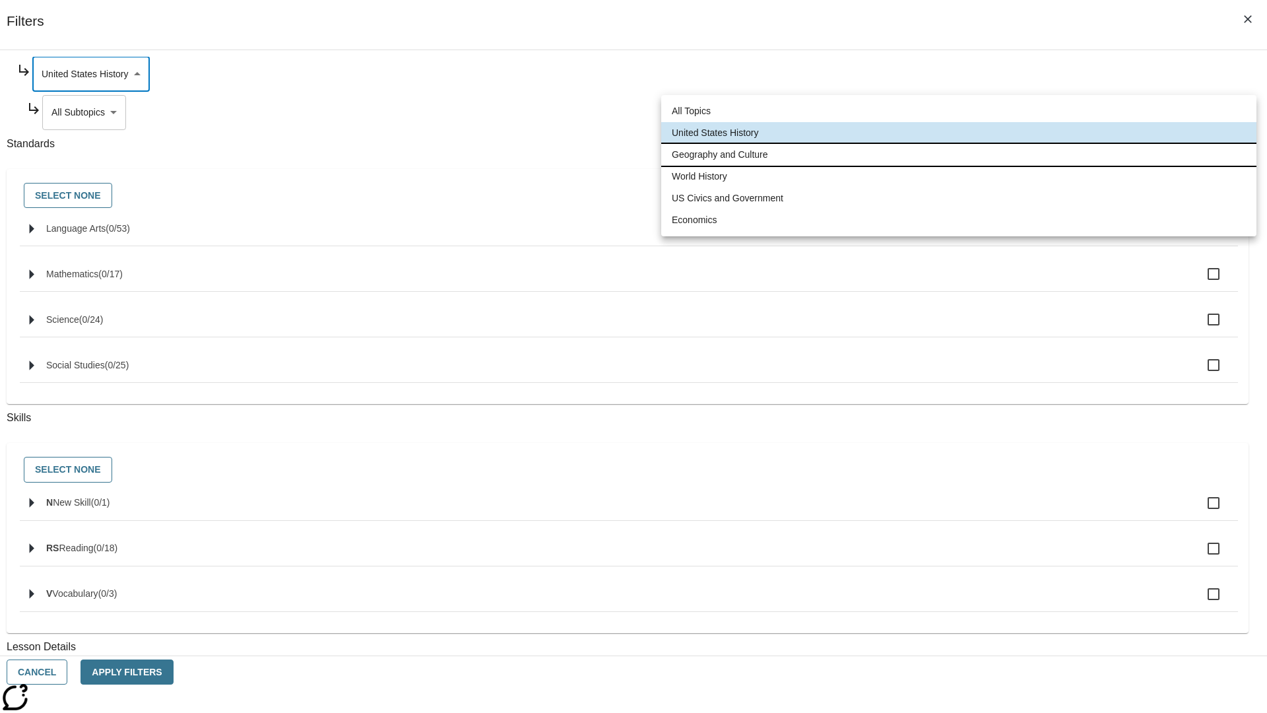
click at [959, 154] on li "Geography and Culture" at bounding box center [958, 155] width 595 height 22
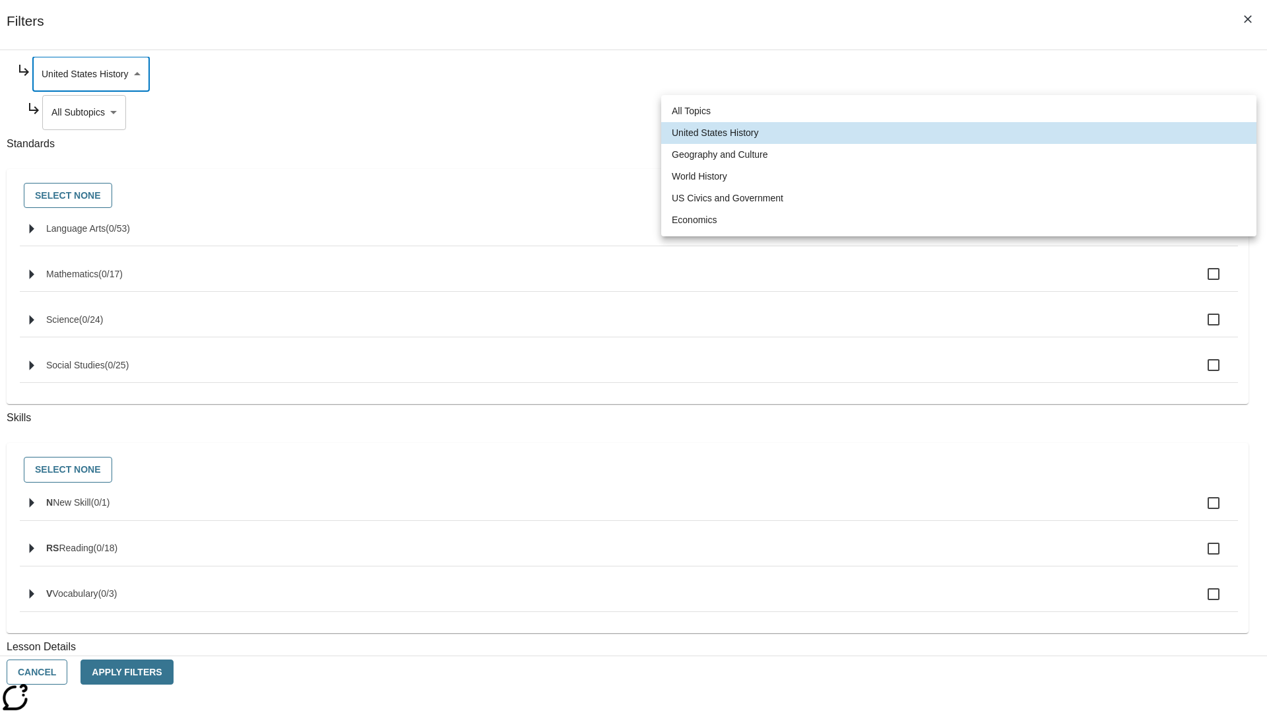
type input "186"
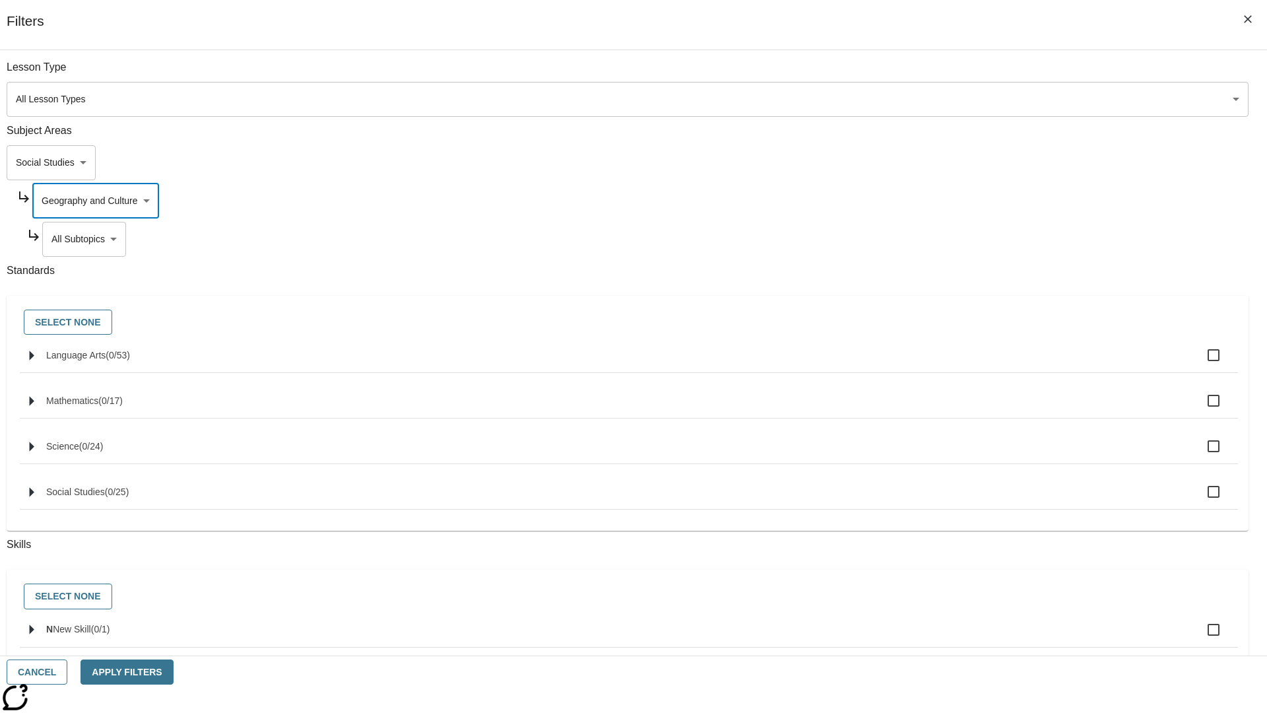
click at [968, 74] on body "Skip to main content [GEOGRAPHIC_DATA] Edition EN Grade 3 2025 Auto Grade 3 Sea…" at bounding box center [633, 409] width 1257 height 728
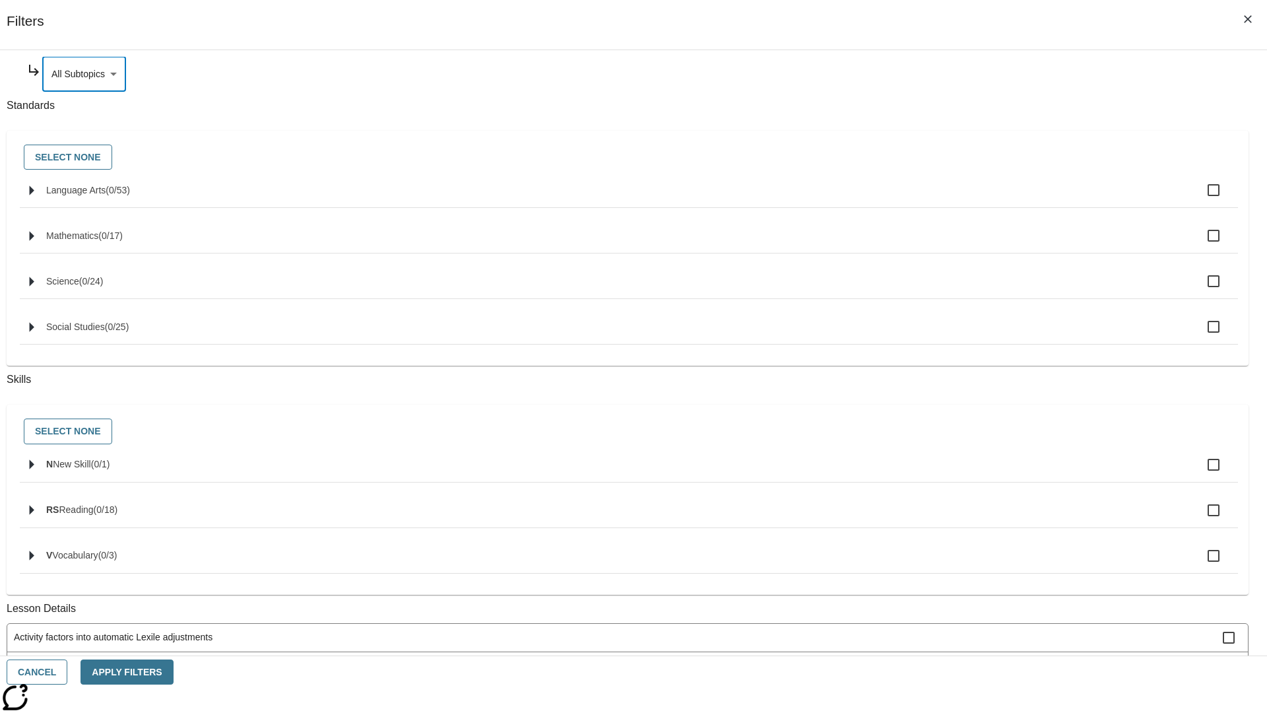
click at [962, 201] on body "Skip to main content [GEOGRAPHIC_DATA] Edition EN Grade 3 2025 Auto Grade 3 Sea…" at bounding box center [633, 409] width 1257 height 728
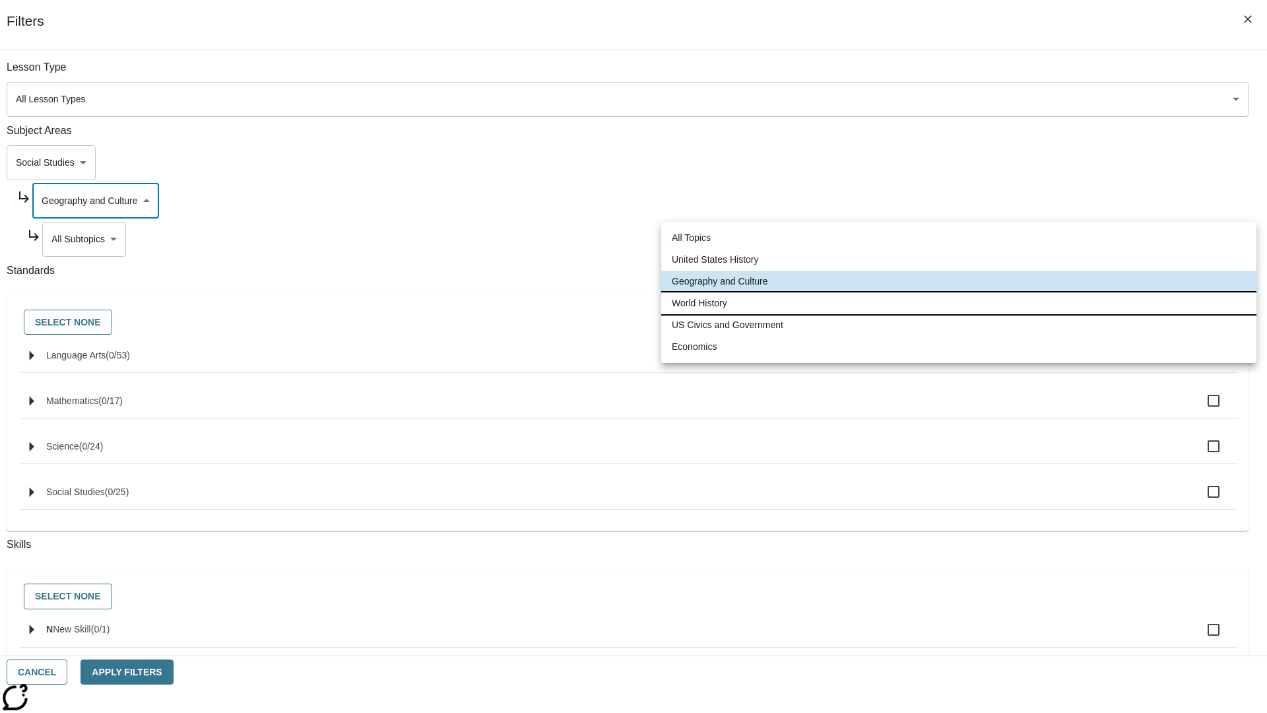
click at [959, 303] on li "World History" at bounding box center [958, 303] width 595 height 22
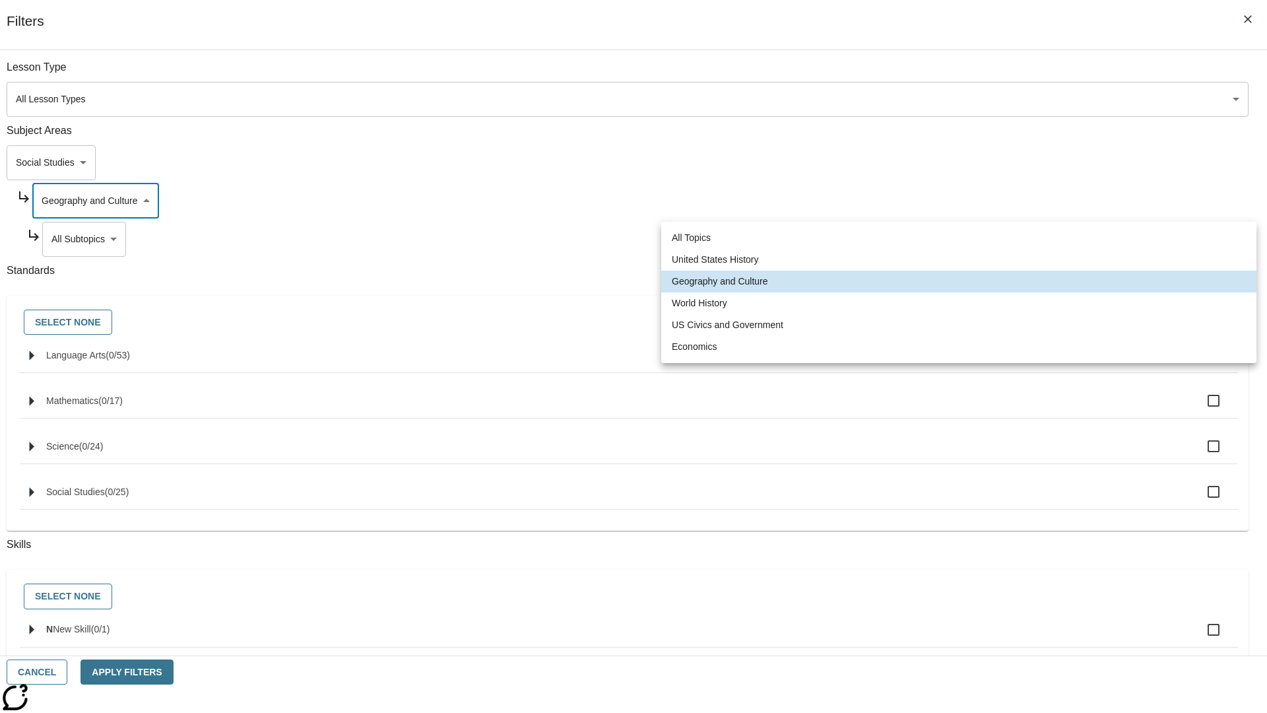
type input "193"
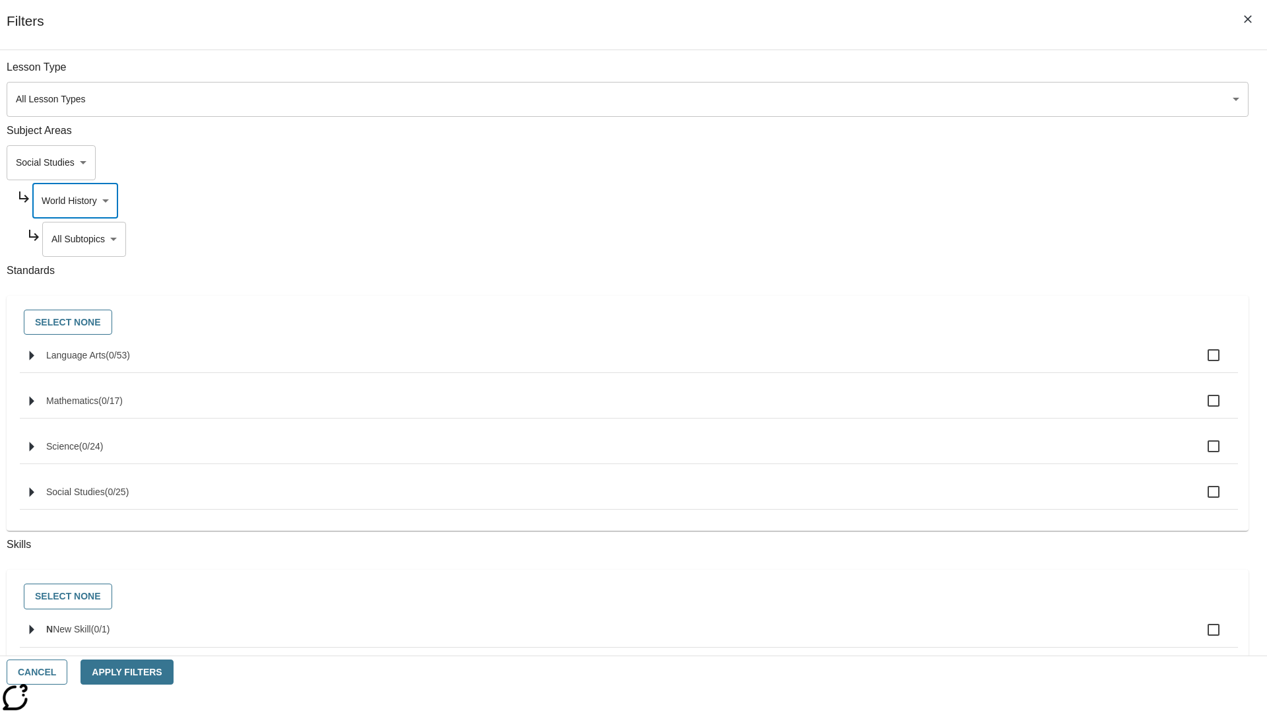
click at [968, 239] on body "Skip to main content [GEOGRAPHIC_DATA] Edition EN Grade 3 2025 Auto Grade 3 Sea…" at bounding box center [633, 409] width 1257 height 728
click at [962, 74] on body "Skip to main content [GEOGRAPHIC_DATA] Edition EN Grade 3 2025 Auto Grade 3 Sea…" at bounding box center [633, 409] width 1257 height 728
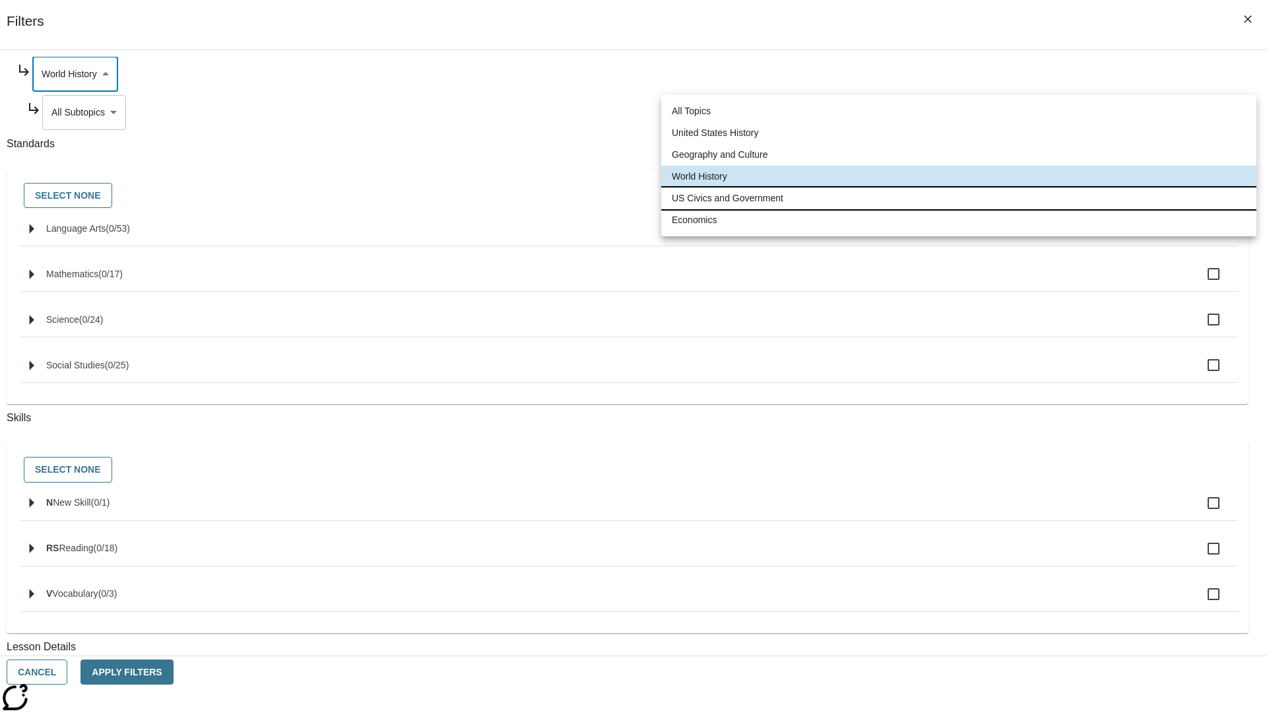
click at [959, 198] on li "US Civics and Government" at bounding box center [958, 198] width 595 height 22
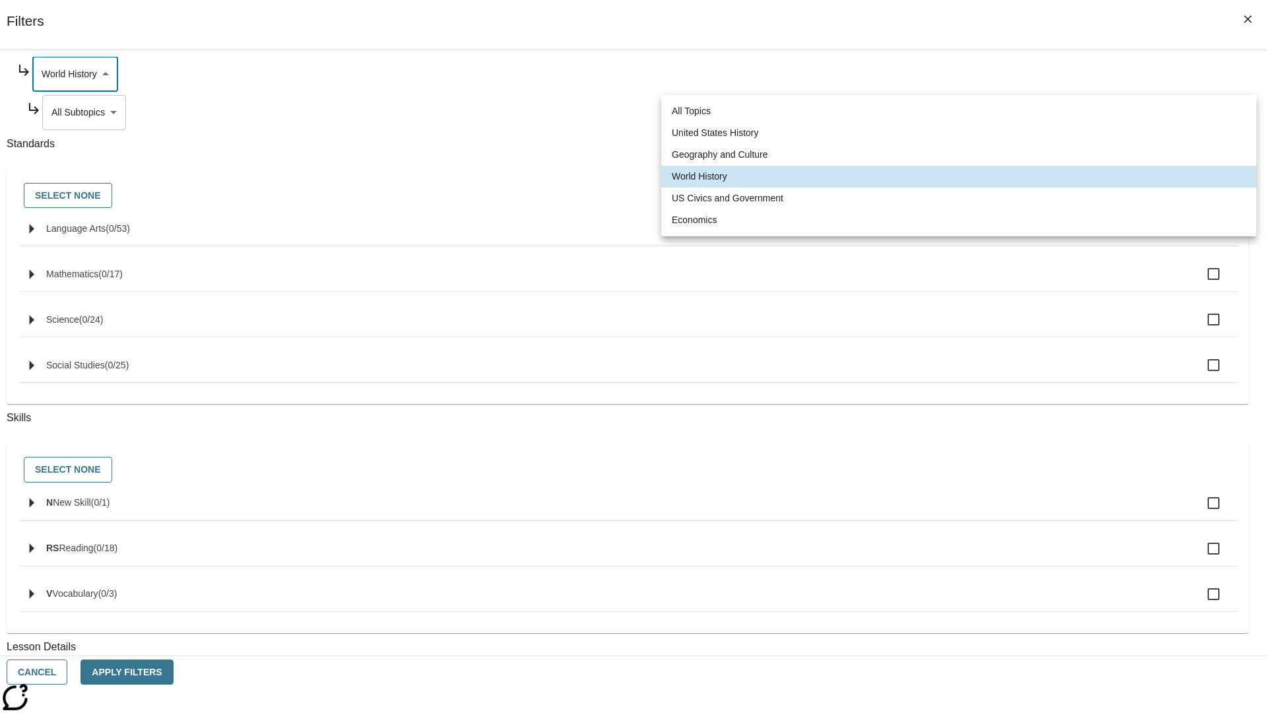
type input "194"
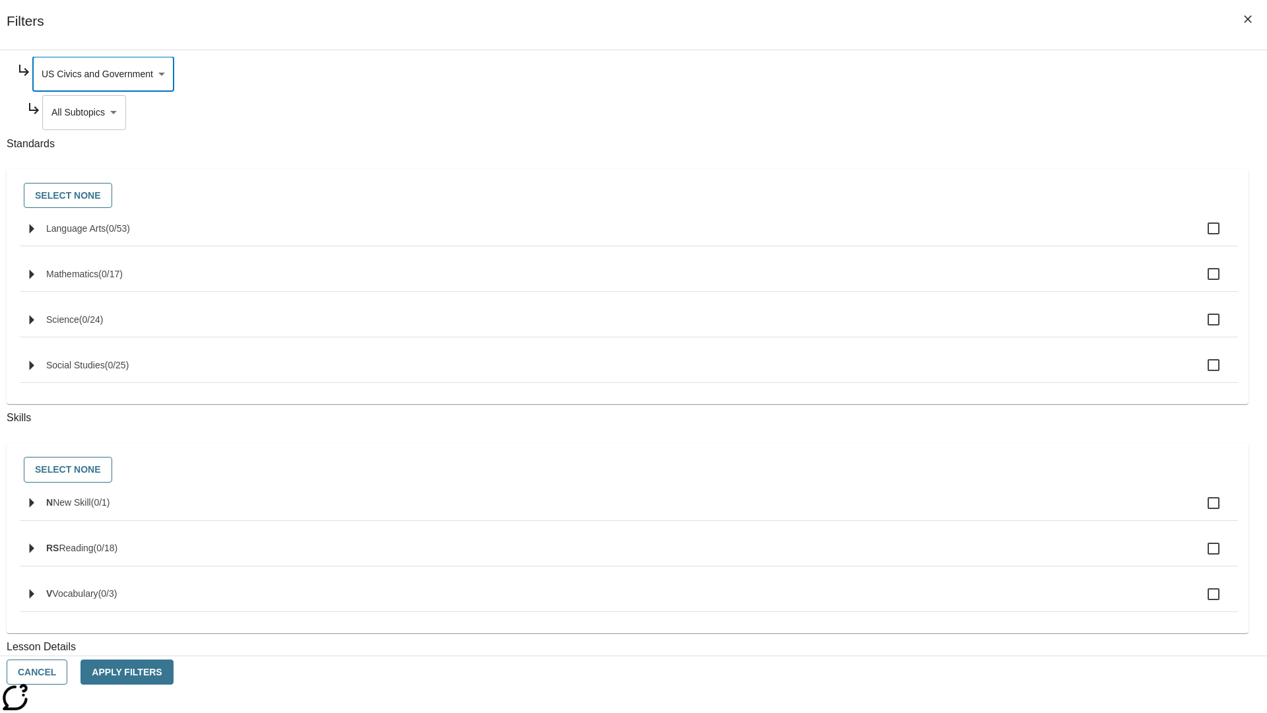
click at [968, 239] on body "Skip to main content [GEOGRAPHIC_DATA] Edition EN Grade 3 2025 Auto Grade 3 Sea…" at bounding box center [633, 409] width 1257 height 728
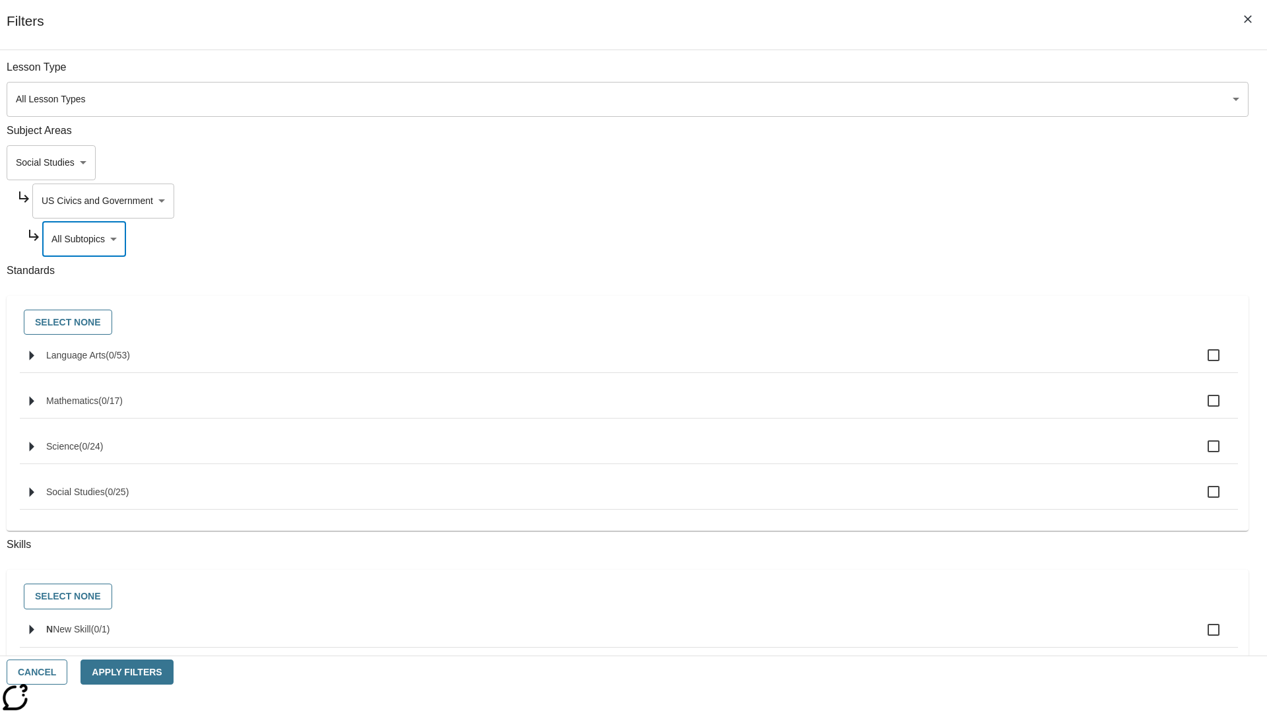
click at [962, 201] on body "Skip to main content [GEOGRAPHIC_DATA] Edition EN Grade 3 2025 Auto Grade 3 Sea…" at bounding box center [633, 409] width 1257 height 728
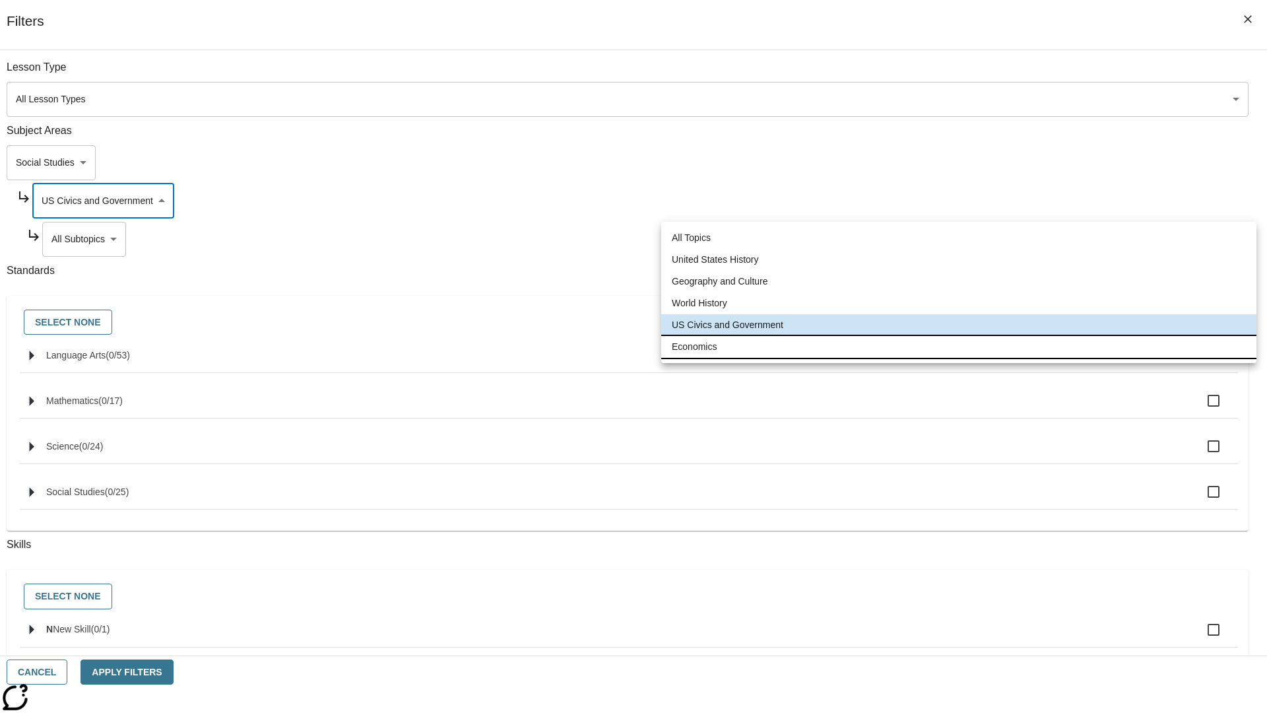
click at [959, 346] on li "Economics" at bounding box center [958, 347] width 595 height 22
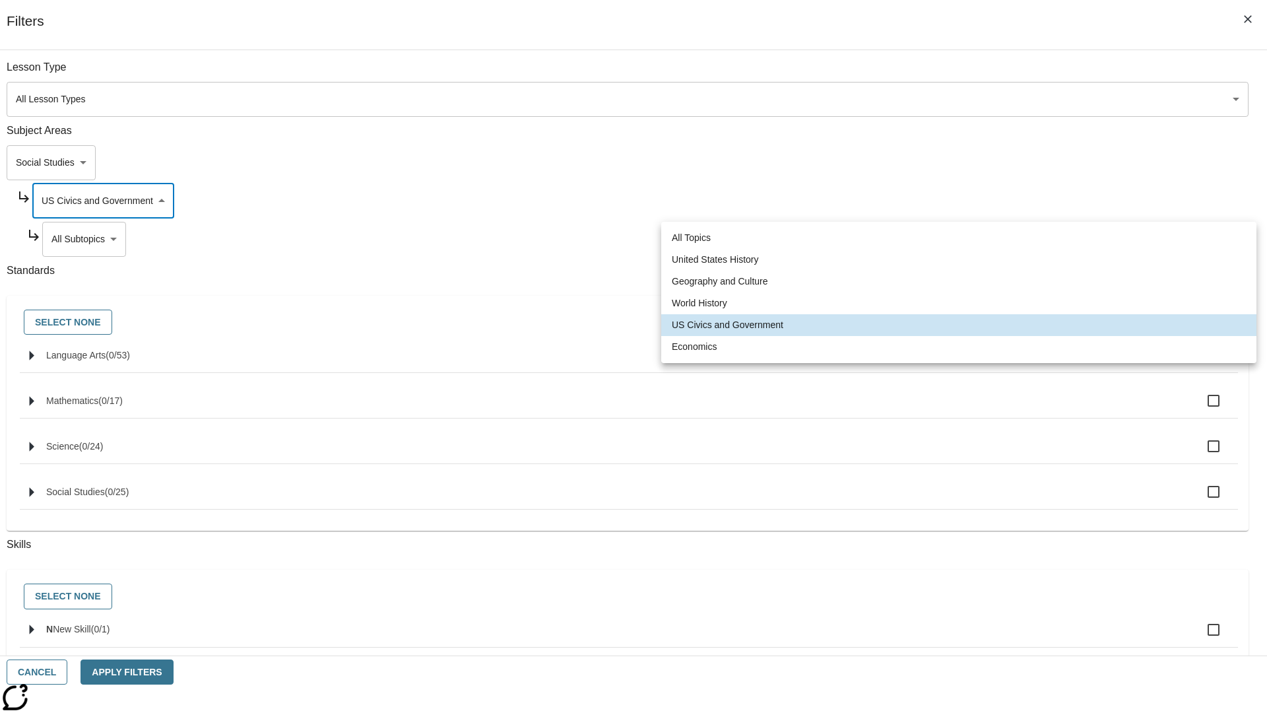
type input "195"
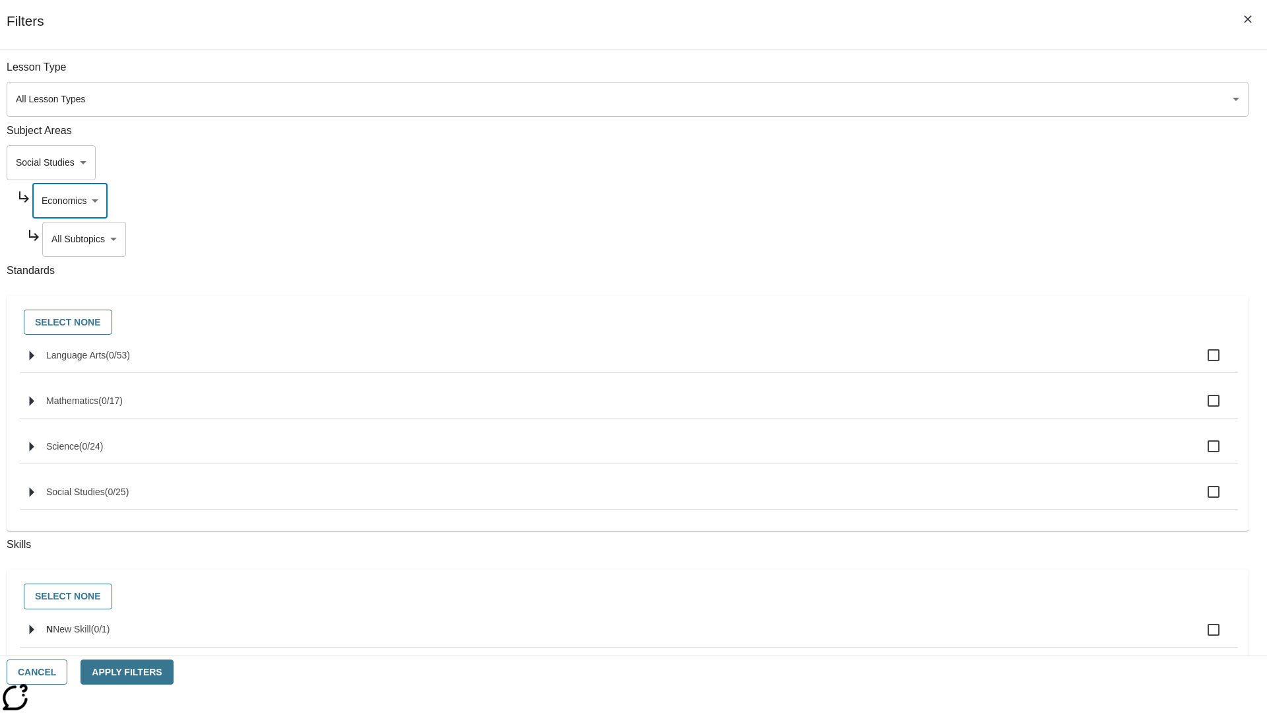
click at [968, 239] on body "Skip to main content [GEOGRAPHIC_DATA] Edition EN Grade 3 2025 Auto Grade 3 Sea…" at bounding box center [633, 409] width 1257 height 728
click at [950, 162] on body "Skip to main content [GEOGRAPHIC_DATA] Edition EN Grade 3 2025 Auto Grade 3 Sea…" at bounding box center [633, 409] width 1257 height 728
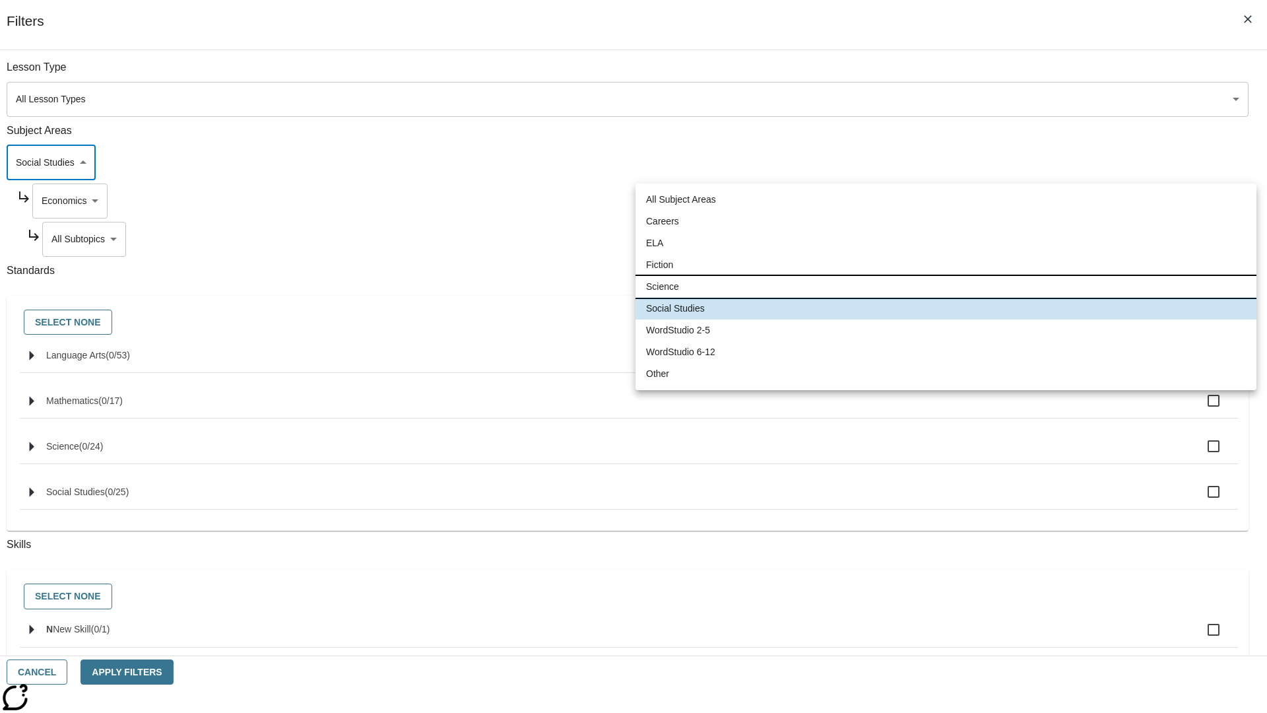
click at [946, 286] on li "Science" at bounding box center [946, 287] width 621 height 22
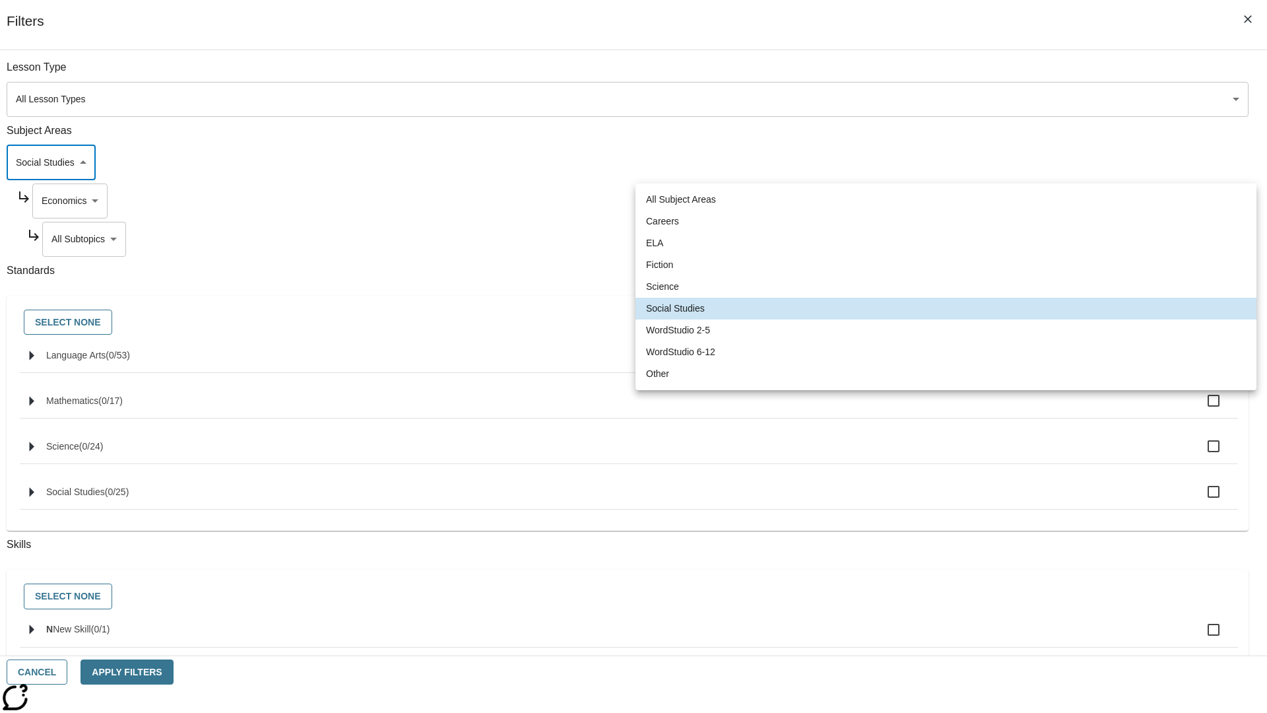
type input "2"
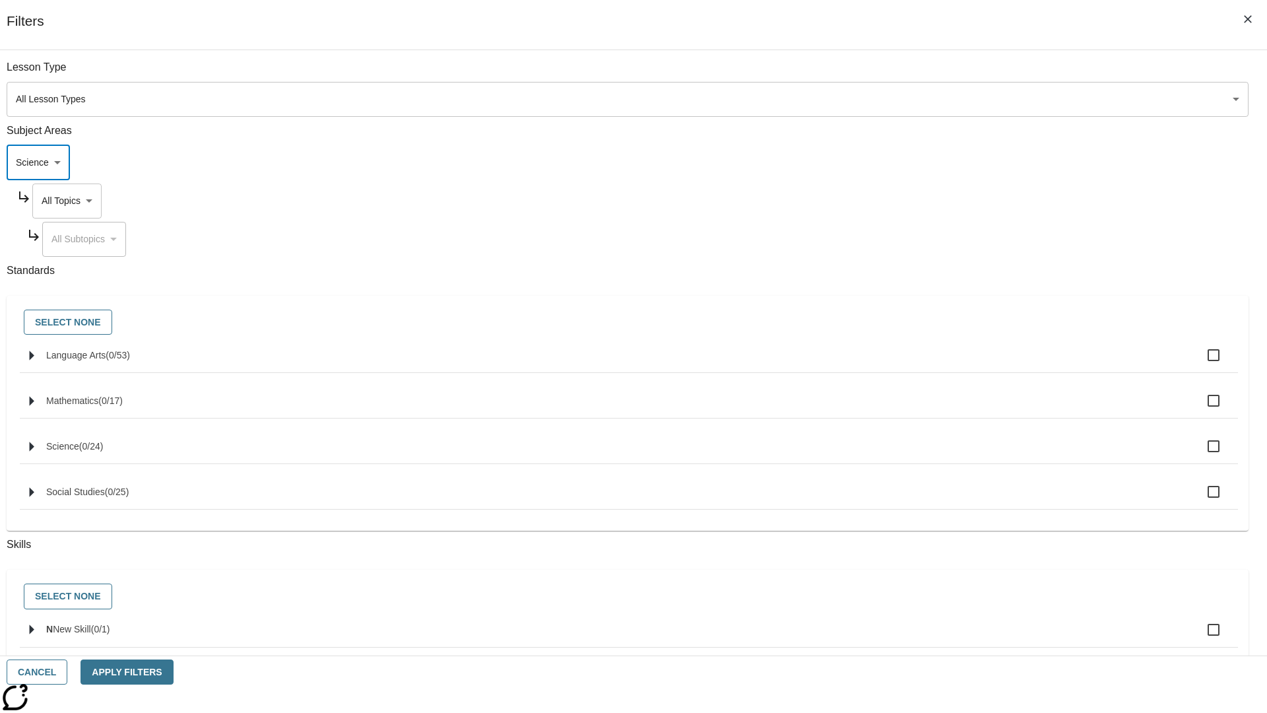
click at [962, 74] on body "Skip to main content [GEOGRAPHIC_DATA] Edition EN Grade 3 2025 Auto Grade 3 Sea…" at bounding box center [633, 409] width 1257 height 728
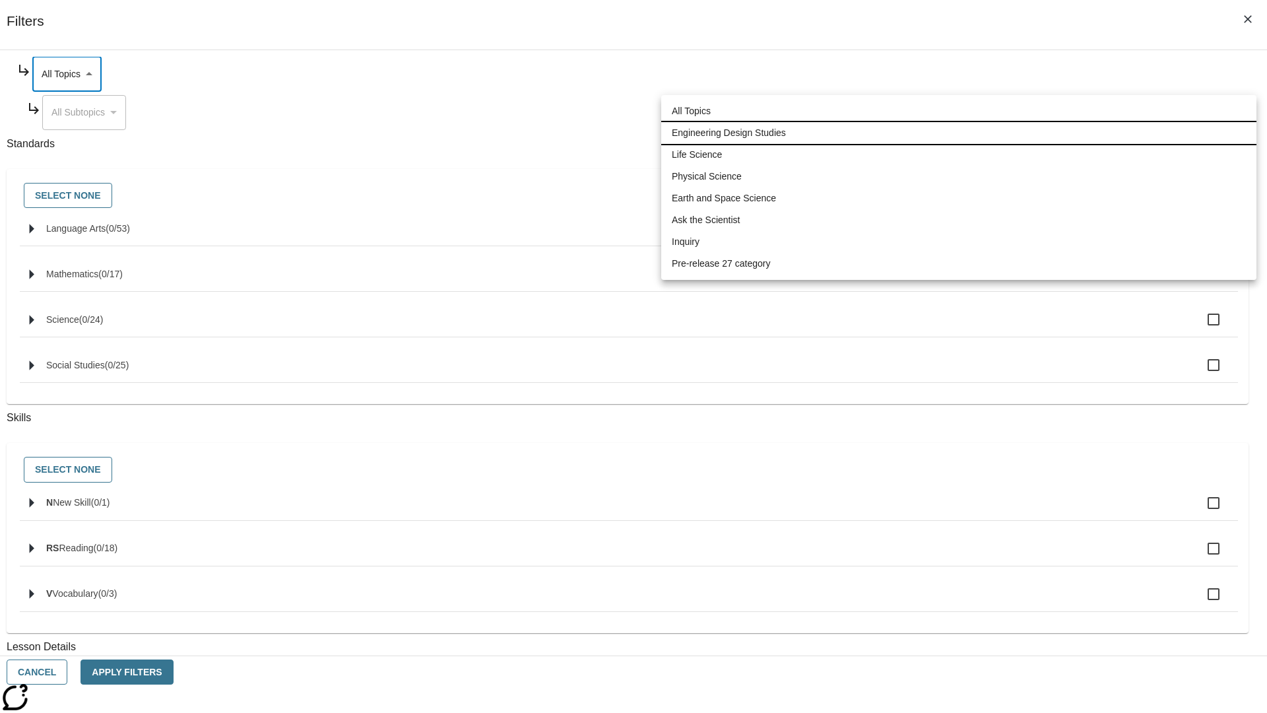
click at [959, 133] on li "Engineering Design Studies" at bounding box center [958, 133] width 595 height 22
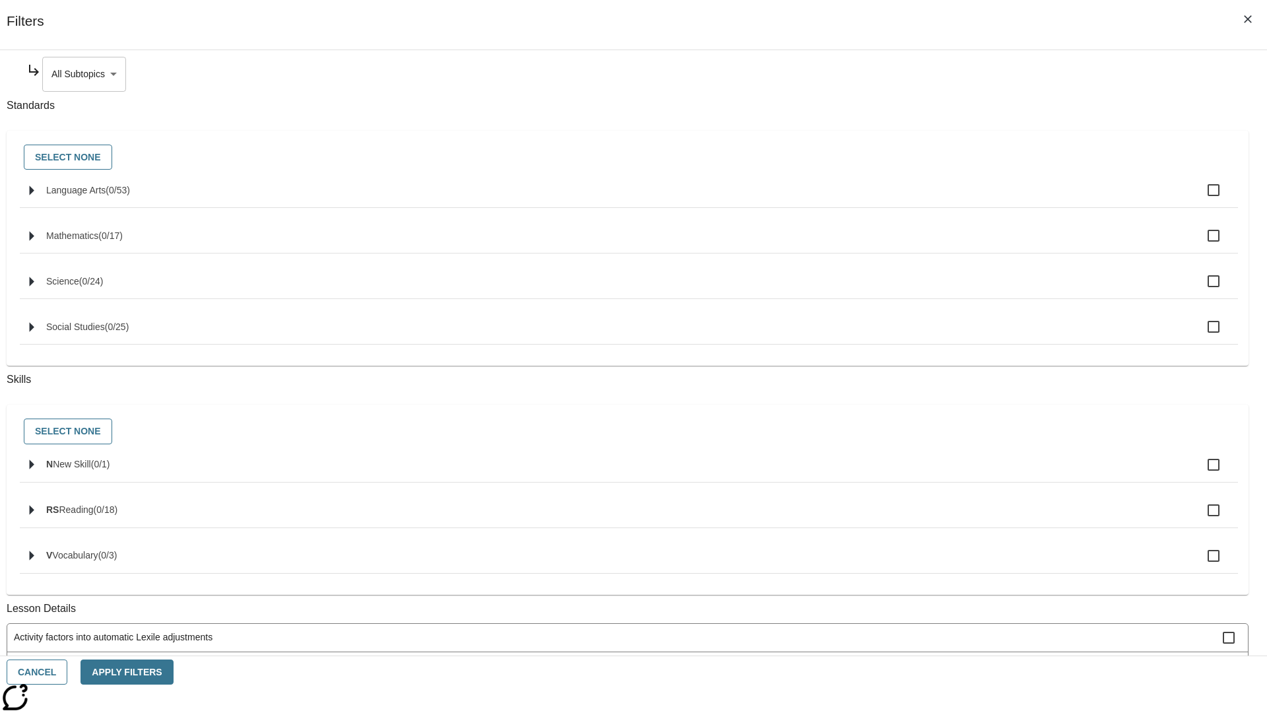
click at [968, 74] on body "Skip to main content [GEOGRAPHIC_DATA] Edition EN Grade 3 2025 Auto Grade 3 Sea…" at bounding box center [633, 409] width 1257 height 728
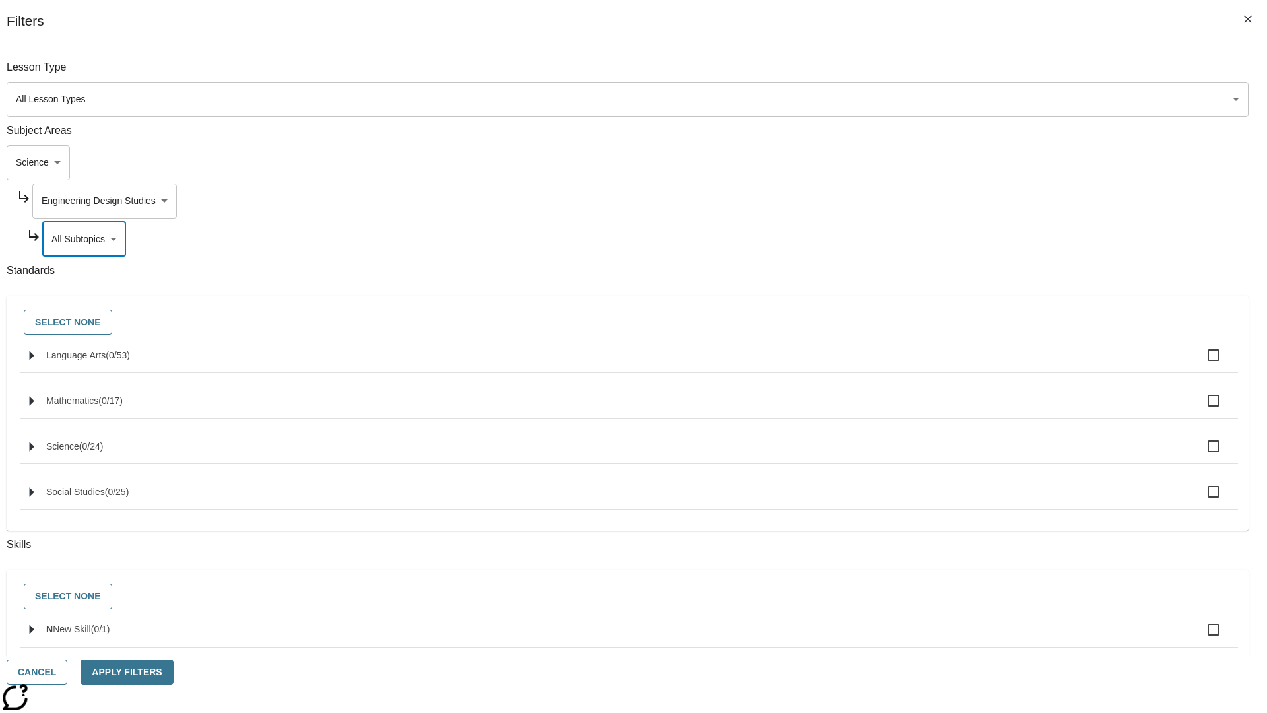
click at [962, 201] on body "Skip to main content [GEOGRAPHIC_DATA] Edition EN Grade 3 2025 Auto Grade 3 Sea…" at bounding box center [633, 409] width 1257 height 728
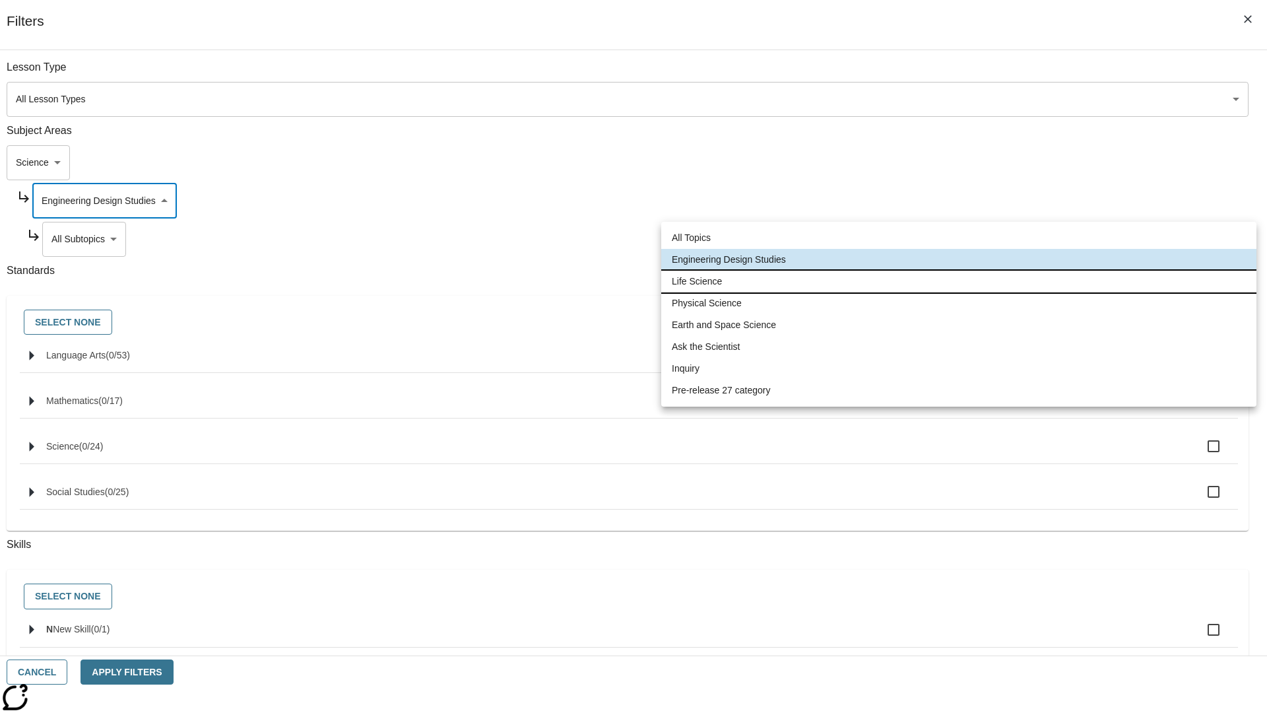
click at [959, 281] on li "Life Science" at bounding box center [958, 282] width 595 height 22
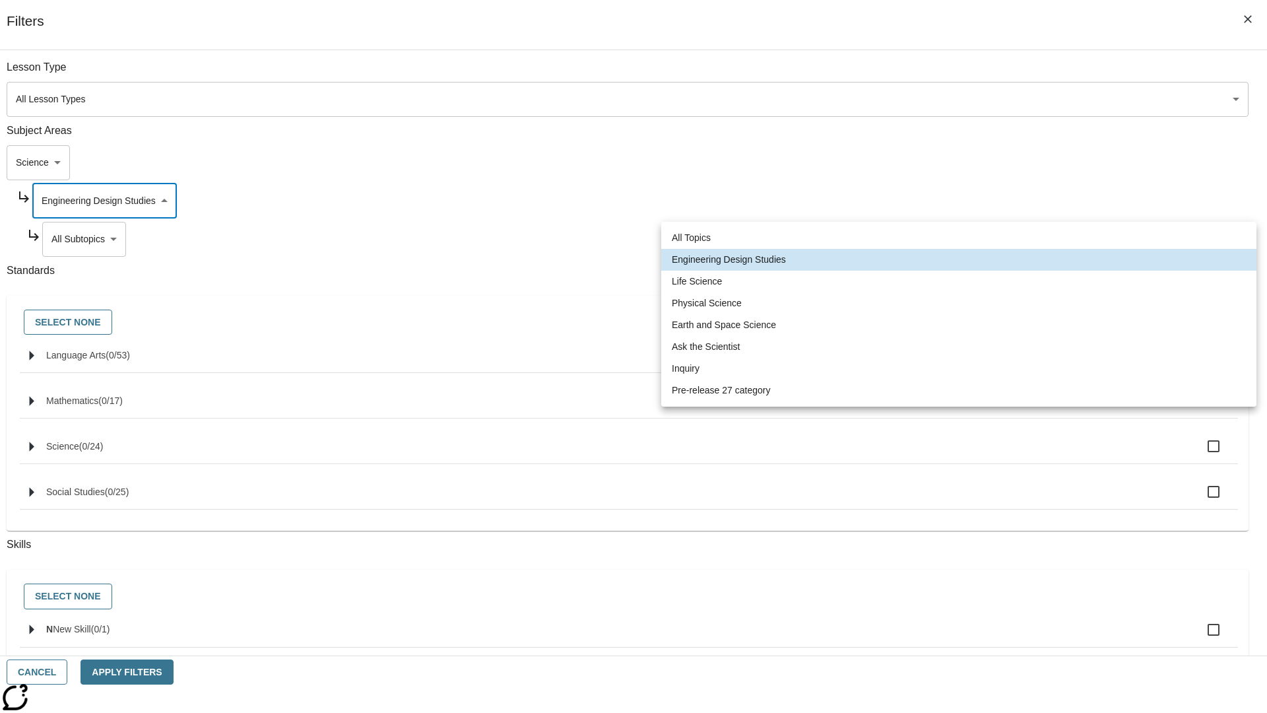
type input "189"
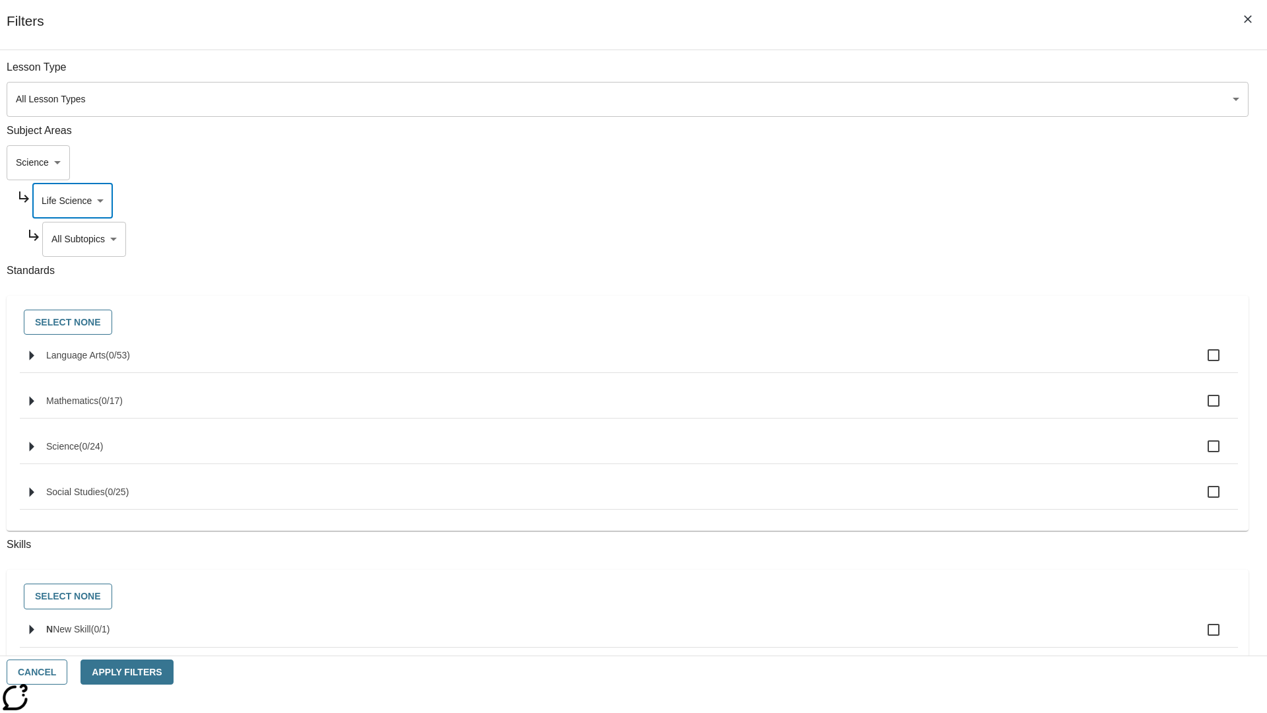
click at [968, 74] on body "Skip to main content [GEOGRAPHIC_DATA] Edition EN Grade 3 2025 Auto Grade 3 Sea…" at bounding box center [633, 409] width 1257 height 728
click at [962, 201] on body "Skip to main content [GEOGRAPHIC_DATA] Edition EN Grade 3 2025 Auto Grade 3 Sea…" at bounding box center [633, 409] width 1257 height 728
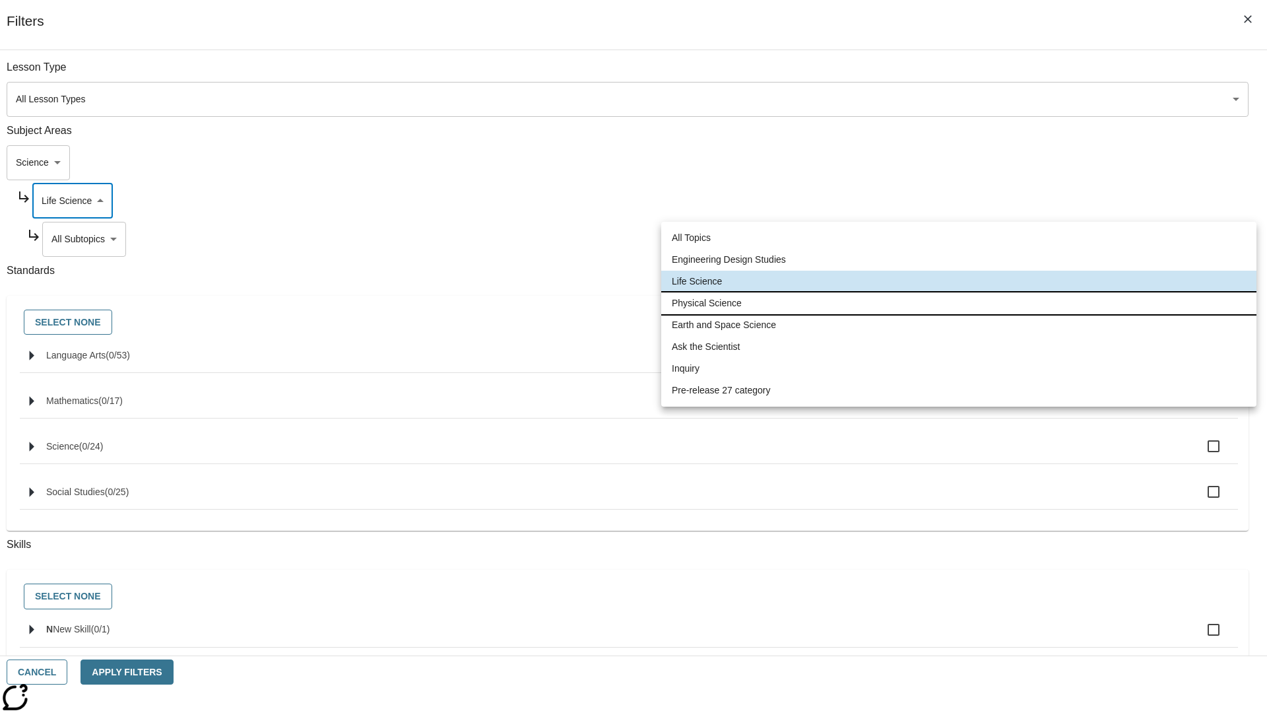
click at [959, 303] on li "Physical Science" at bounding box center [958, 303] width 595 height 22
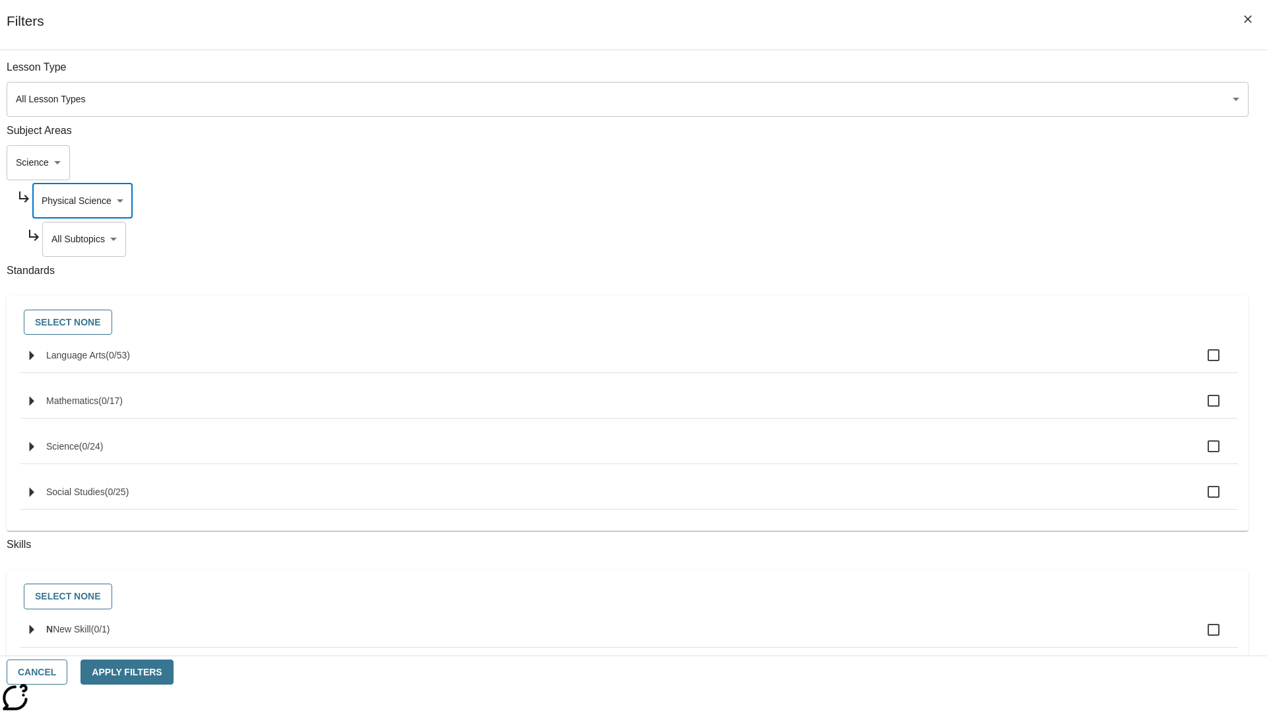
click at [968, 74] on body "Skip to main content [GEOGRAPHIC_DATA] Edition EN Grade 3 2025 Auto Grade 3 Sea…" at bounding box center [633, 409] width 1257 height 728
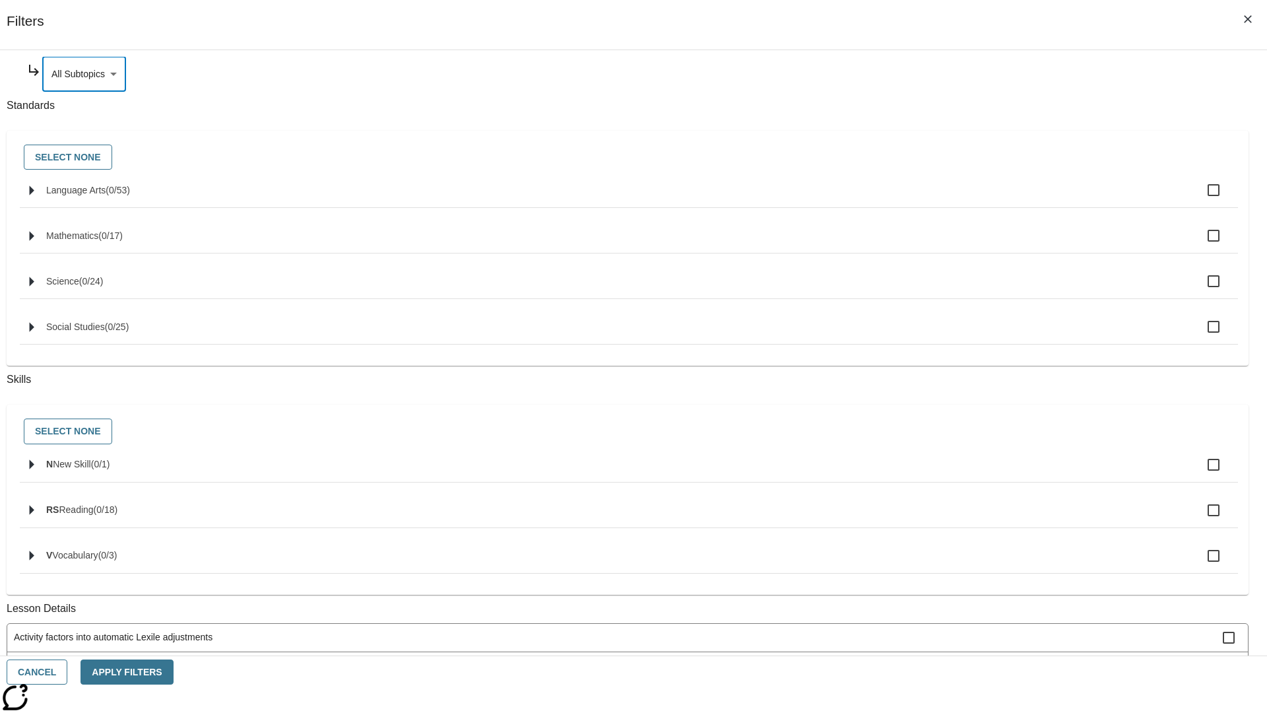
click at [963, 201] on body "Skip to main content [GEOGRAPHIC_DATA] Edition EN Grade 3 2025 Auto Grade 3 Sea…" at bounding box center [633, 409] width 1257 height 728
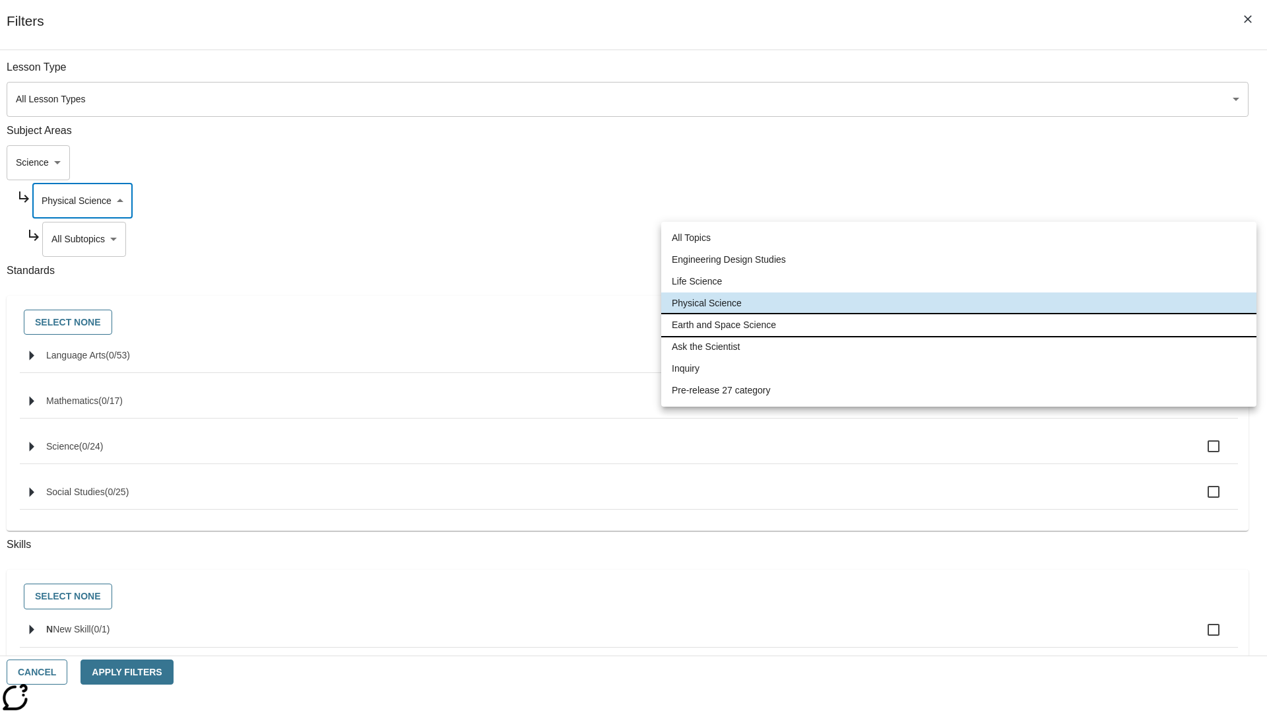
click at [959, 325] on li "Earth and Space Science" at bounding box center [958, 325] width 595 height 22
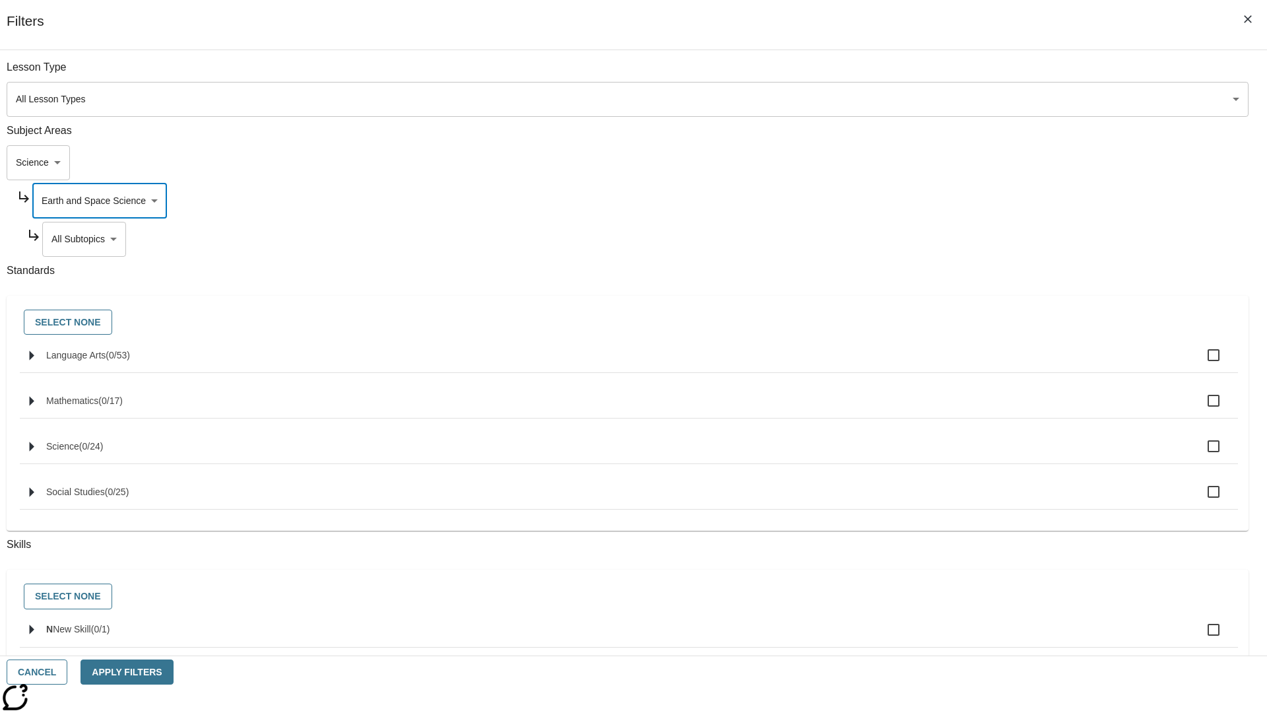
click at [968, 239] on body "Skip to main content [GEOGRAPHIC_DATA] Edition EN Grade 3 2025 Auto Grade 3 Sea…" at bounding box center [633, 409] width 1257 height 728
click at [962, 201] on body "Skip to main content [GEOGRAPHIC_DATA] Edition EN Grade 3 2025 Auto Grade 3 Sea…" at bounding box center [633, 409] width 1257 height 728
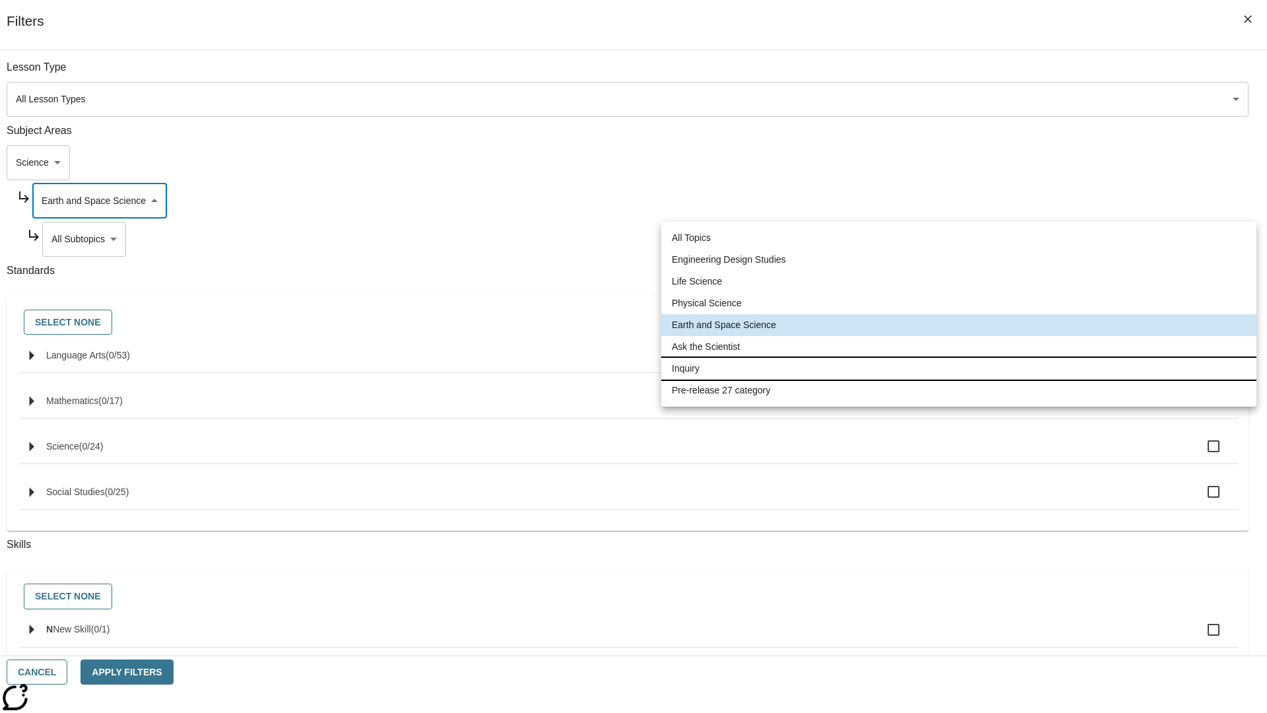
click at [959, 368] on li "Inquiry" at bounding box center [958, 369] width 595 height 22
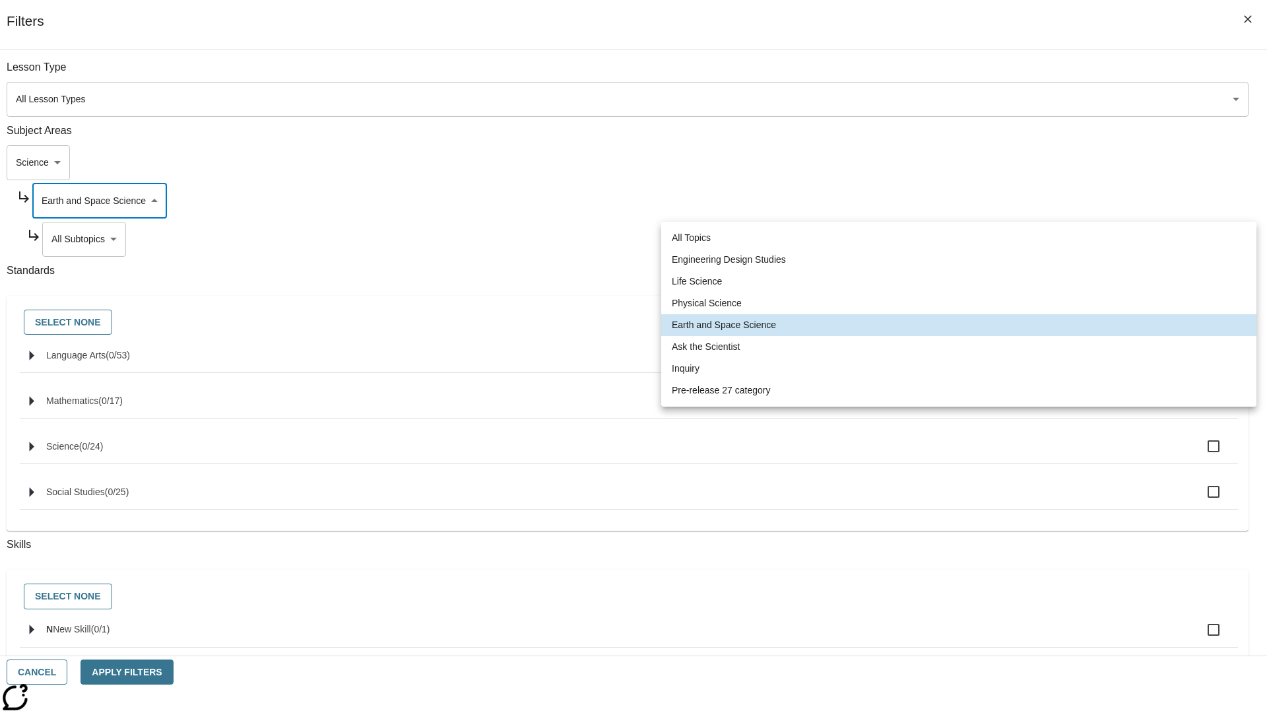
type input "251"
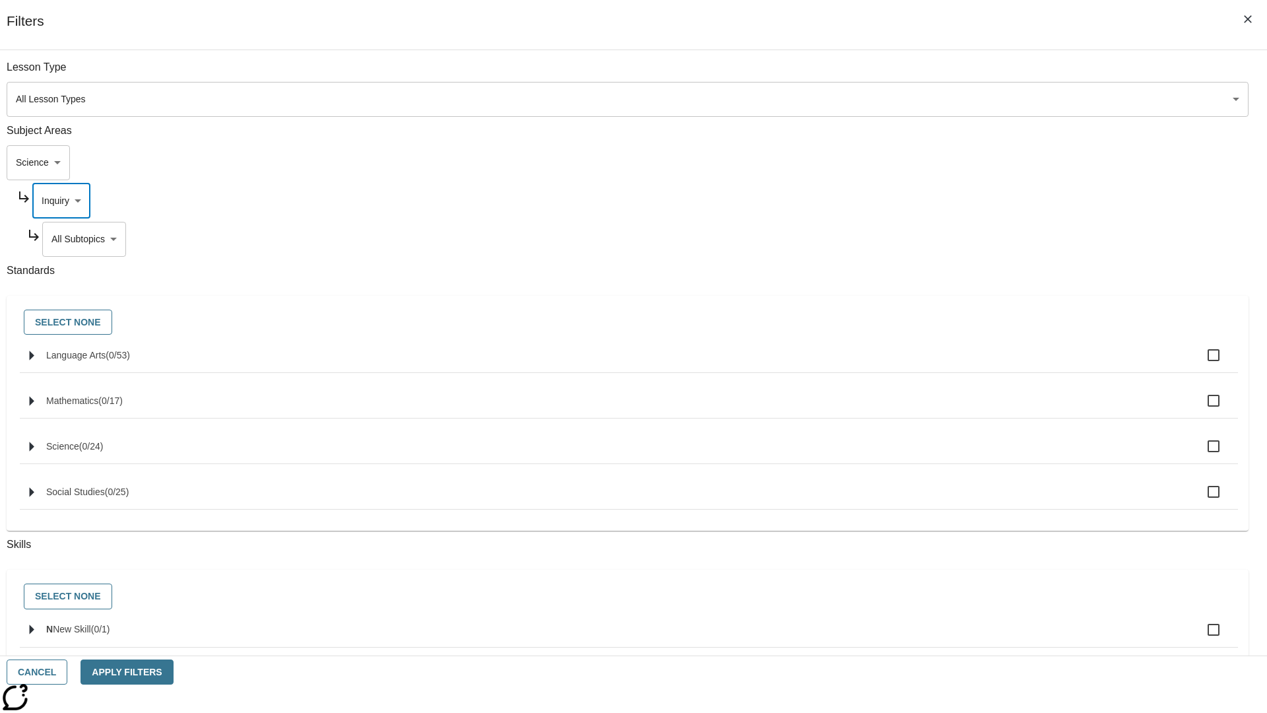
click at [968, 74] on body "Skip to main content [GEOGRAPHIC_DATA] Edition EN Grade 3 2025 Auto Grade 3 Sea…" at bounding box center [633, 409] width 1257 height 728
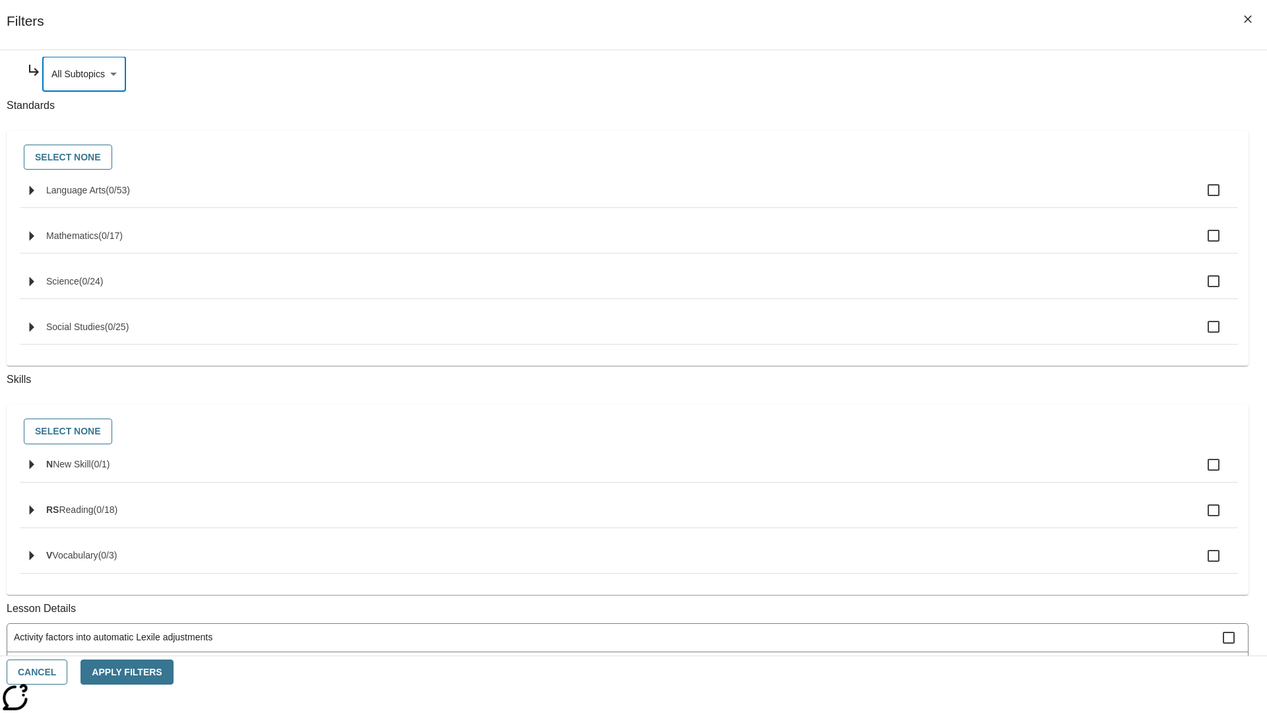
click at [963, 201] on body "Skip to main content [GEOGRAPHIC_DATA] Edition EN Grade 3 2025 Auto Grade 3 Sea…" at bounding box center [633, 409] width 1257 height 728
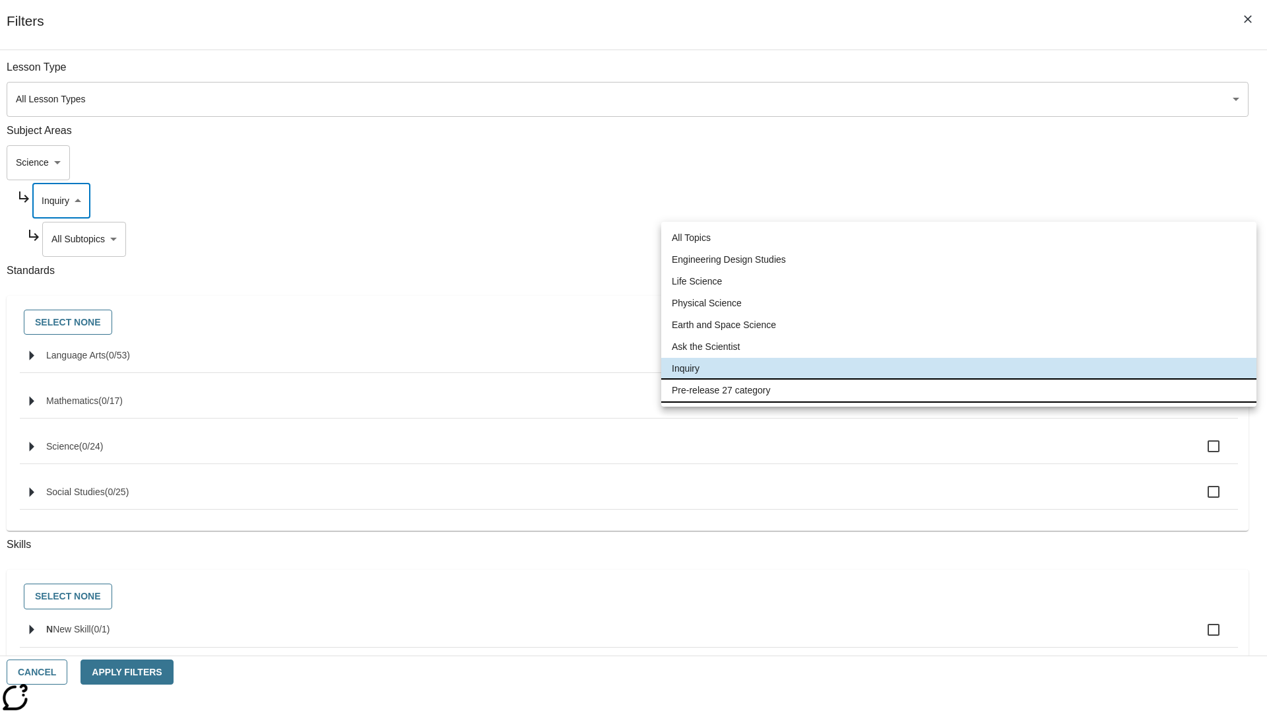
click at [959, 390] on li "Pre-release 27 category" at bounding box center [958, 390] width 595 height 22
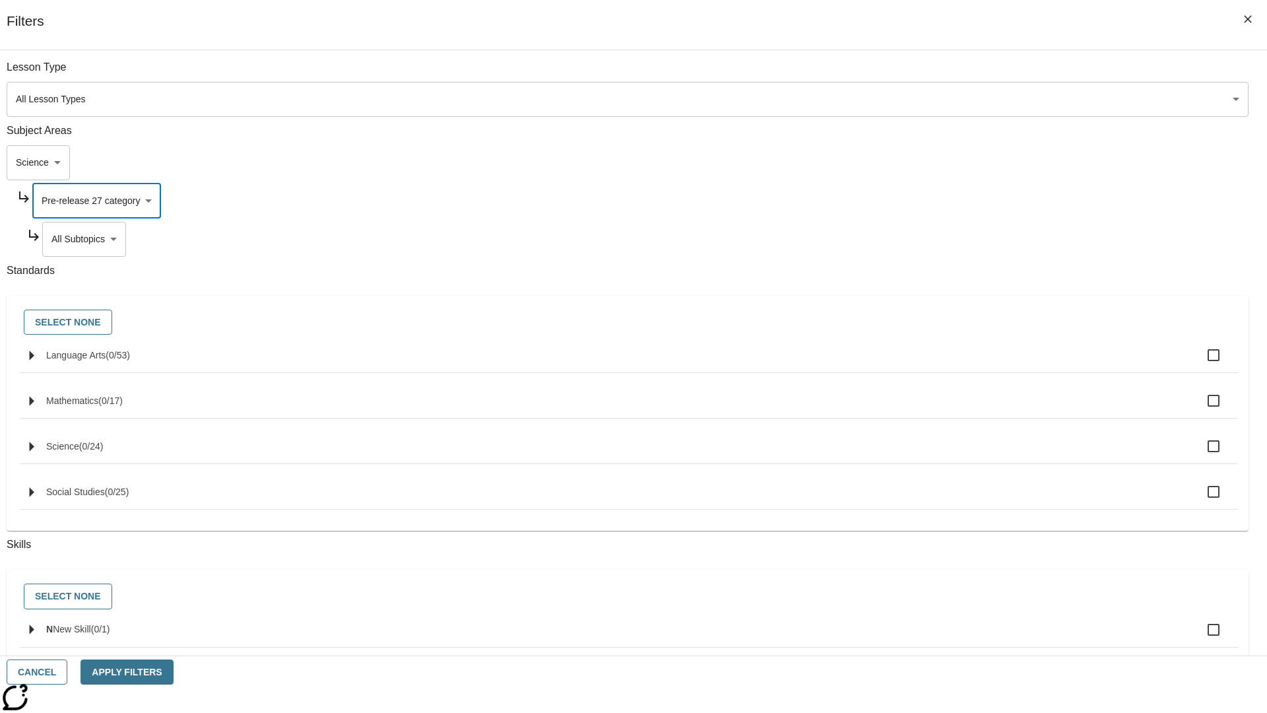
type input "271"
click at [968, 239] on body "Skip to main content [GEOGRAPHIC_DATA] Edition EN Grade 3 2025 Auto Grade 3 Sea…" at bounding box center [633, 409] width 1257 height 728
click at [950, 162] on body "Skip to main content [GEOGRAPHIC_DATA] Edition EN Grade 3 2025 Auto Grade 3 Sea…" at bounding box center [633, 409] width 1257 height 728
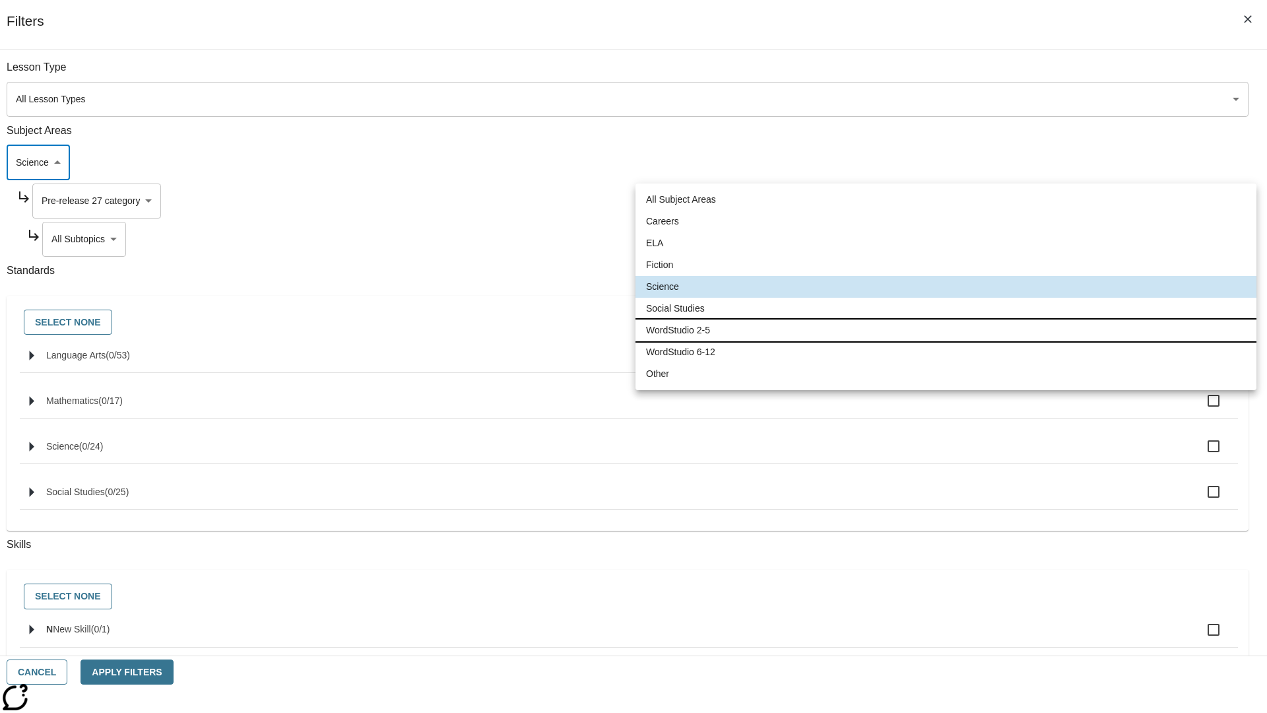
click at [946, 330] on li "WordStudio 2-5" at bounding box center [946, 330] width 621 height 22
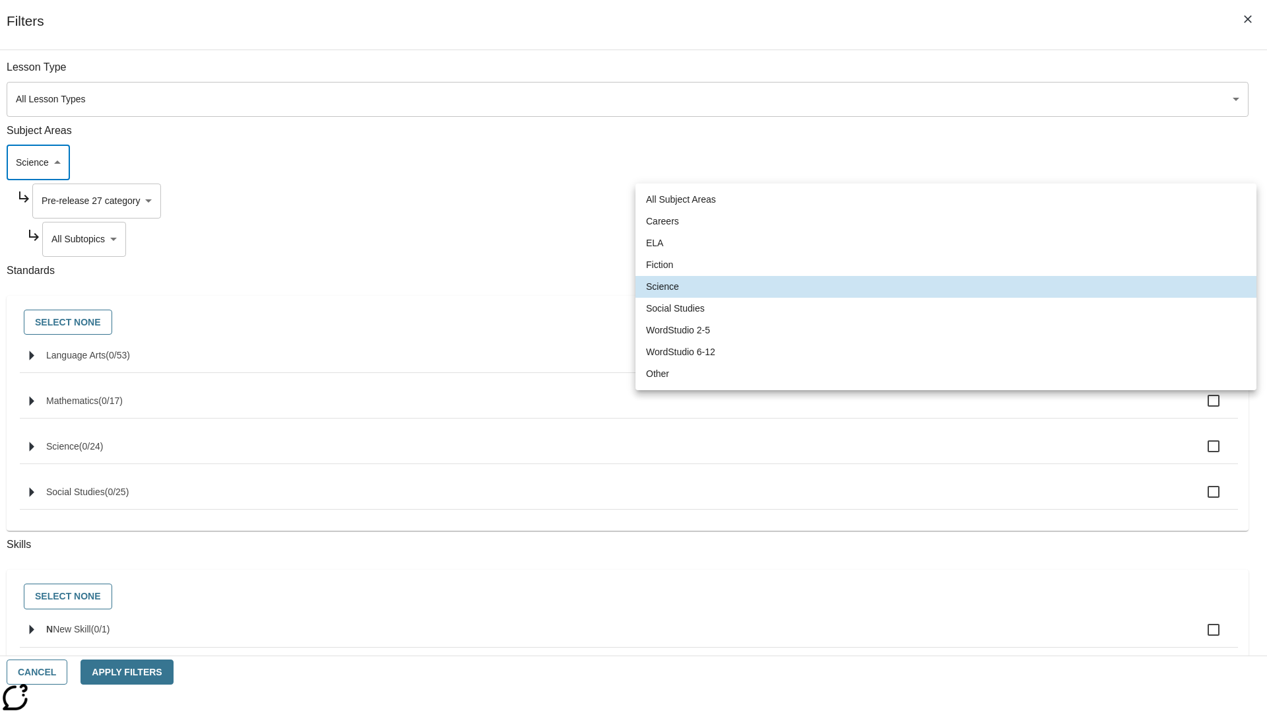
type input "6"
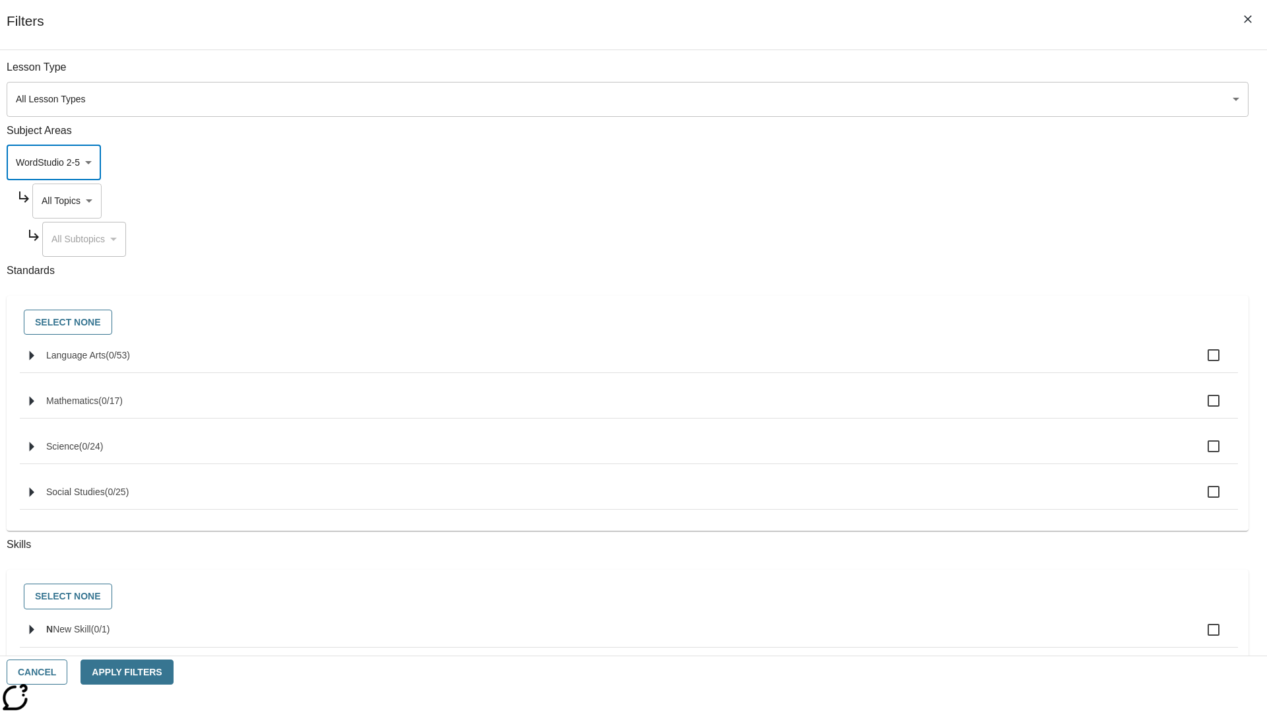
click at [962, 74] on body "Skip to main content [GEOGRAPHIC_DATA] Edition EN Grade 3 2025 Auto Grade 3 Sea…" at bounding box center [633, 409] width 1257 height 728
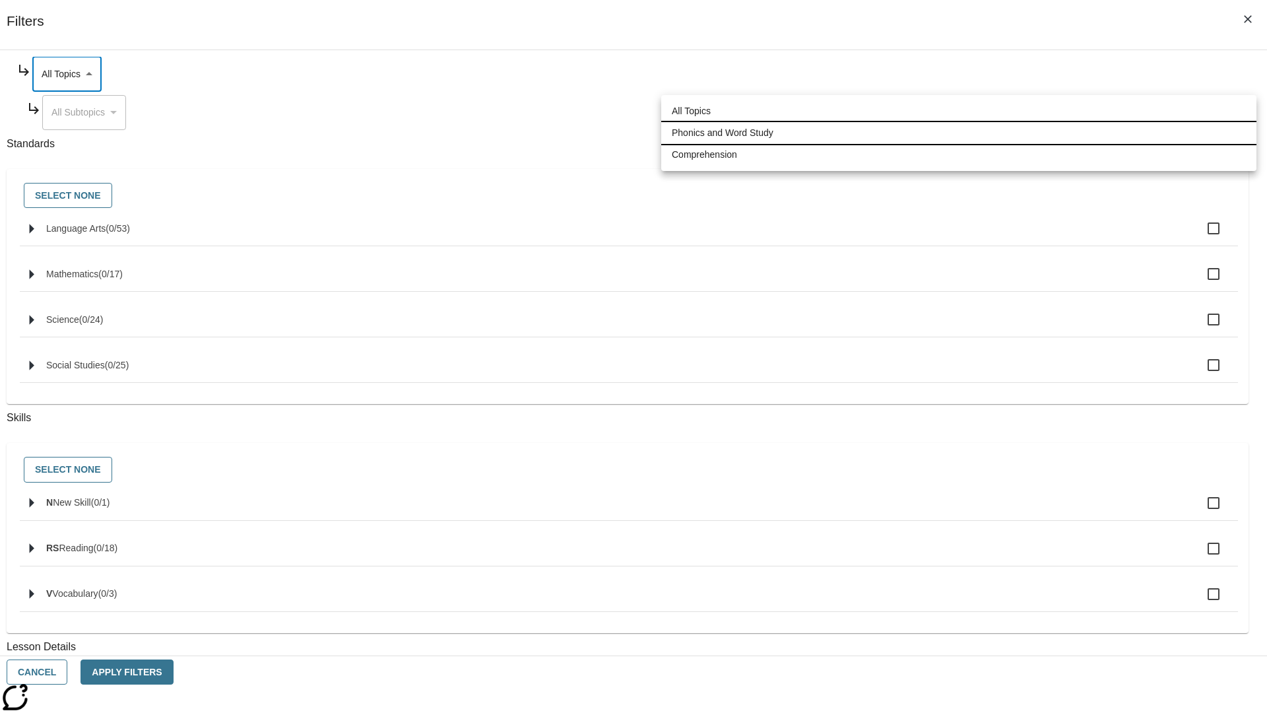
click at [959, 133] on li "Phonics and Word Study" at bounding box center [958, 133] width 595 height 22
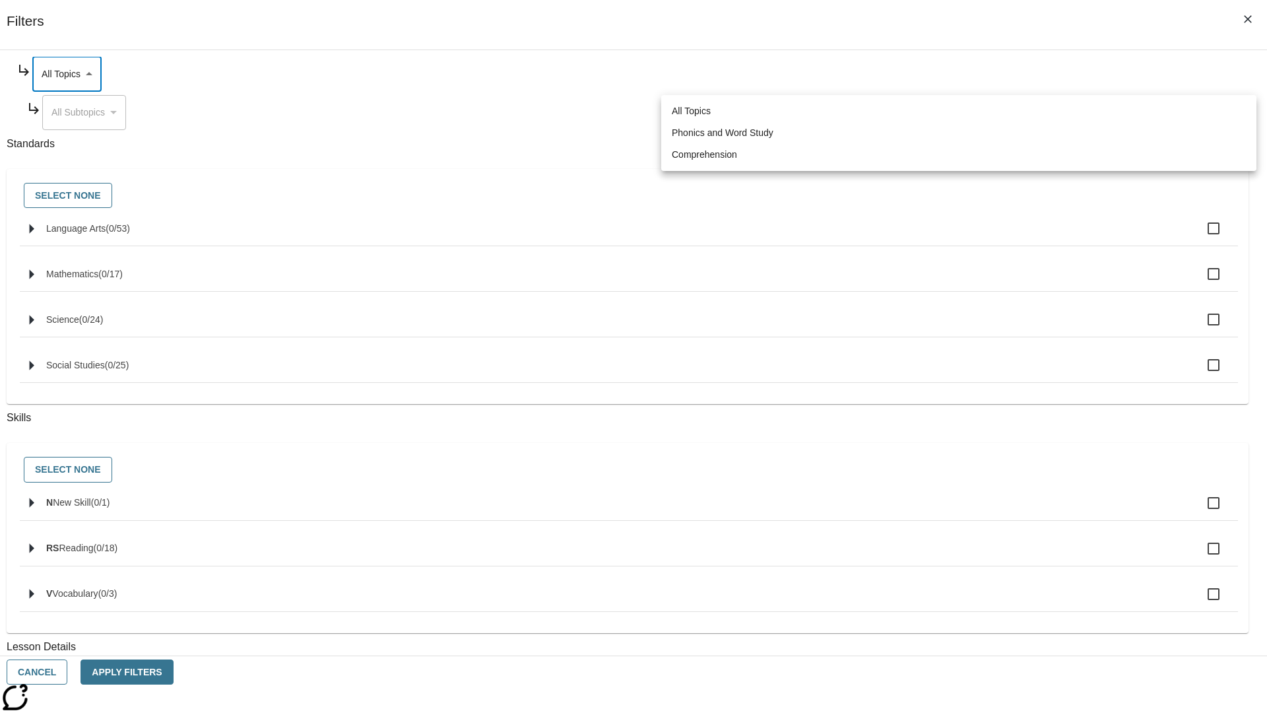
type input "249"
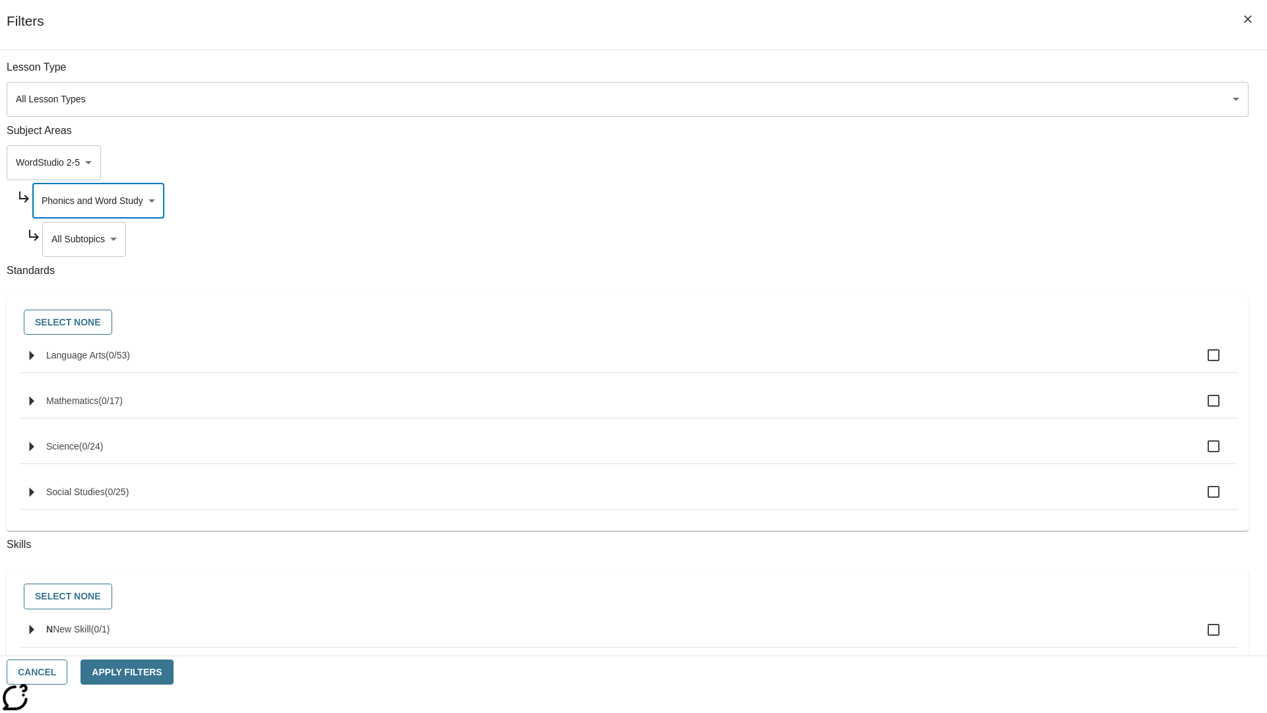
click at [968, 74] on body "Skip to main content [GEOGRAPHIC_DATA] Edition EN Grade 3 2025 Auto Grade 3 Sea…" at bounding box center [633, 409] width 1257 height 728
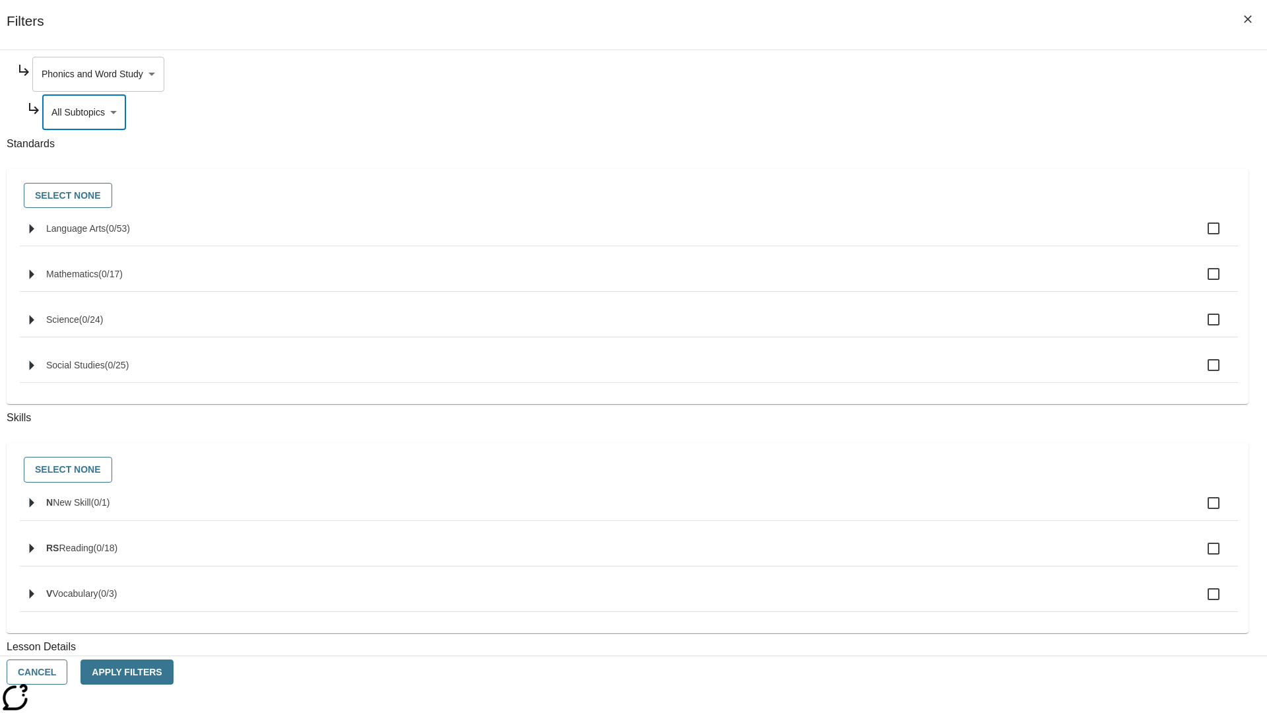
click at [962, 74] on body "Skip to main content [GEOGRAPHIC_DATA] Edition EN Grade 3 2025 Auto Grade 3 Sea…" at bounding box center [633, 409] width 1257 height 728
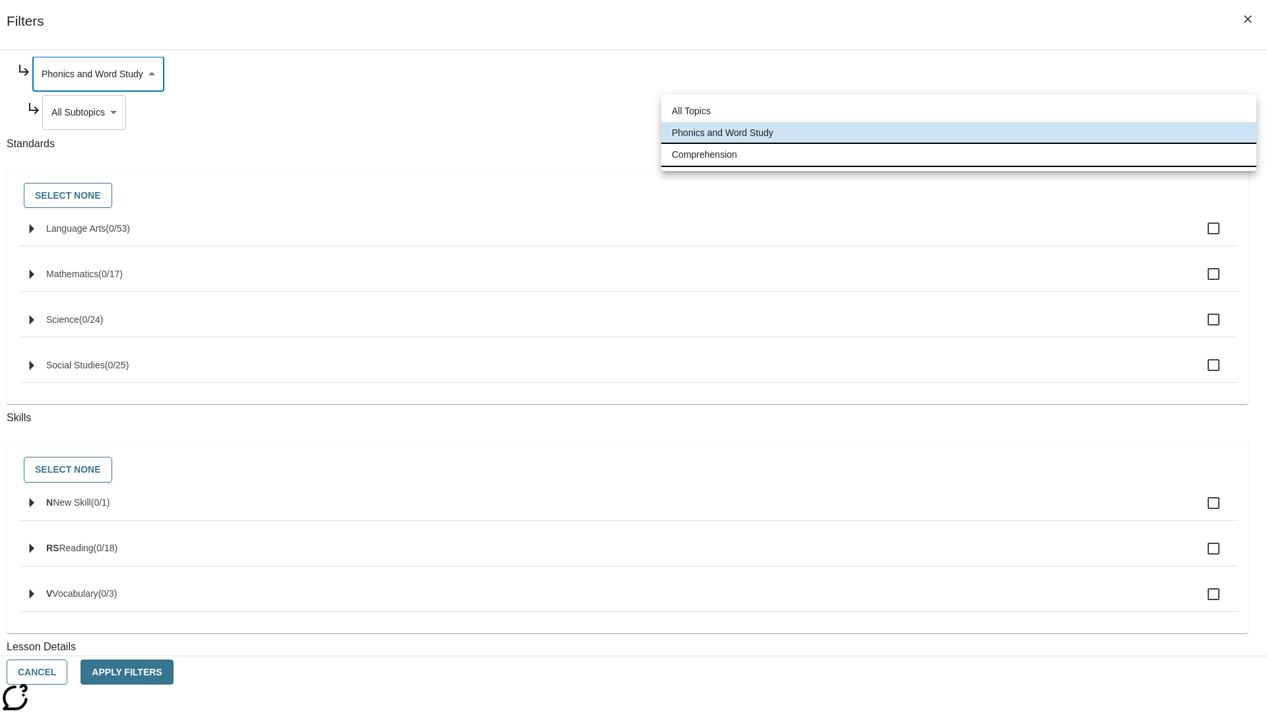
click at [959, 154] on li "Comprehension" at bounding box center [958, 155] width 595 height 22
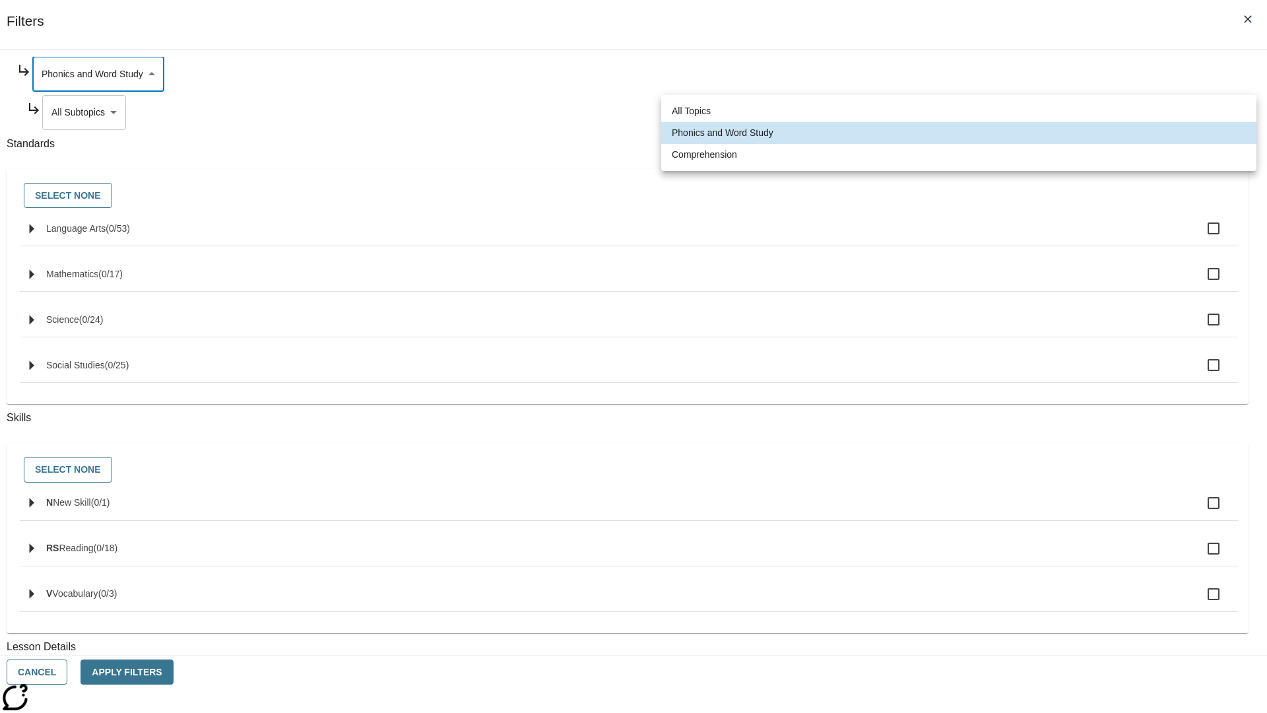
type input "252"
